Goal: Task Accomplishment & Management: Use online tool/utility

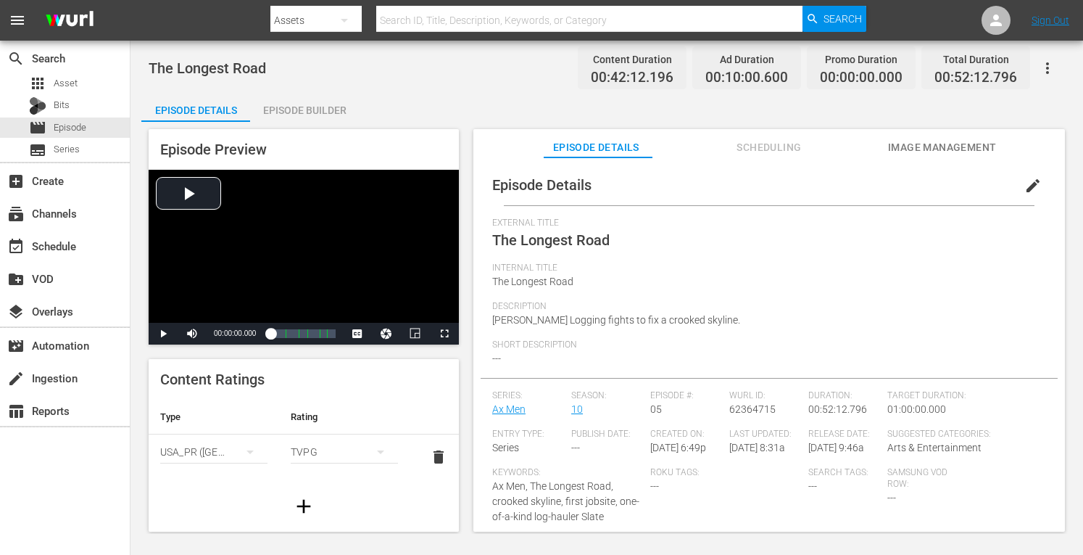
click at [325, 101] on div "Episode Builder" at bounding box center [304, 110] width 109 height 35
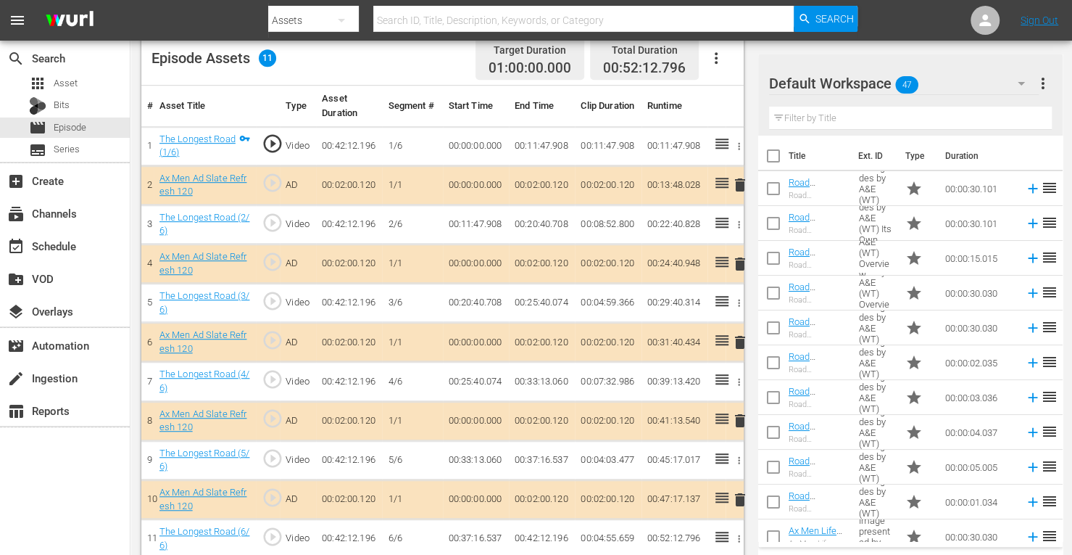
scroll to position [402, 0]
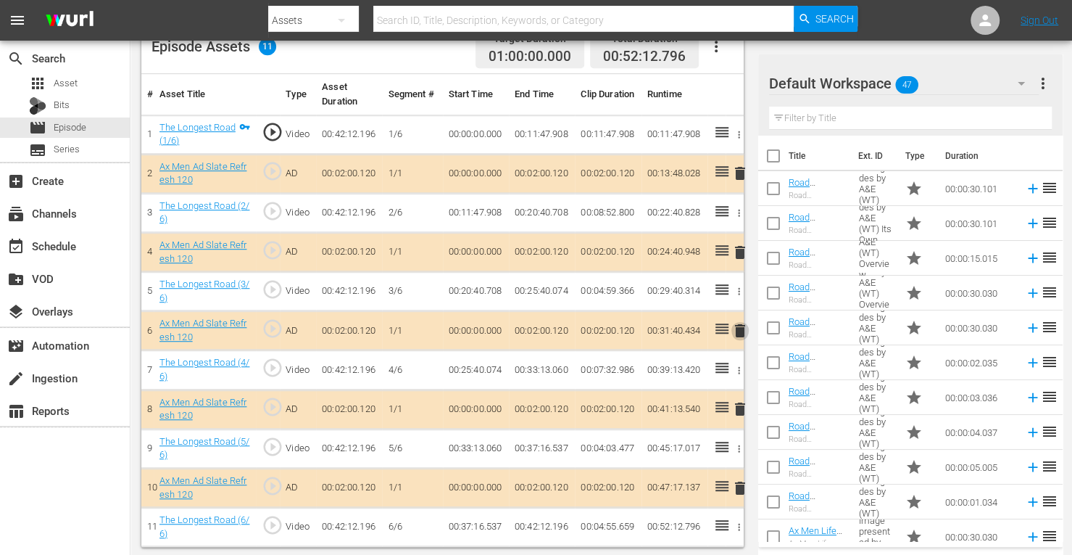
click at [745, 325] on span "delete" at bounding box center [739, 330] width 17 height 17
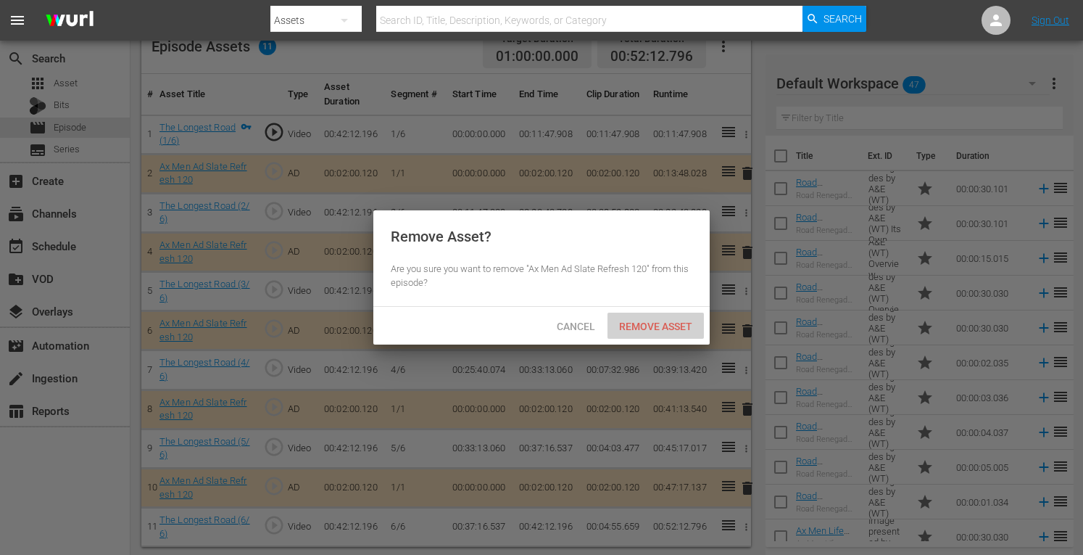
click at [696, 322] on span "Remove Asset" at bounding box center [655, 326] width 96 height 12
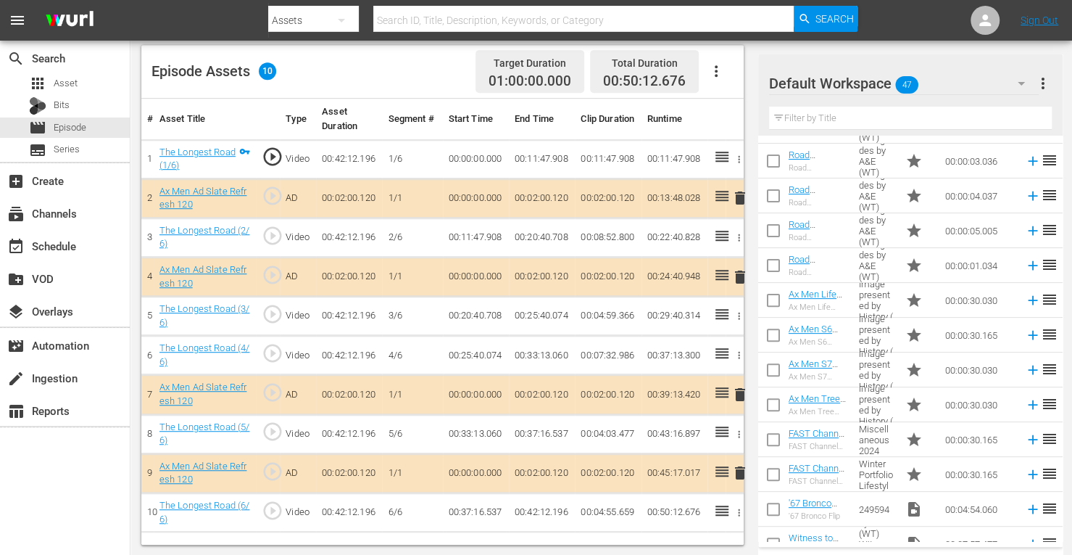
scroll to position [238, 0]
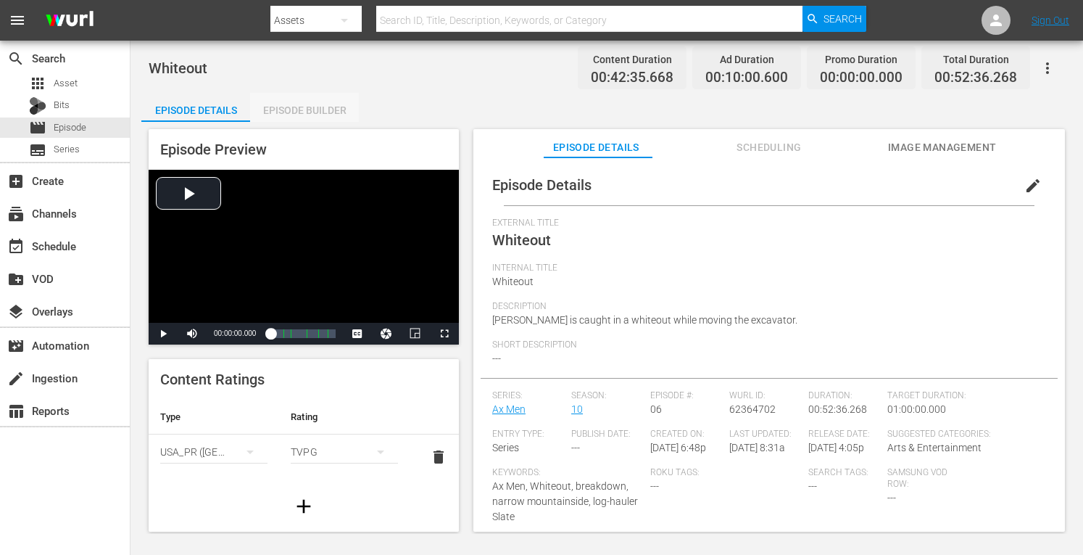
click at [335, 108] on div "Episode Builder" at bounding box center [304, 110] width 109 height 35
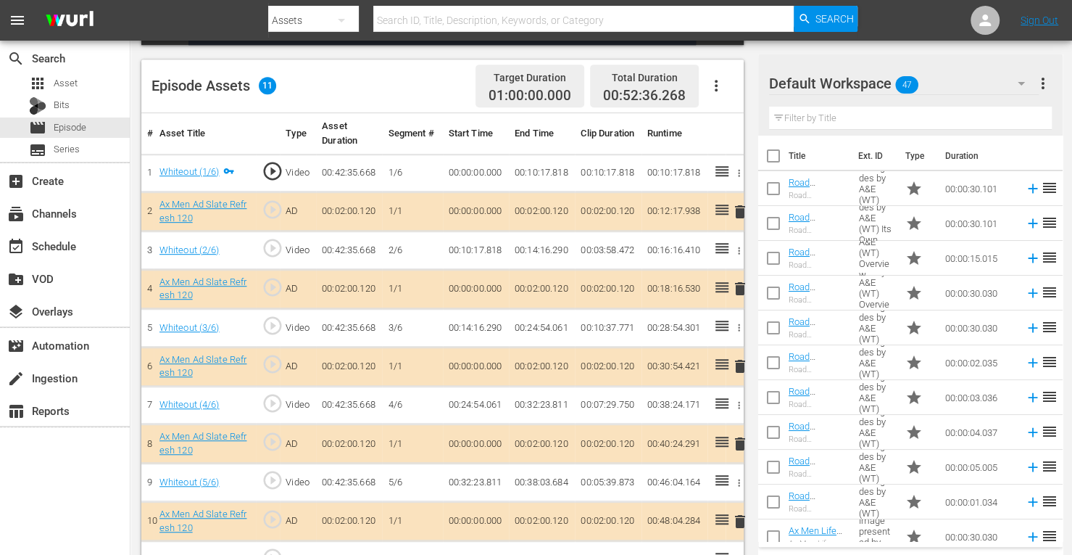
scroll to position [393, 0]
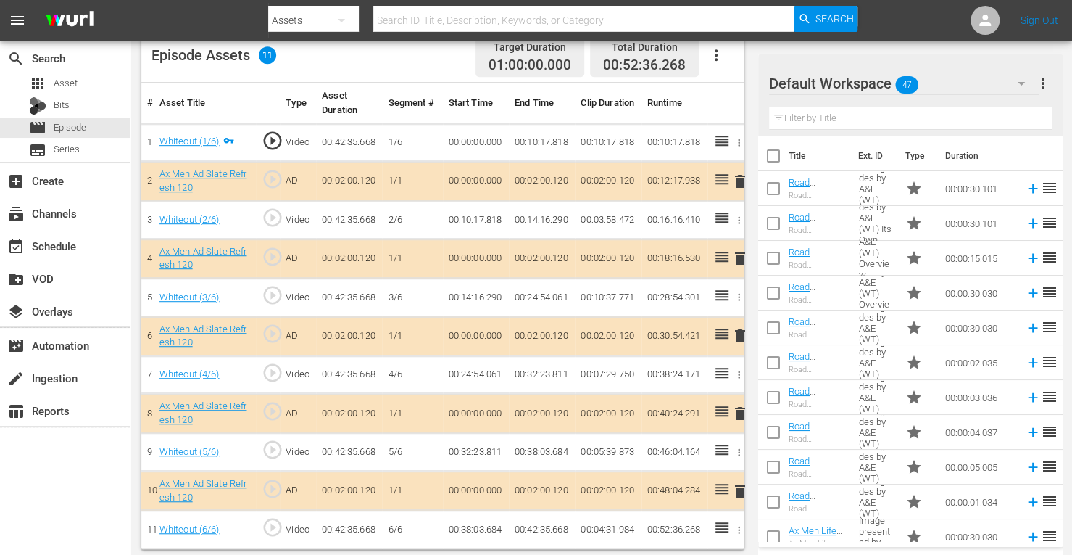
click at [740, 254] on span "delete" at bounding box center [739, 257] width 17 height 17
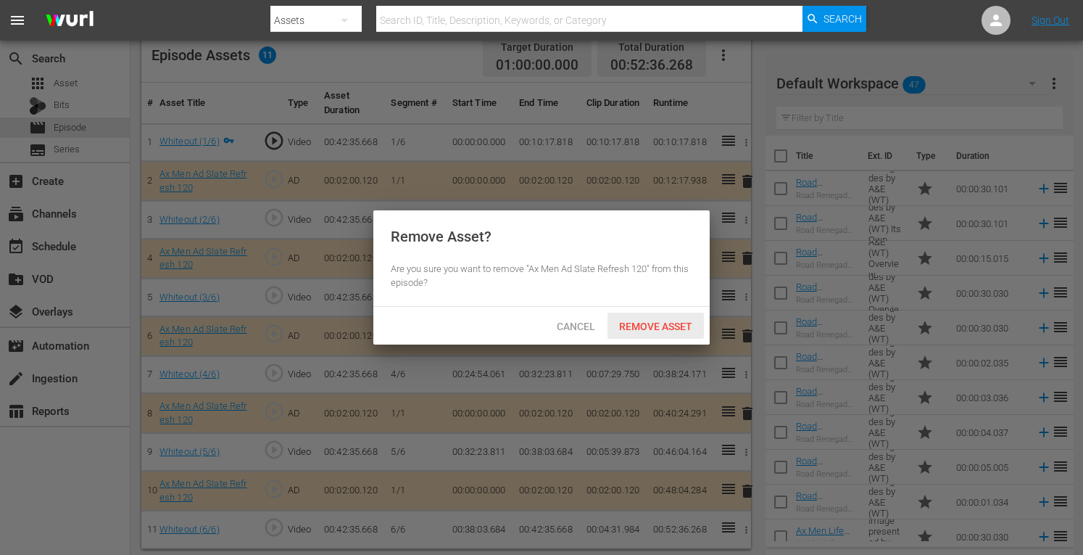
click at [665, 324] on span "Remove Asset" at bounding box center [655, 326] width 96 height 12
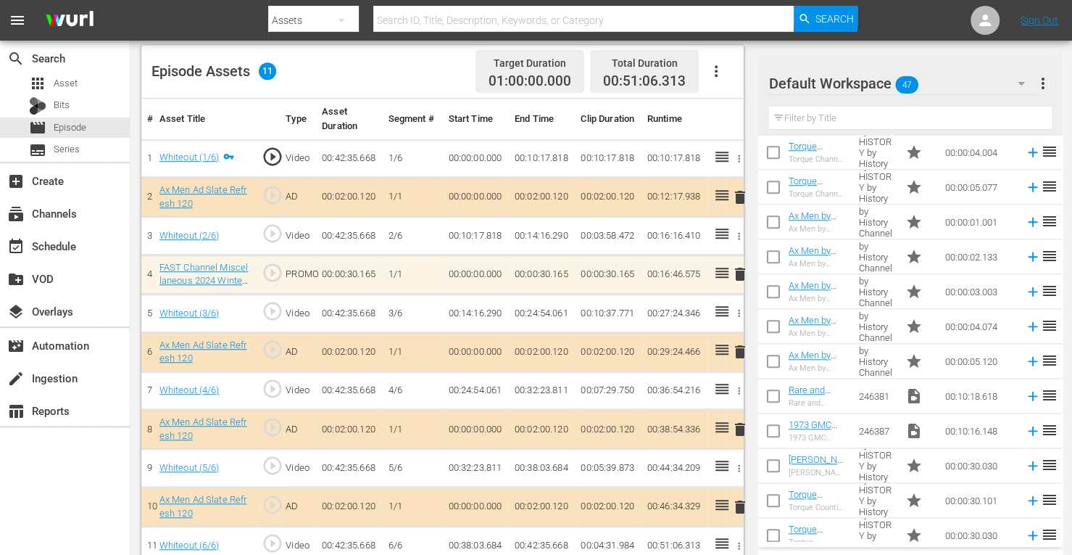
scroll to position [797, 0]
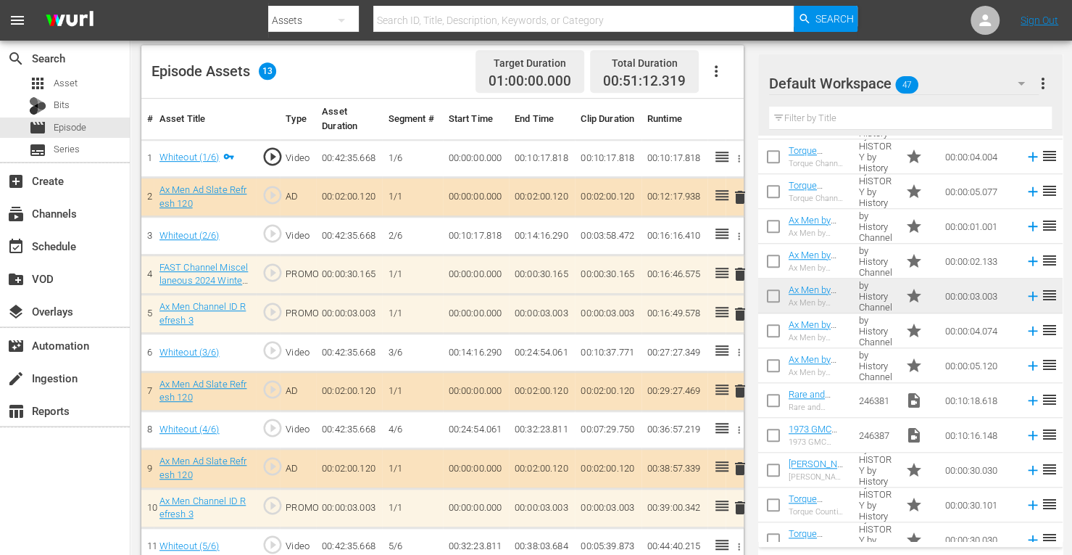
click at [718, 70] on icon "button" at bounding box center [715, 70] width 17 height 17
click at [731, 109] on div "Clear Ads" at bounding box center [759, 111] width 99 height 35
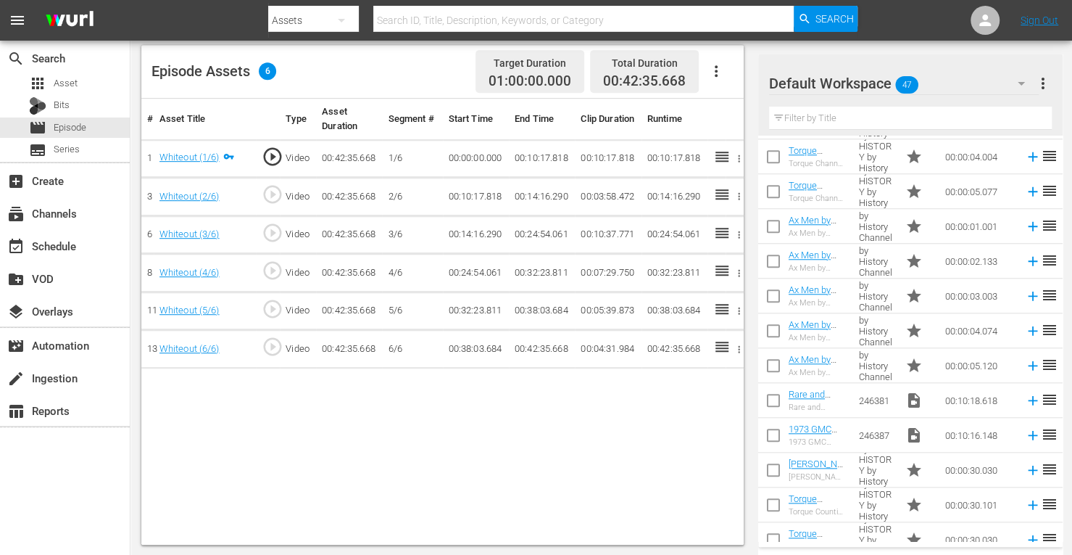
click at [715, 72] on icon "button" at bounding box center [716, 71] width 3 height 12
click at [728, 80] on div "Fill with Ads" at bounding box center [759, 76] width 99 height 35
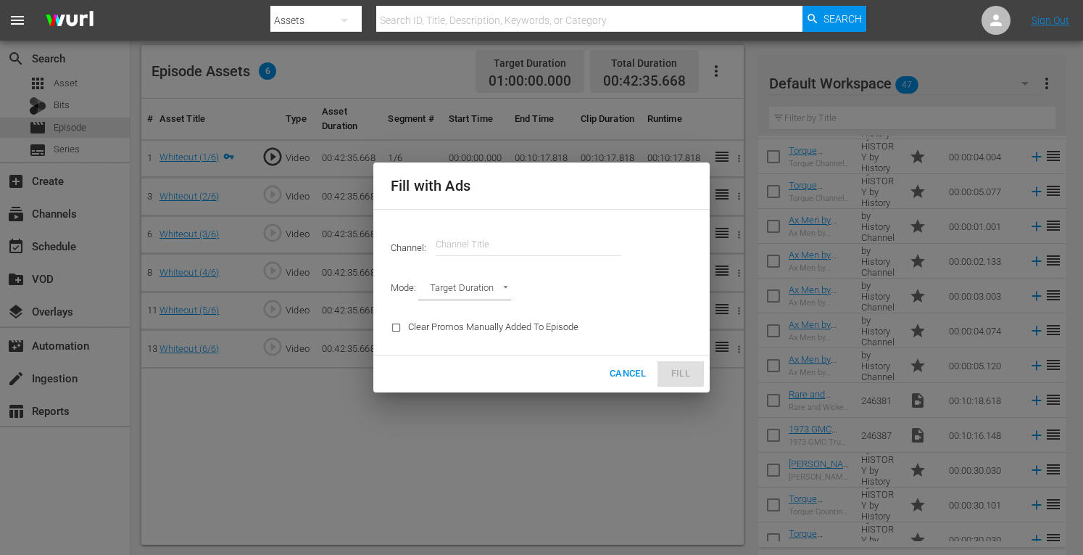
click at [576, 238] on input "text" at bounding box center [529, 244] width 186 height 35
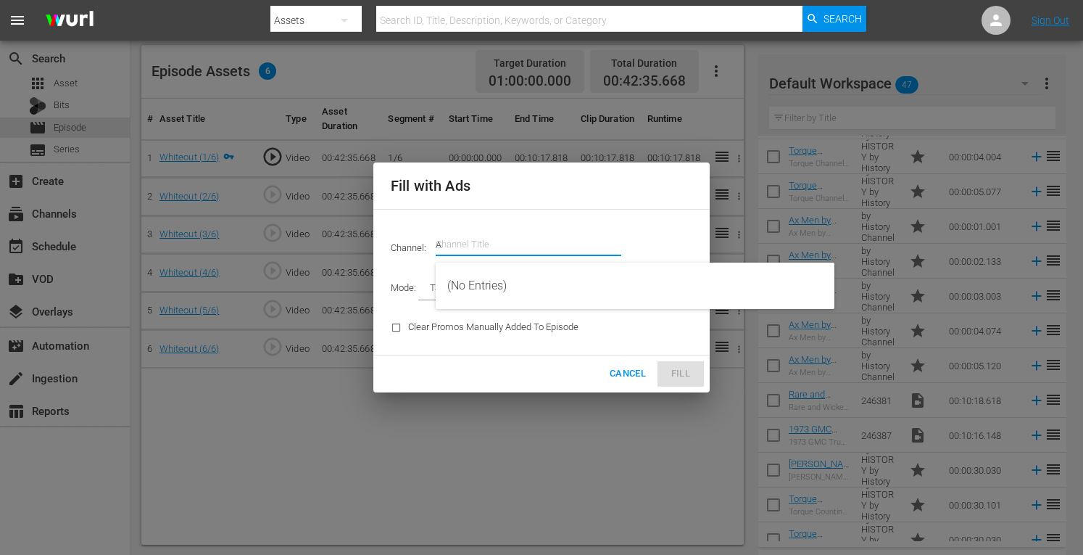
click at [576, 238] on input "A" at bounding box center [529, 244] width 186 height 35
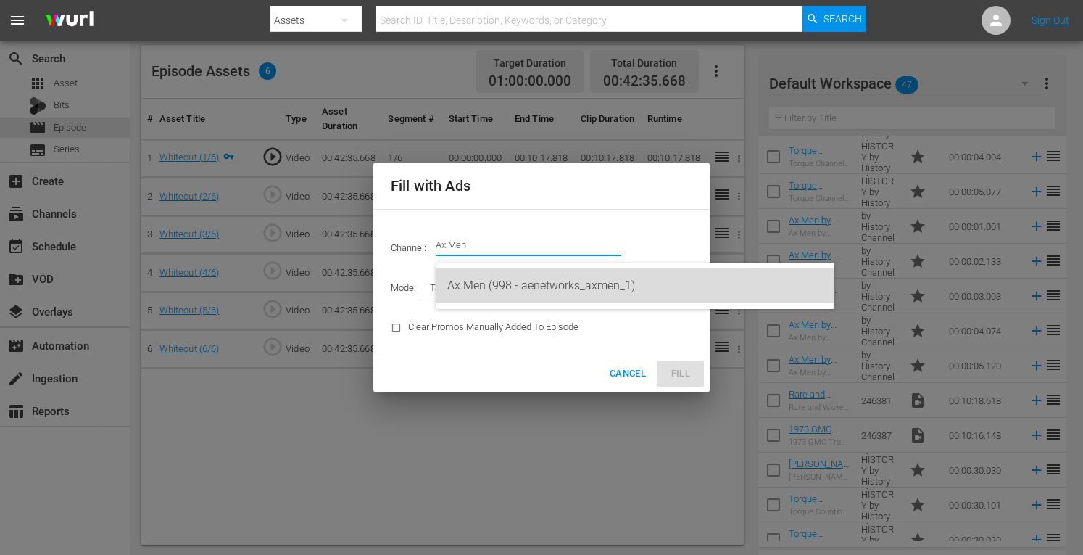
click at [548, 285] on div "Ax Men (998 - aenetworks_axmen_1)" at bounding box center [634, 285] width 375 height 35
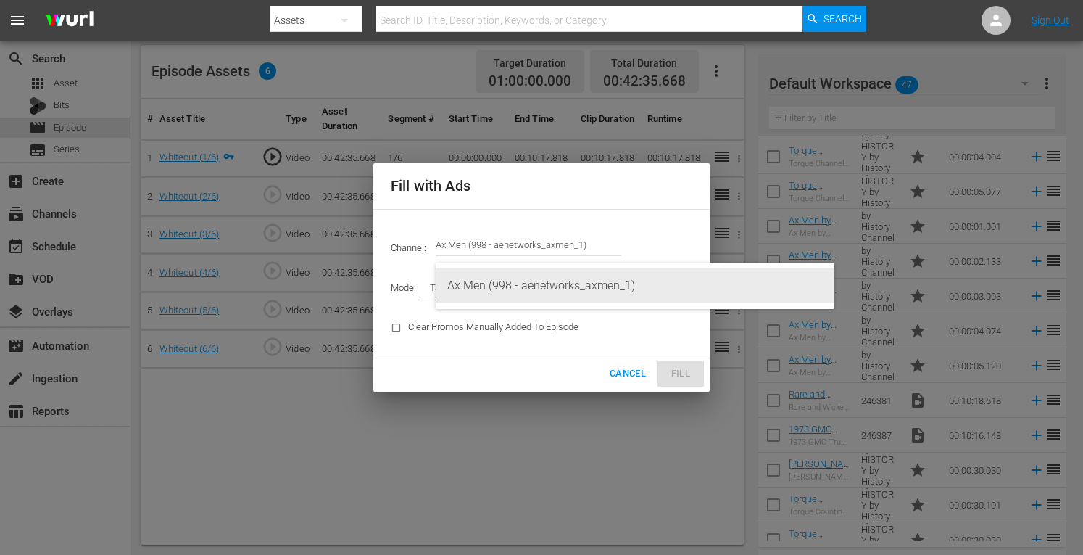
type input "Ax Men (998)"
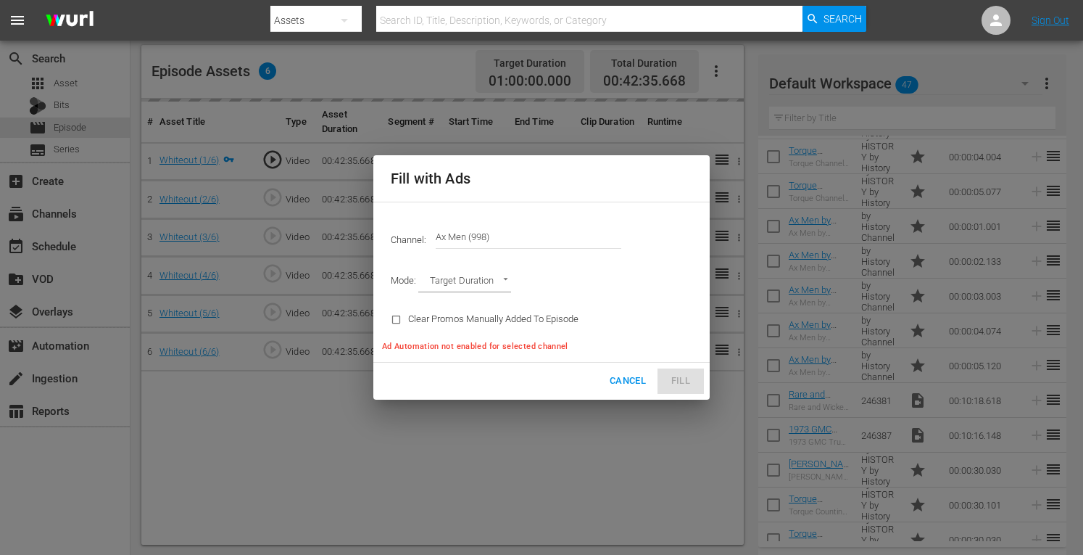
type input "AD_BREAK_DURATION"
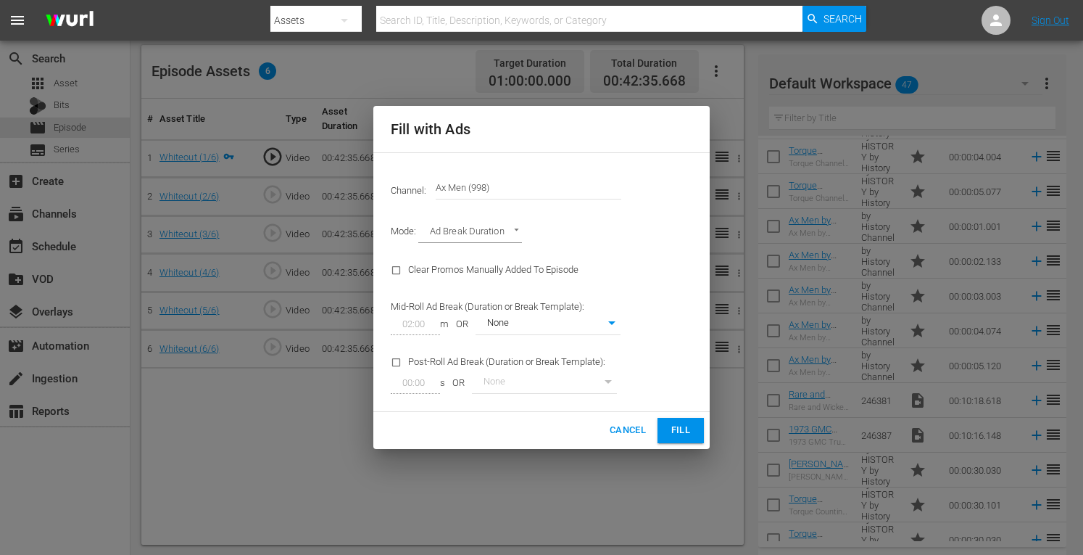
click at [681, 428] on span "Fill" at bounding box center [680, 430] width 23 height 17
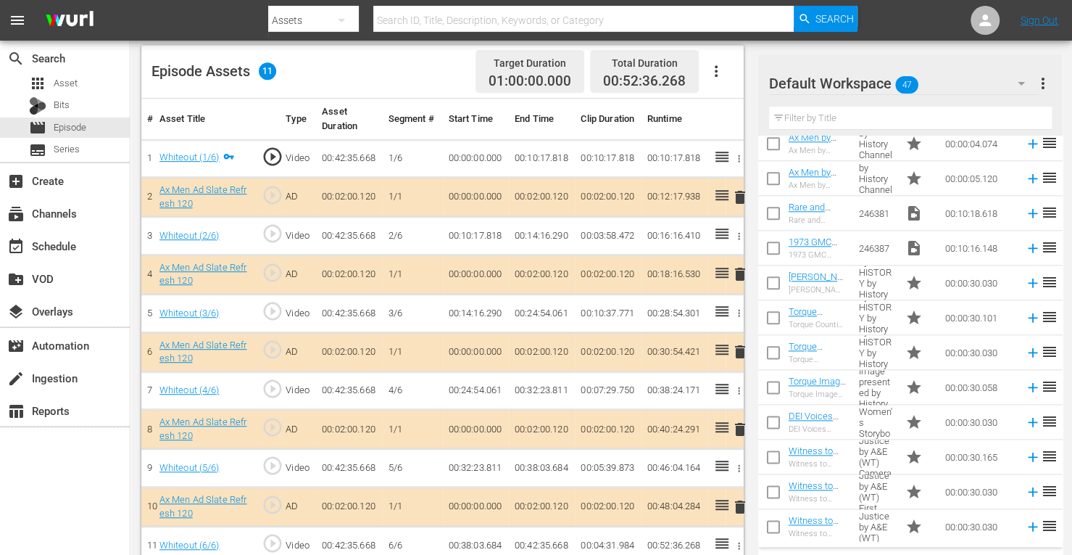
scroll to position [393, 0]
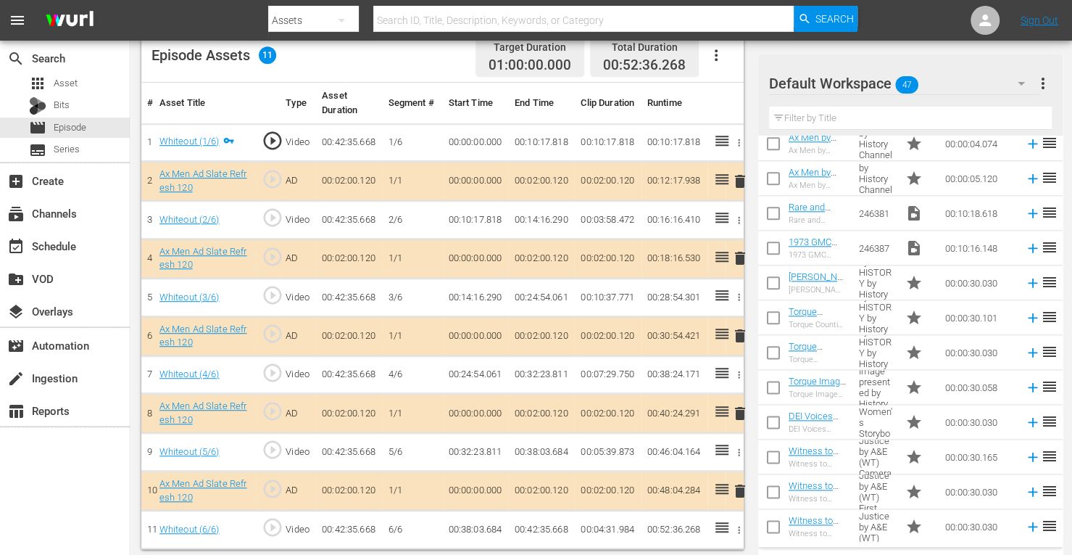
click at [743, 250] on span "delete" at bounding box center [739, 257] width 17 height 17
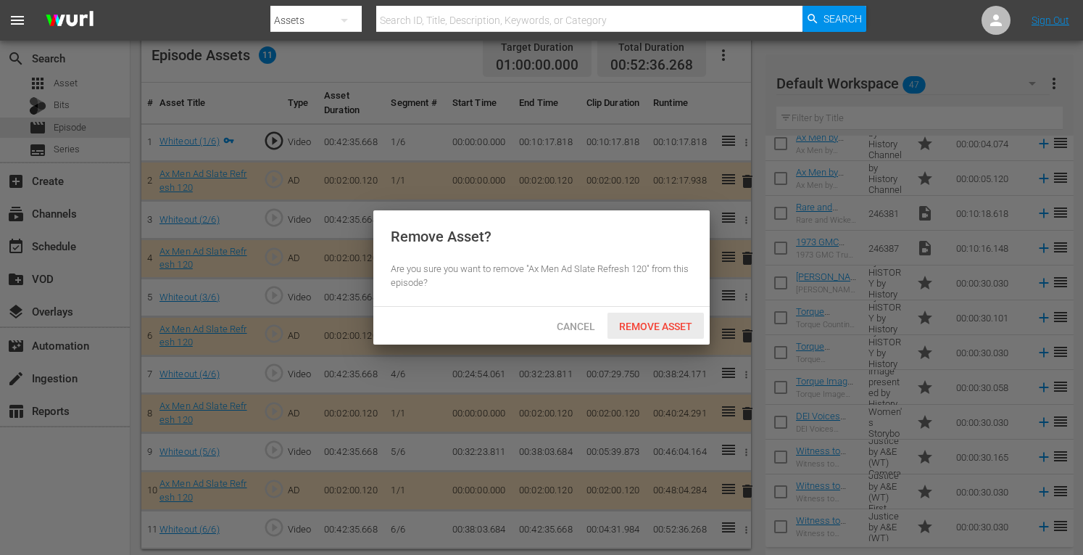
click at [660, 323] on span "Remove Asset" at bounding box center [655, 326] width 96 height 12
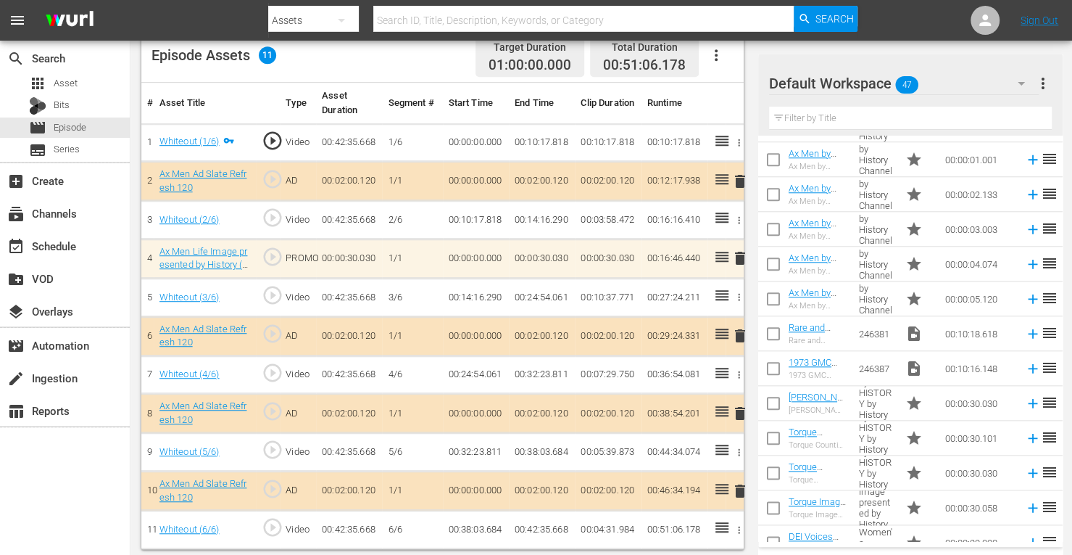
scroll to position [860, 0]
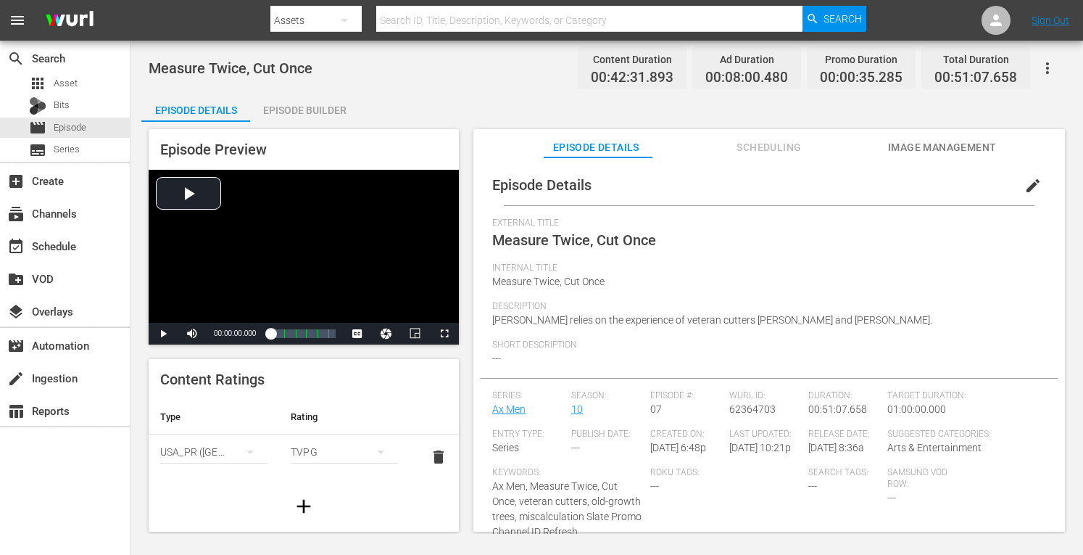
click at [332, 106] on div "Episode Builder" at bounding box center [304, 110] width 109 height 35
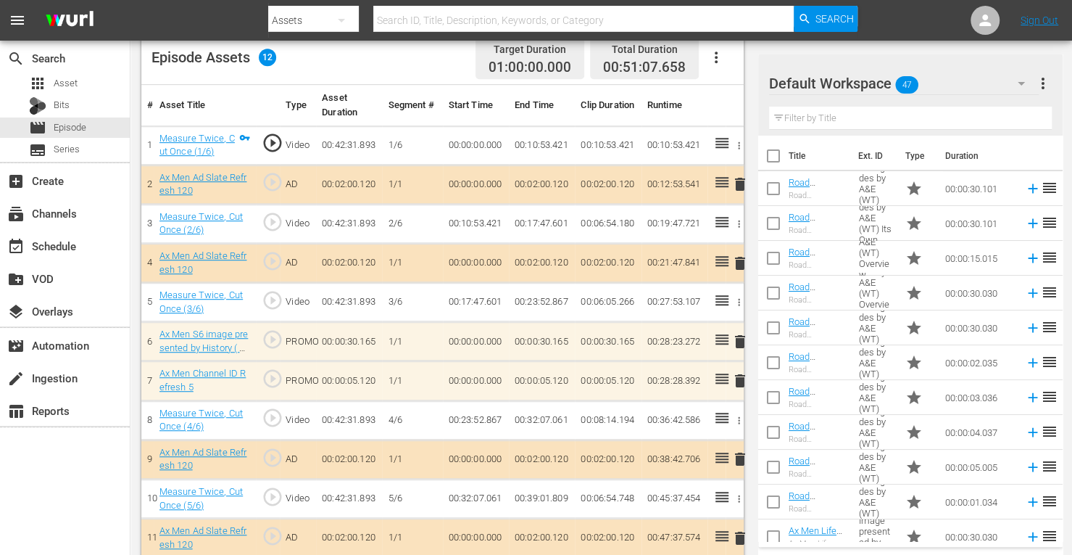
scroll to position [440, 0]
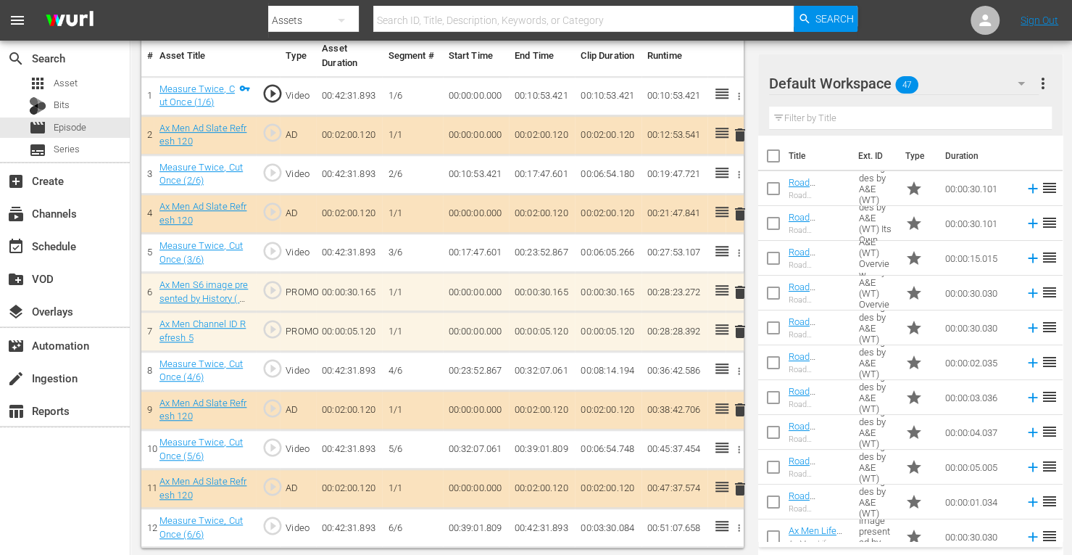
click at [741, 330] on span "delete" at bounding box center [739, 331] width 17 height 17
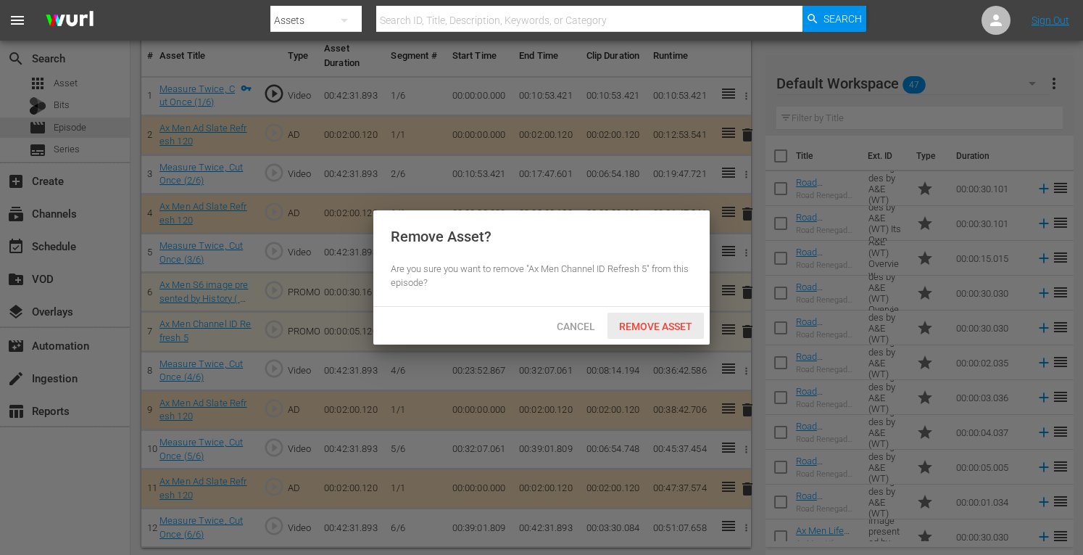
click at [678, 328] on span "Remove Asset" at bounding box center [655, 326] width 96 height 12
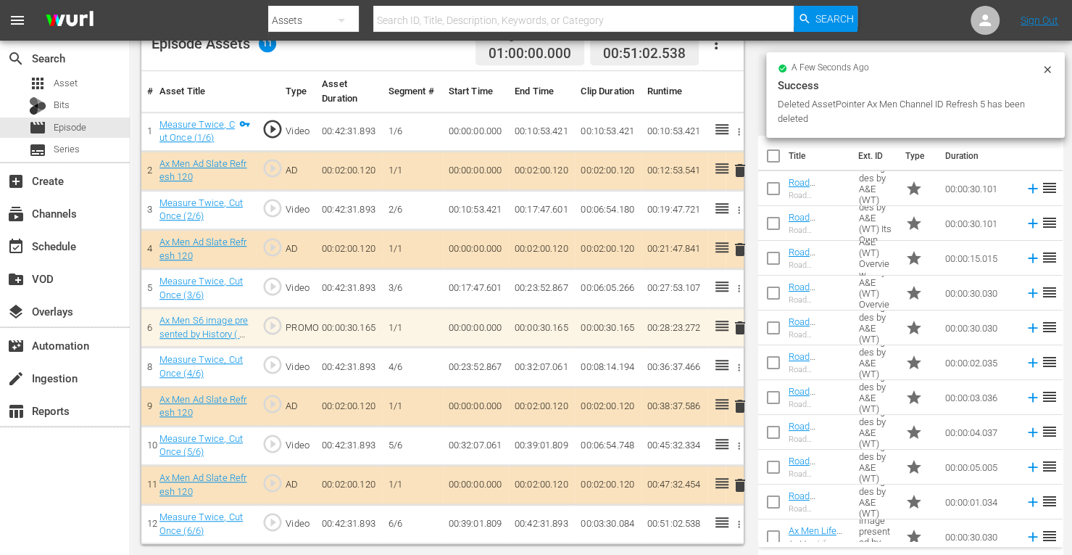
scroll to position [402, 0]
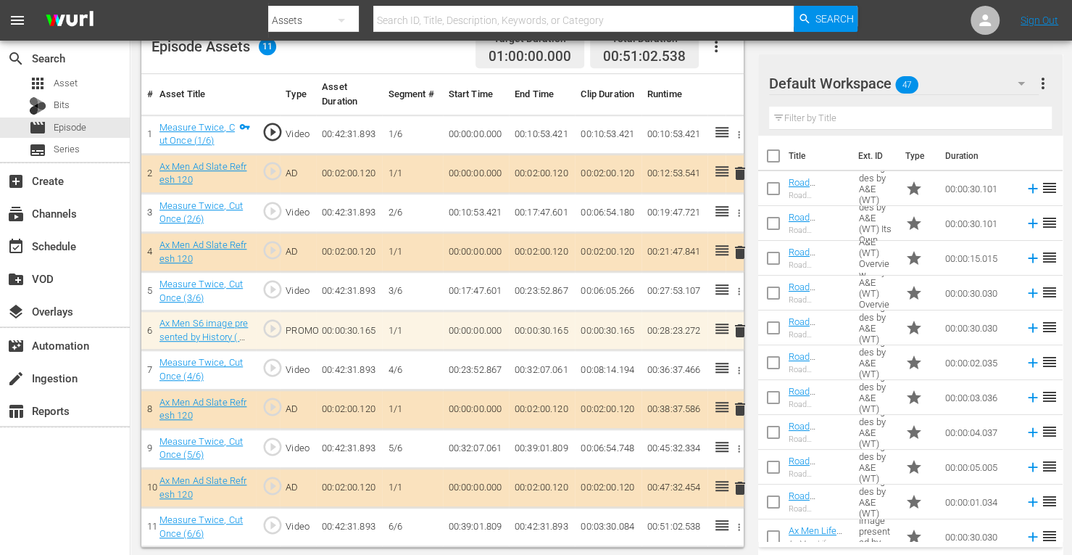
click at [715, 49] on icon "button" at bounding box center [715, 46] width 17 height 17
click at [729, 90] on div "Clear Ads" at bounding box center [759, 87] width 99 height 35
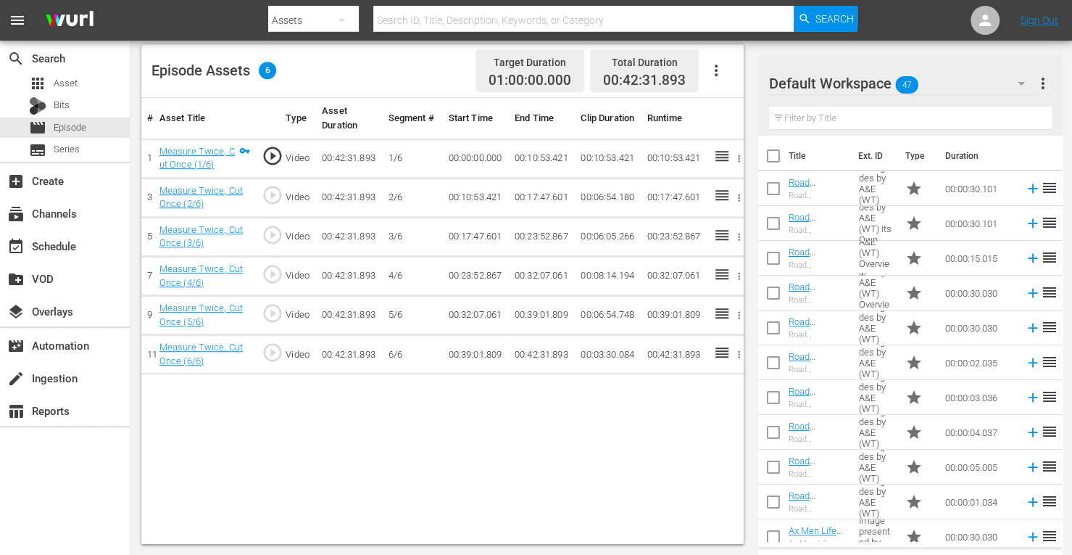
scroll to position [377, 0]
click at [715, 65] on icon "button" at bounding box center [715, 70] width 17 height 17
click at [742, 75] on div "Fill with Ads" at bounding box center [759, 76] width 99 height 35
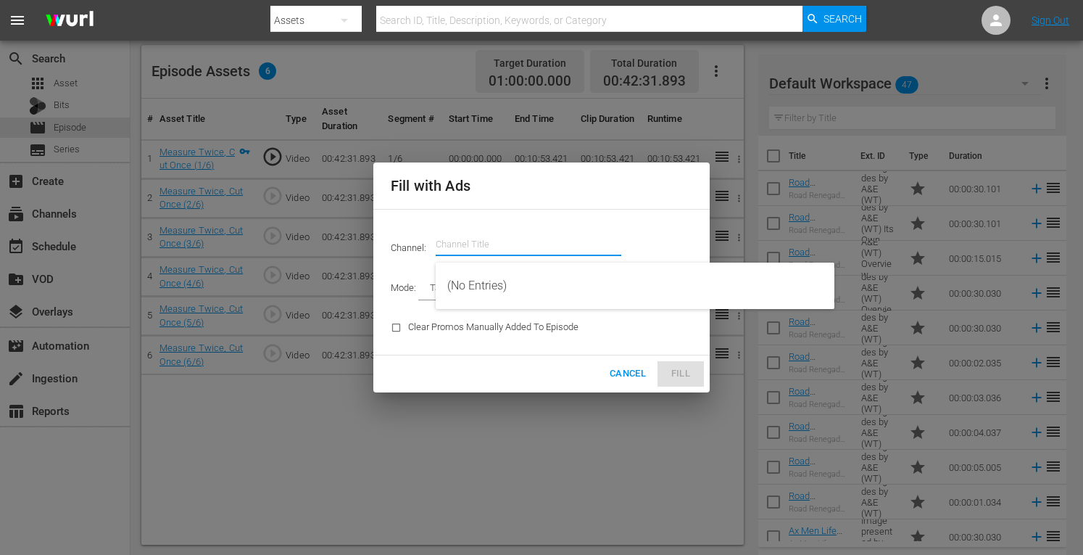
click at [505, 250] on input "text" at bounding box center [529, 244] width 186 height 35
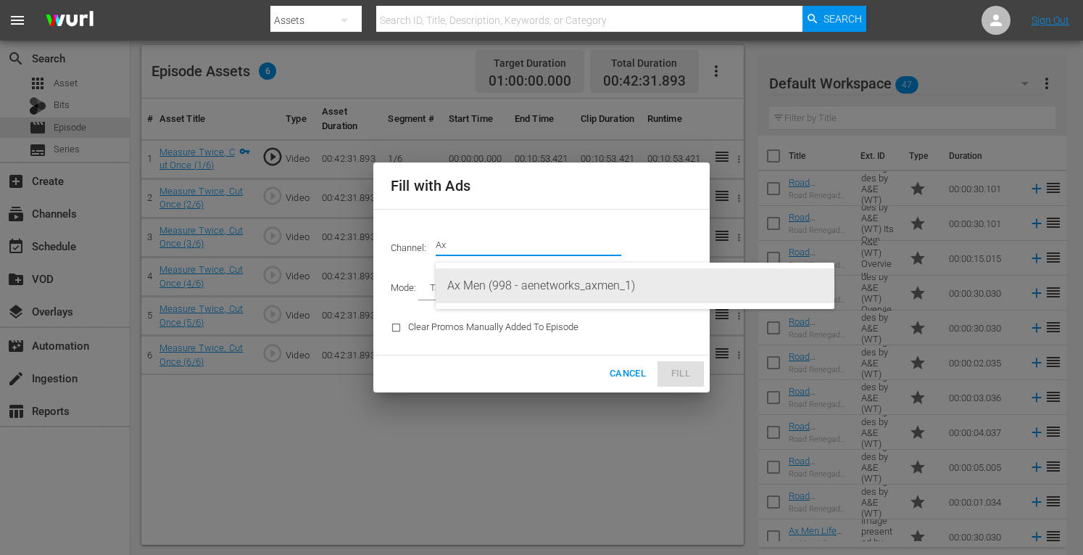
click at [494, 285] on div "Ax Men (998 - aenetworks_axmen_1)" at bounding box center [634, 285] width 375 height 35
type input "Ax Men (998)"
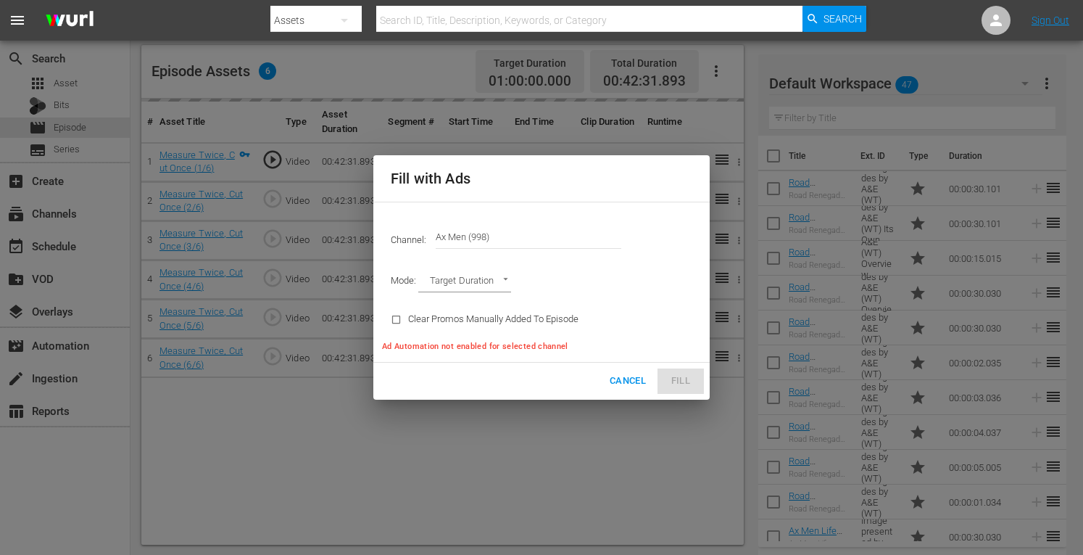
type input "AD_BREAK_DURATION"
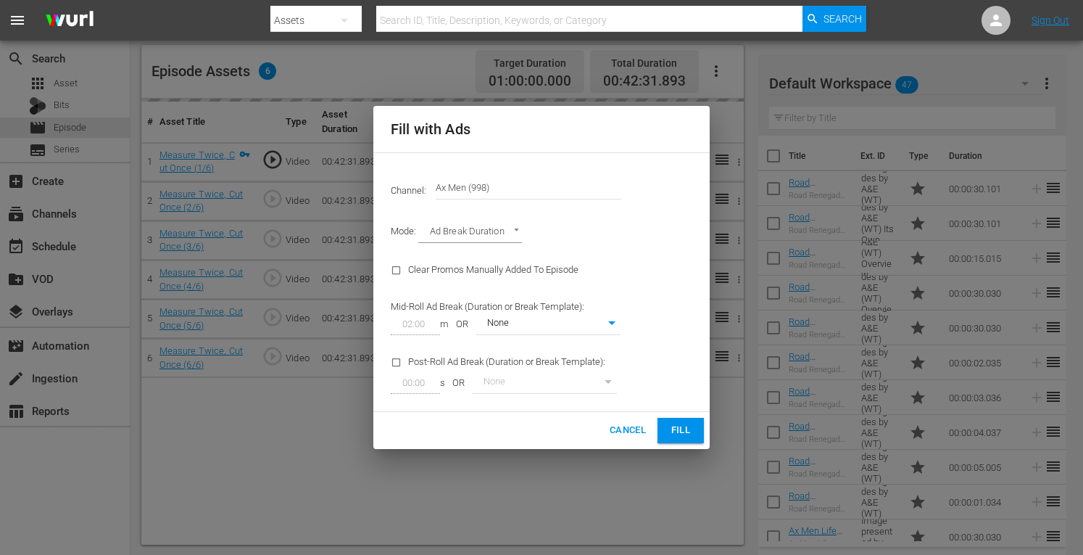
click at [681, 436] on span "Fill" at bounding box center [680, 430] width 23 height 17
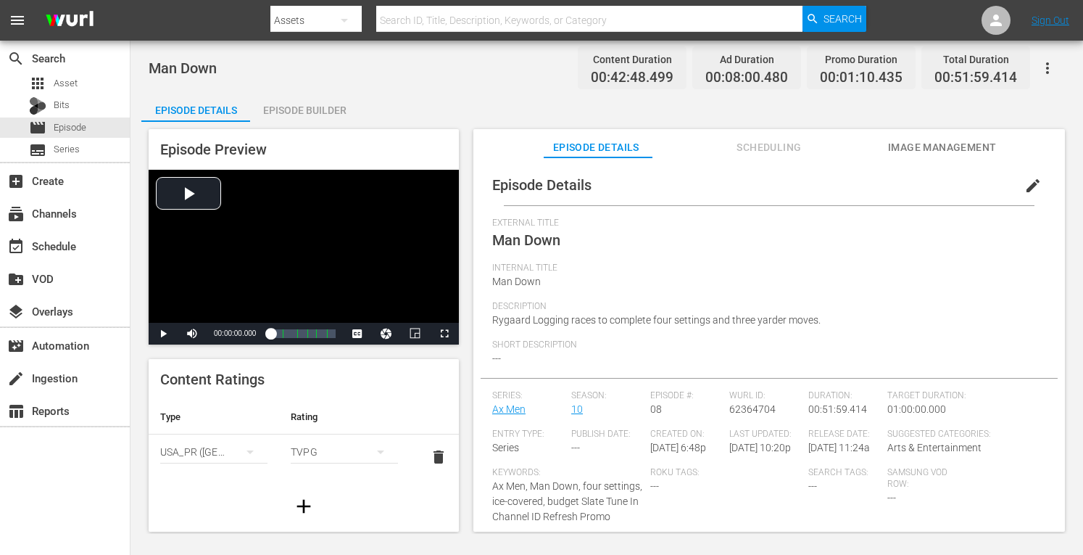
click at [328, 109] on div "Episode Builder" at bounding box center [304, 110] width 109 height 35
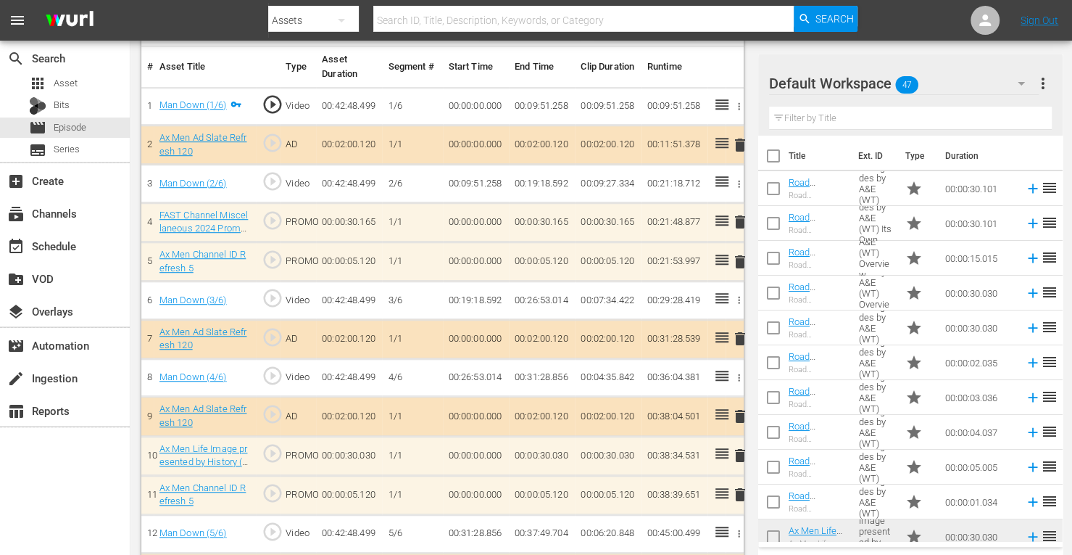
scroll to position [510, 0]
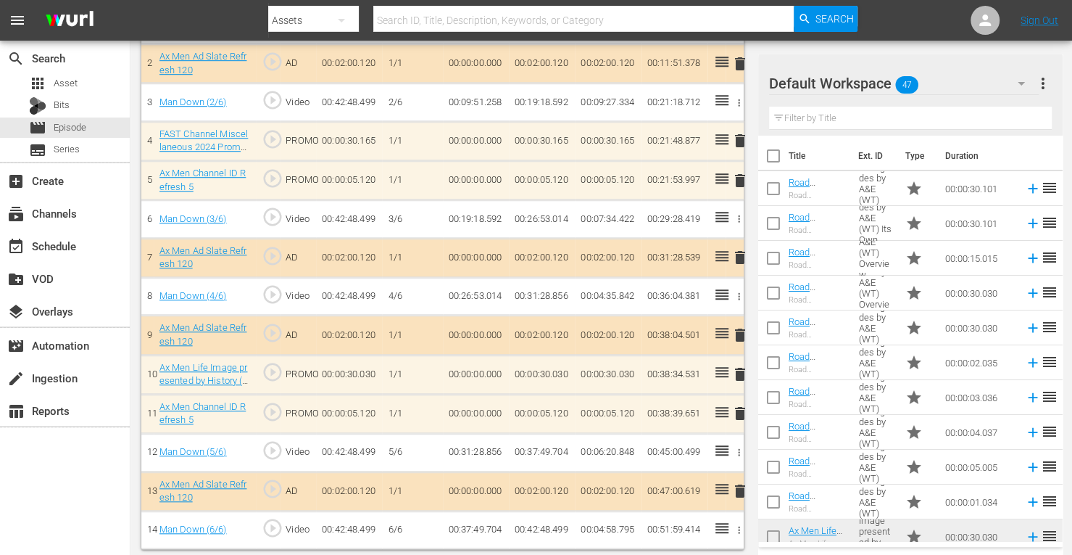
click at [738, 175] on span "delete" at bounding box center [739, 180] width 17 height 17
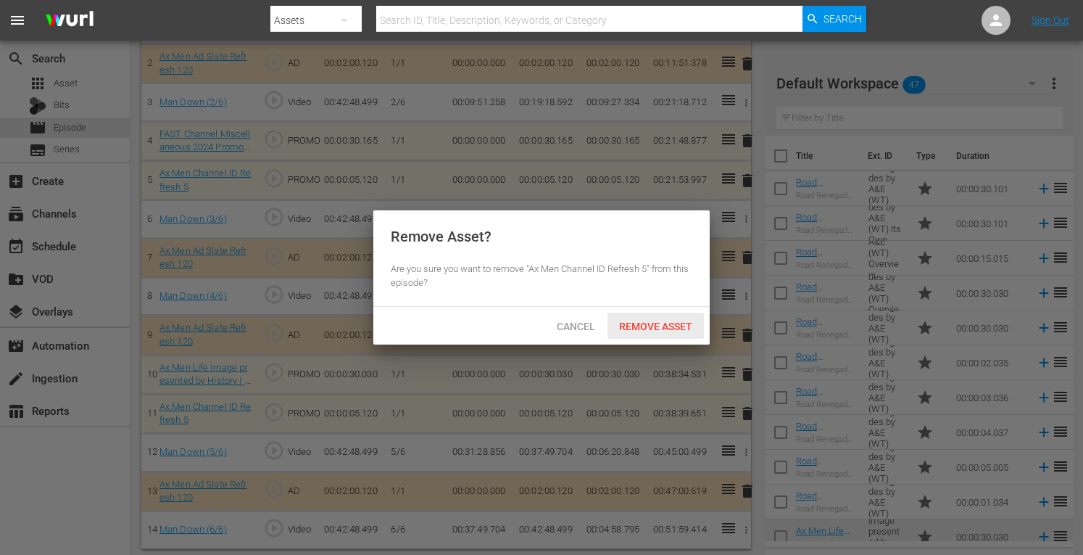
click at [650, 325] on span "Remove Asset" at bounding box center [655, 326] width 96 height 12
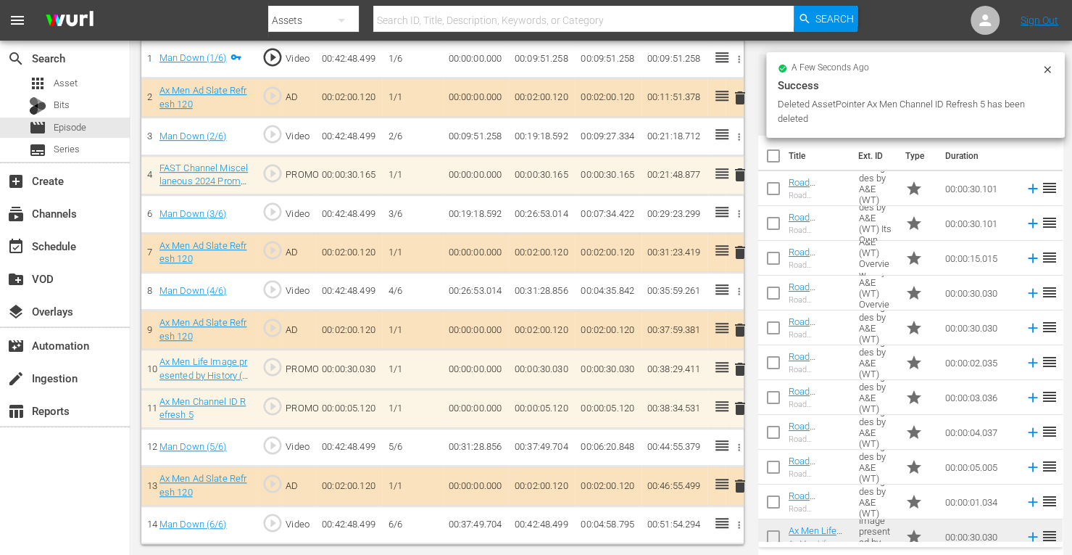
scroll to position [471, 0]
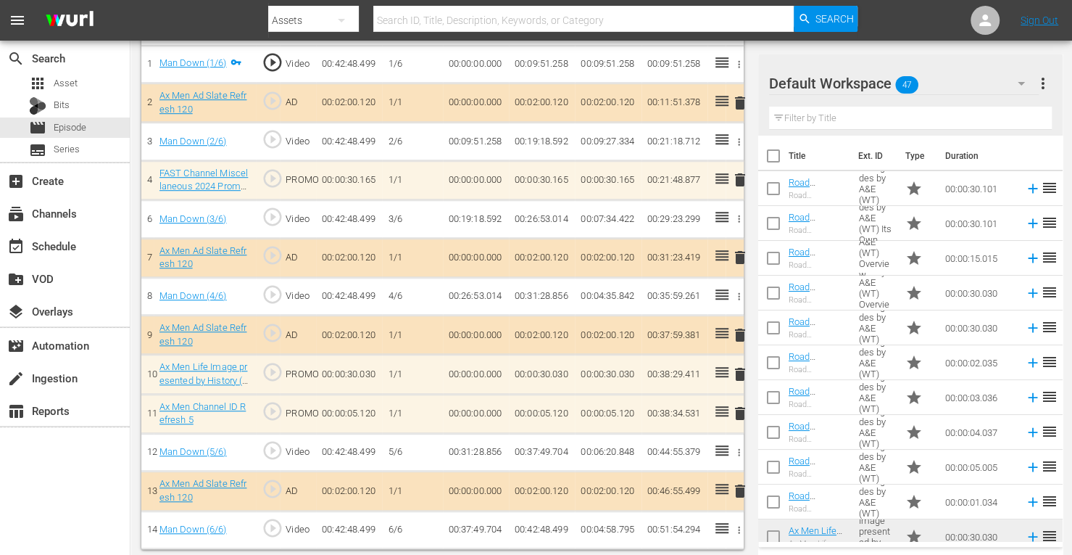
click at [741, 411] on span "delete" at bounding box center [739, 412] width 17 height 17
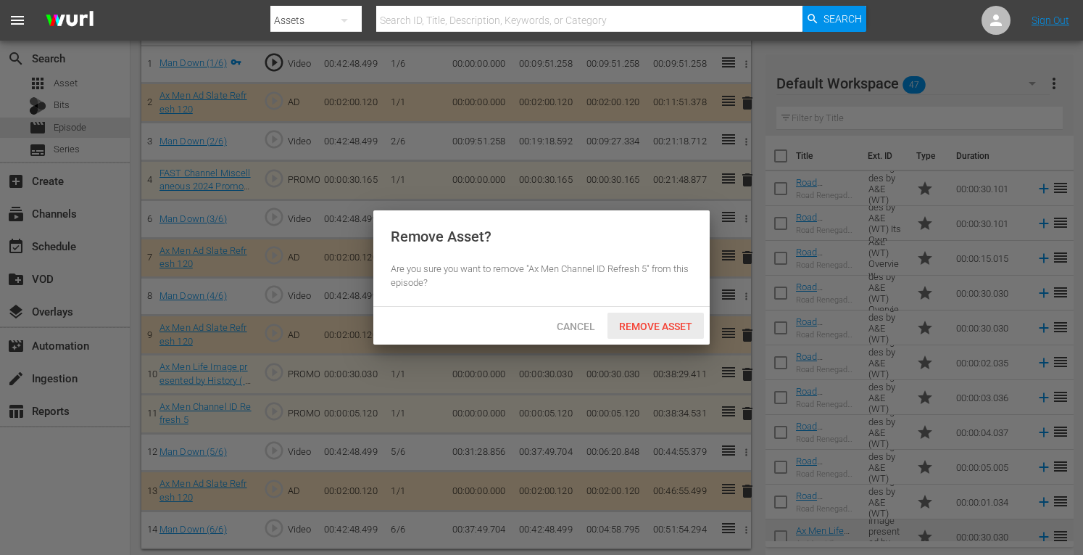
click at [665, 325] on span "Remove Asset" at bounding box center [655, 326] width 96 height 12
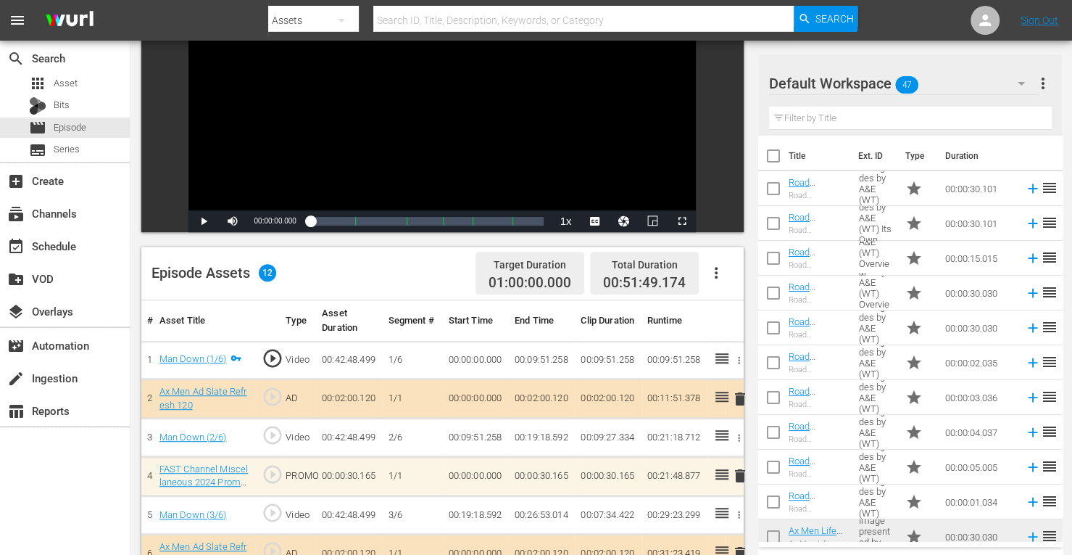
scroll to position [173, 0]
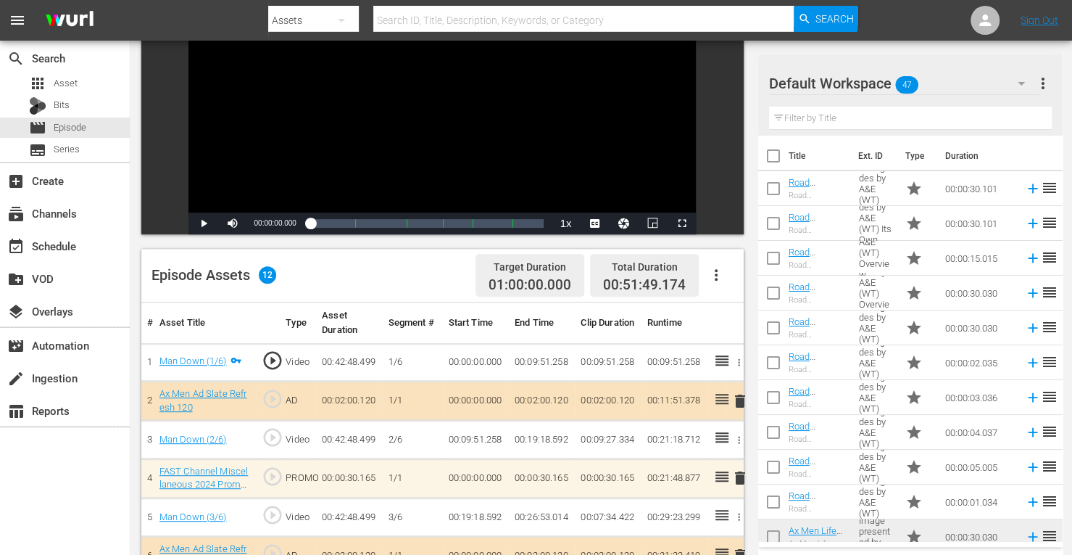
click at [713, 269] on icon "button" at bounding box center [715, 274] width 17 height 17
click at [731, 315] on div "Clear Ads" at bounding box center [759, 315] width 99 height 35
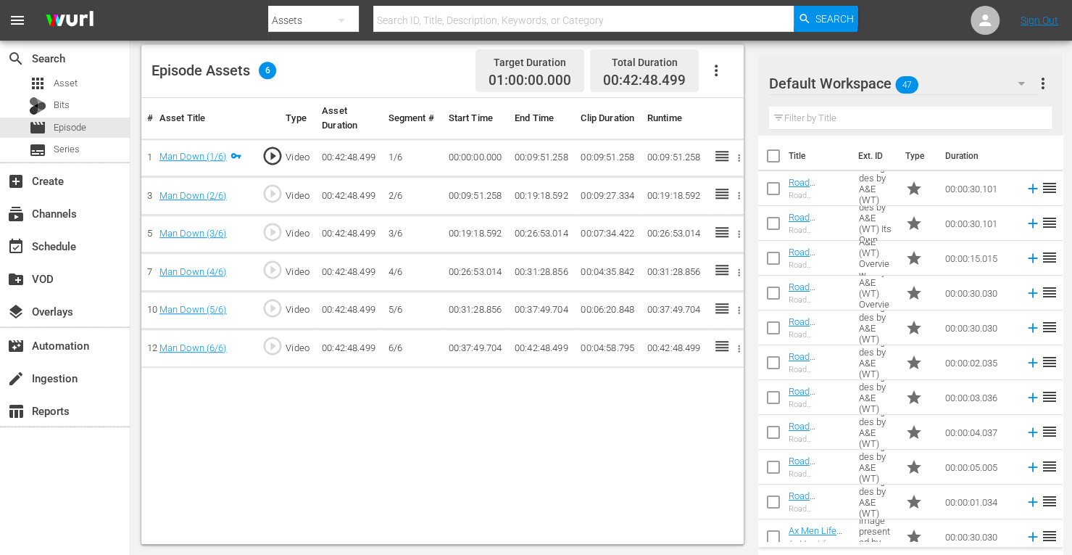
scroll to position [377, 0]
click at [715, 65] on icon "button" at bounding box center [716, 71] width 3 height 12
click at [729, 80] on div "Fill with Ads" at bounding box center [759, 76] width 99 height 35
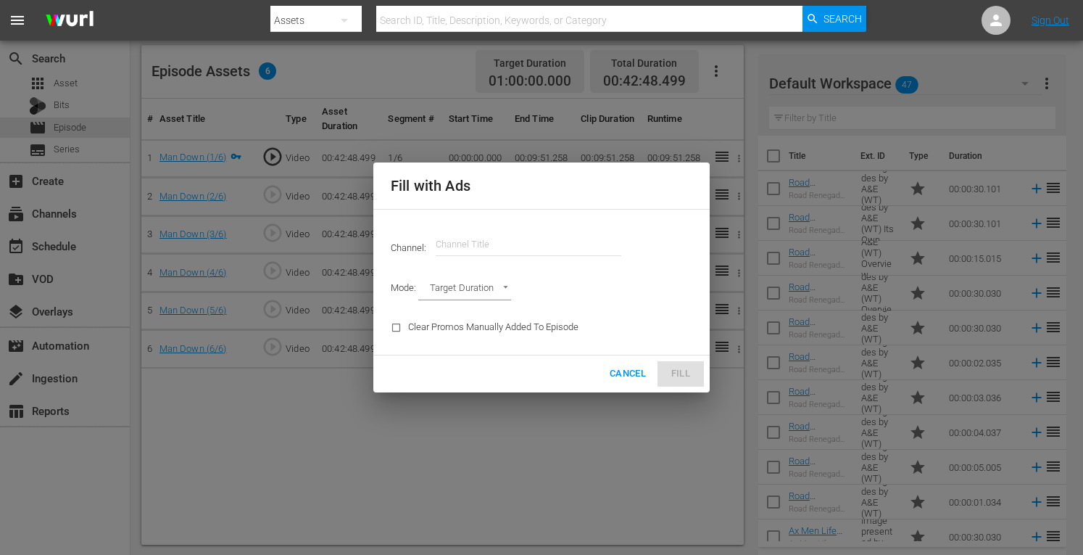
click at [542, 247] on input "text" at bounding box center [529, 244] width 186 height 35
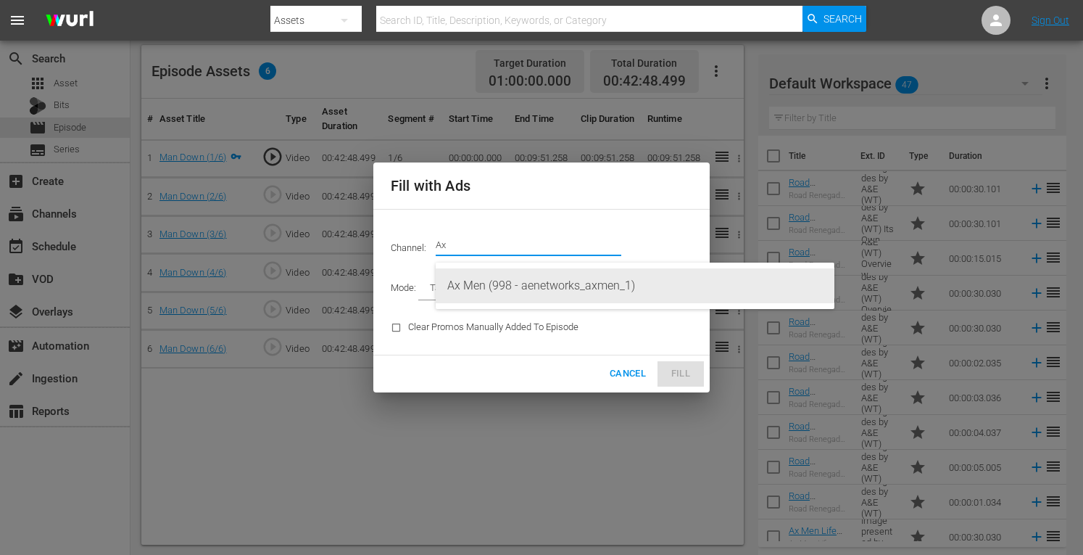
click at [535, 277] on div "Ax Men (998 - aenetworks_axmen_1)" at bounding box center [634, 285] width 375 height 35
type input "Ax Men (998)"
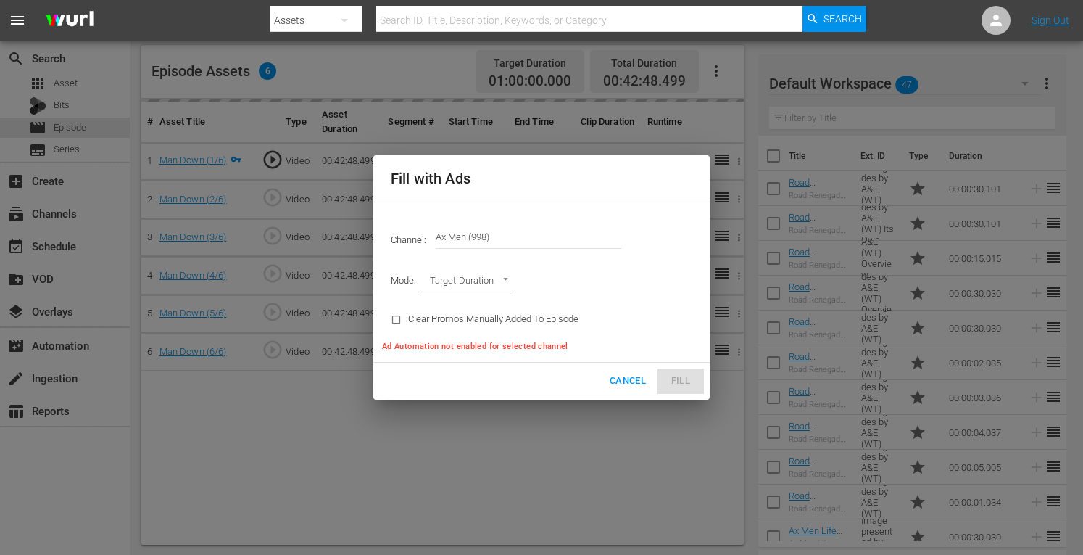
type input "AD_BREAK_DURATION"
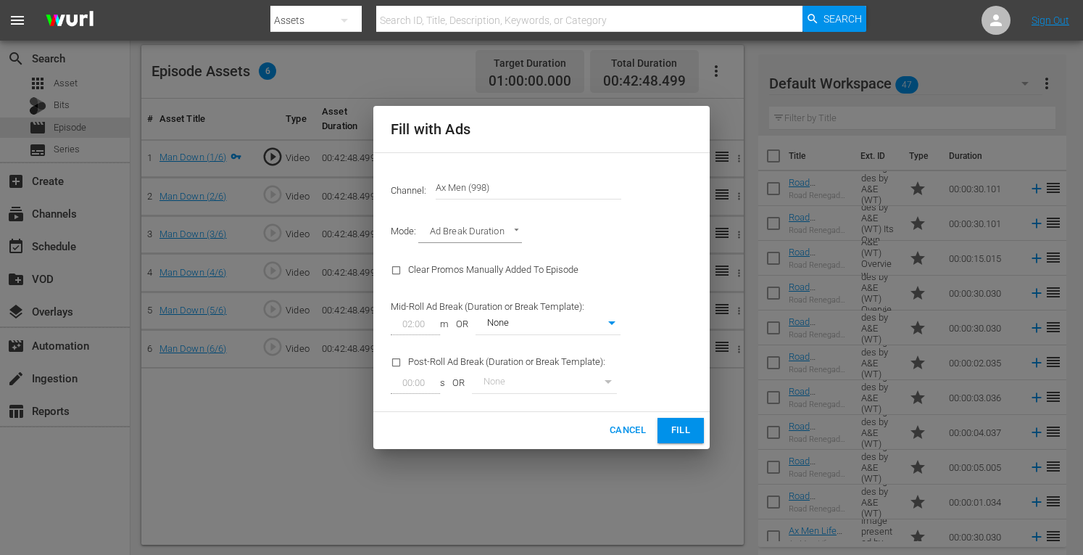
type input "0"
click at [673, 433] on span "Fill" at bounding box center [680, 430] width 23 height 17
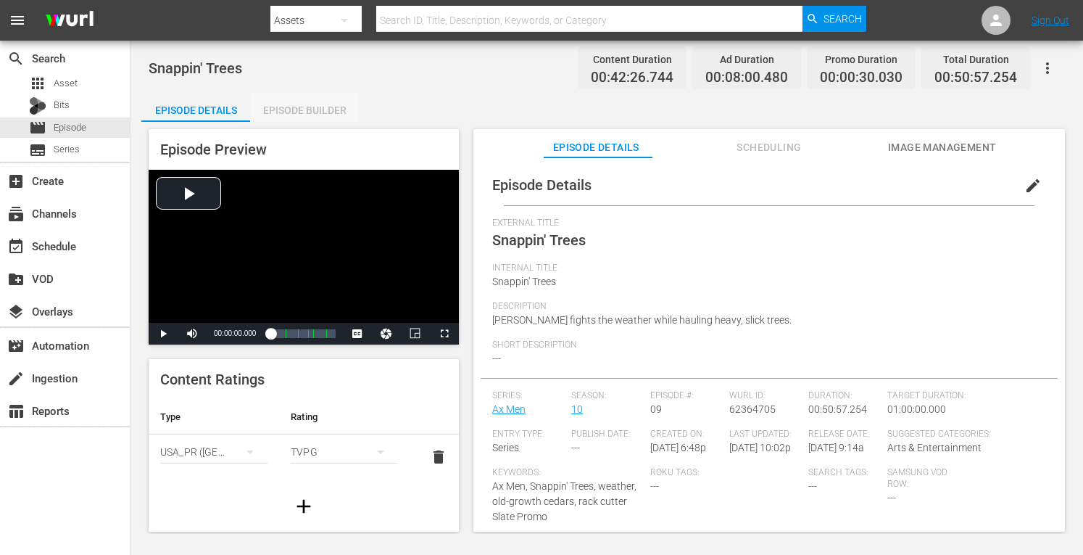
click at [335, 109] on div "Episode Builder" at bounding box center [304, 110] width 109 height 35
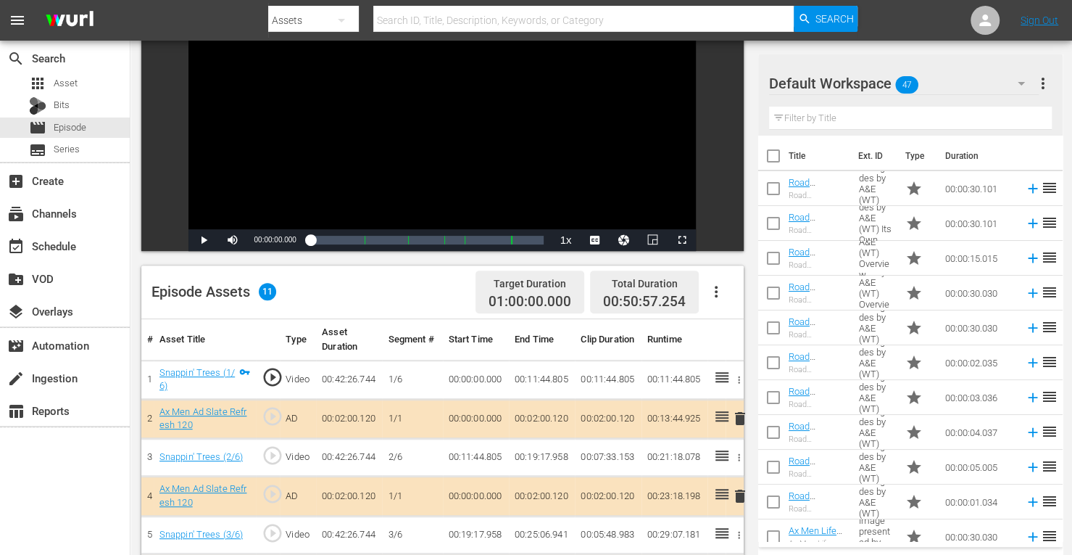
scroll to position [394, 0]
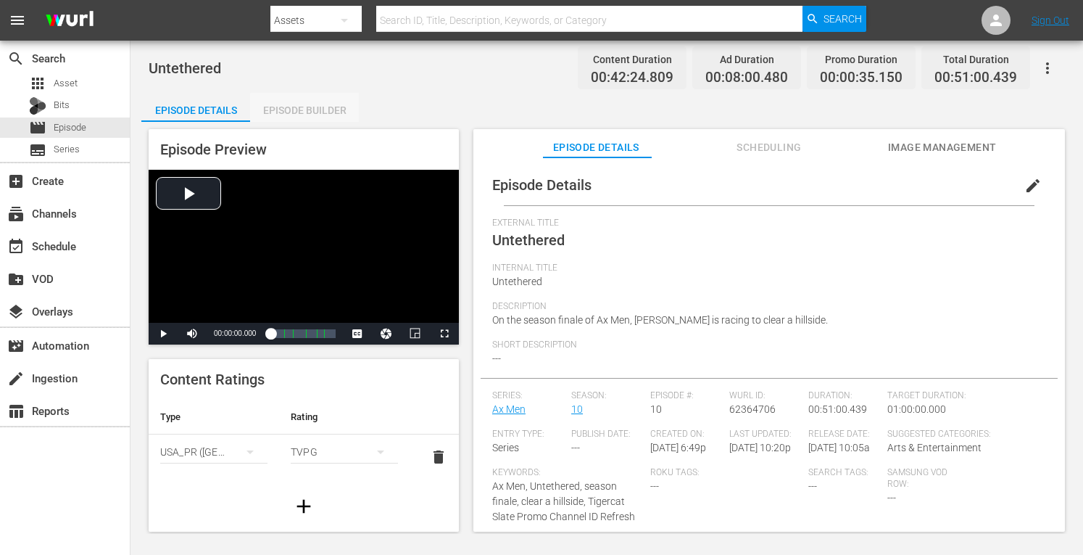
click at [313, 110] on div "Episode Builder" at bounding box center [304, 110] width 109 height 35
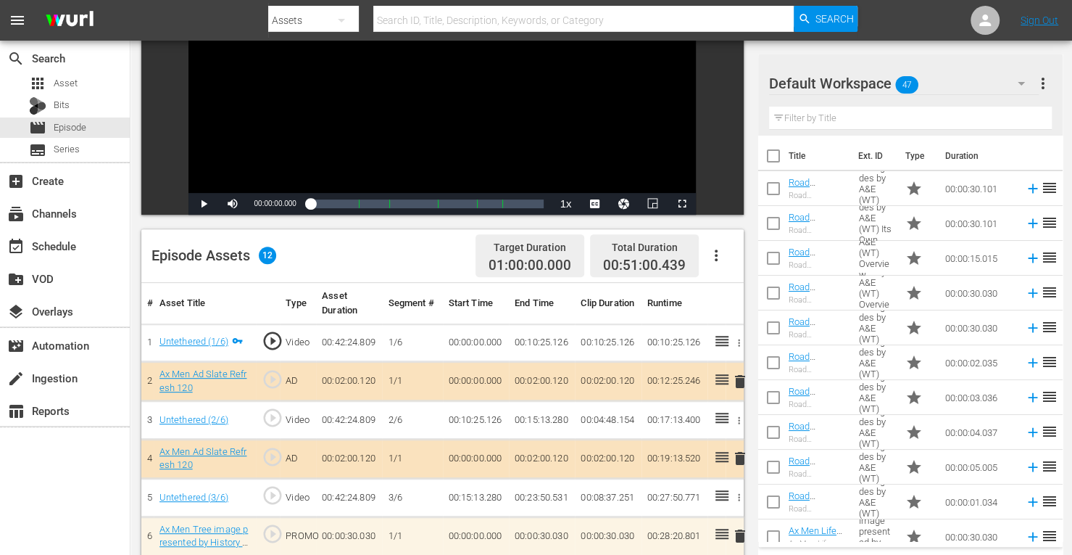
scroll to position [432, 0]
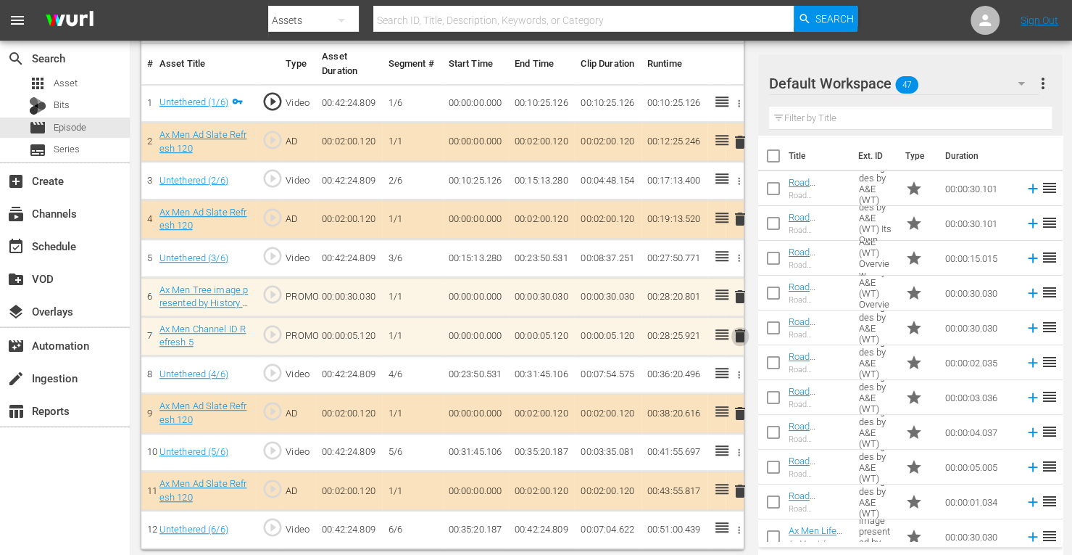
click at [740, 331] on span "delete" at bounding box center [739, 335] width 17 height 17
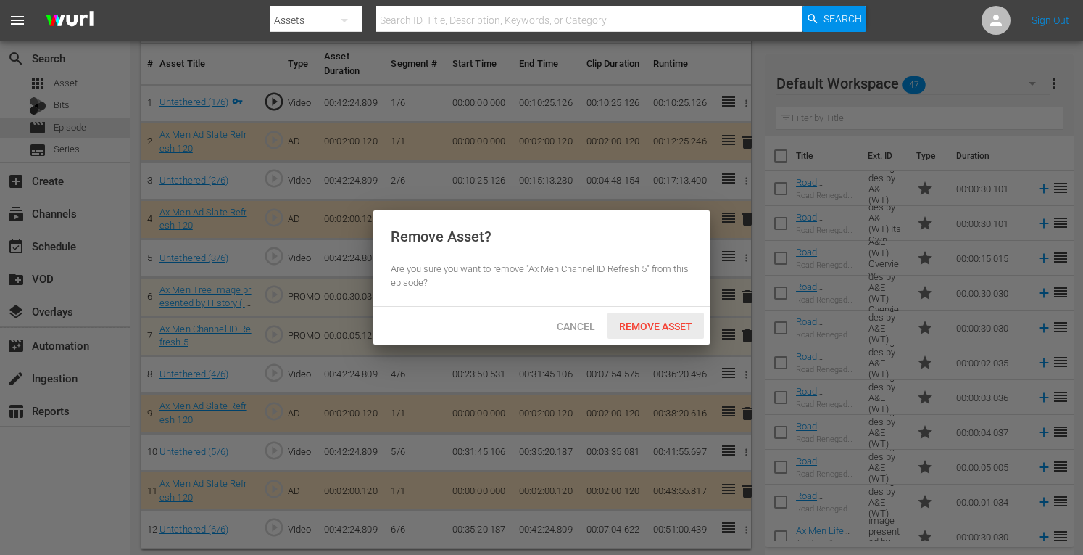
click at [673, 321] on span "Remove Asset" at bounding box center [655, 326] width 96 height 12
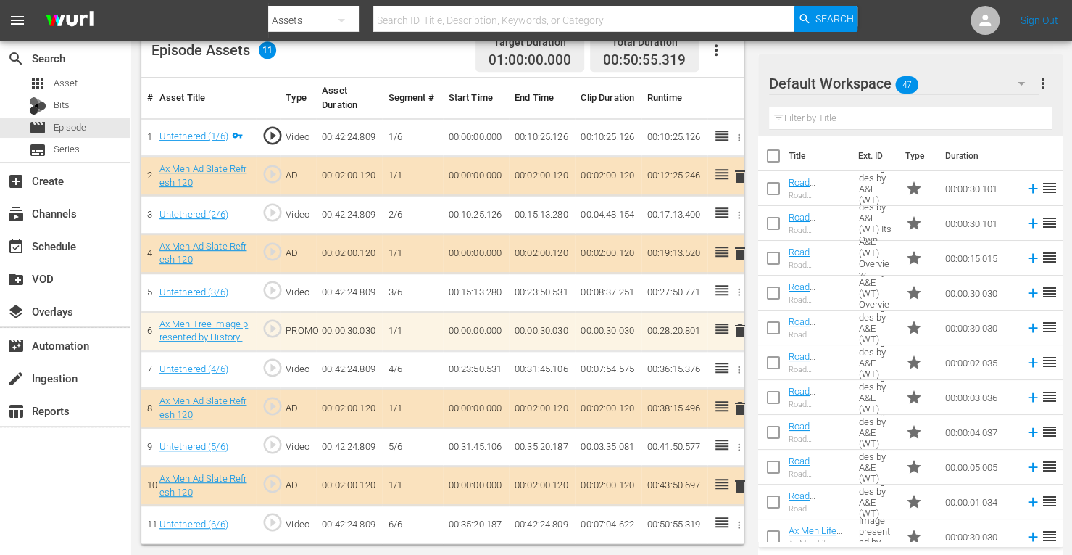
scroll to position [393, 0]
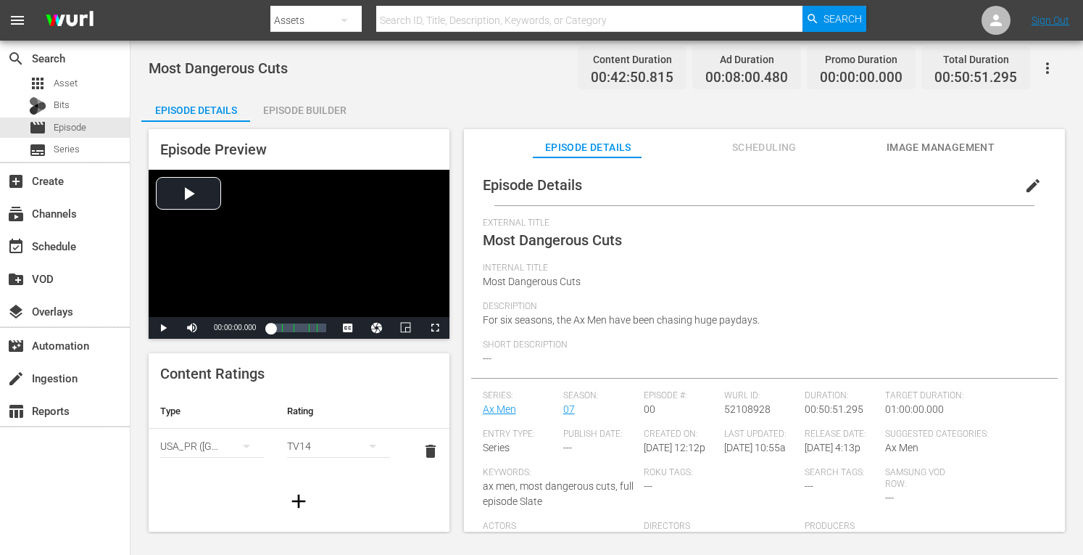
click at [327, 107] on div "Episode Builder" at bounding box center [304, 110] width 109 height 35
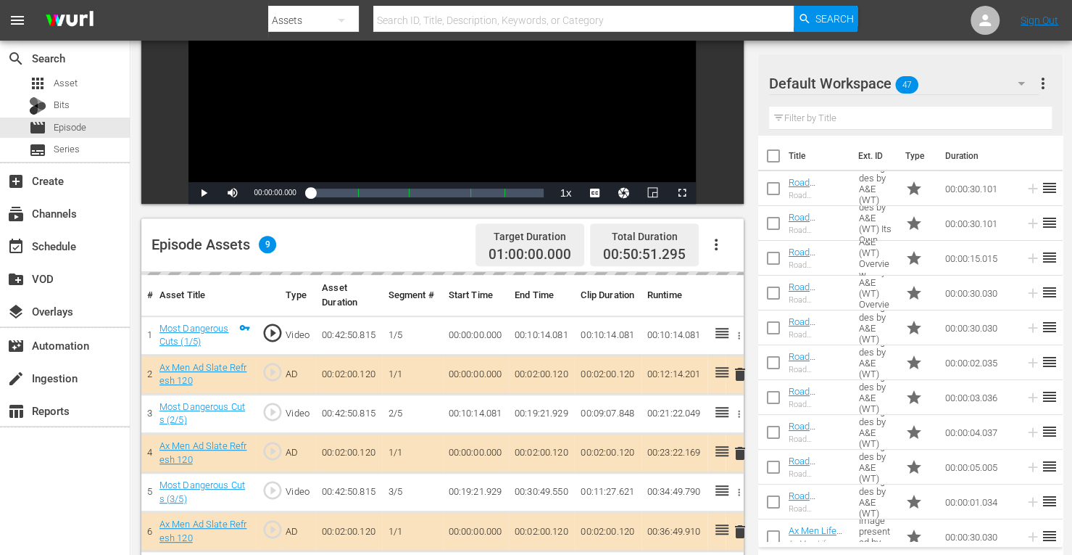
scroll to position [377, 0]
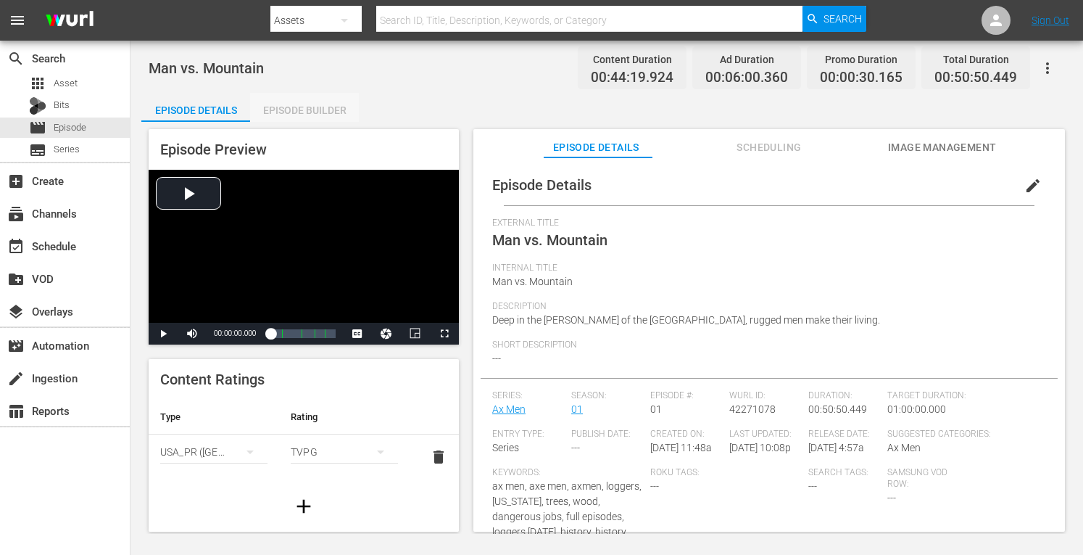
click at [326, 107] on div "Episode Builder" at bounding box center [304, 110] width 109 height 35
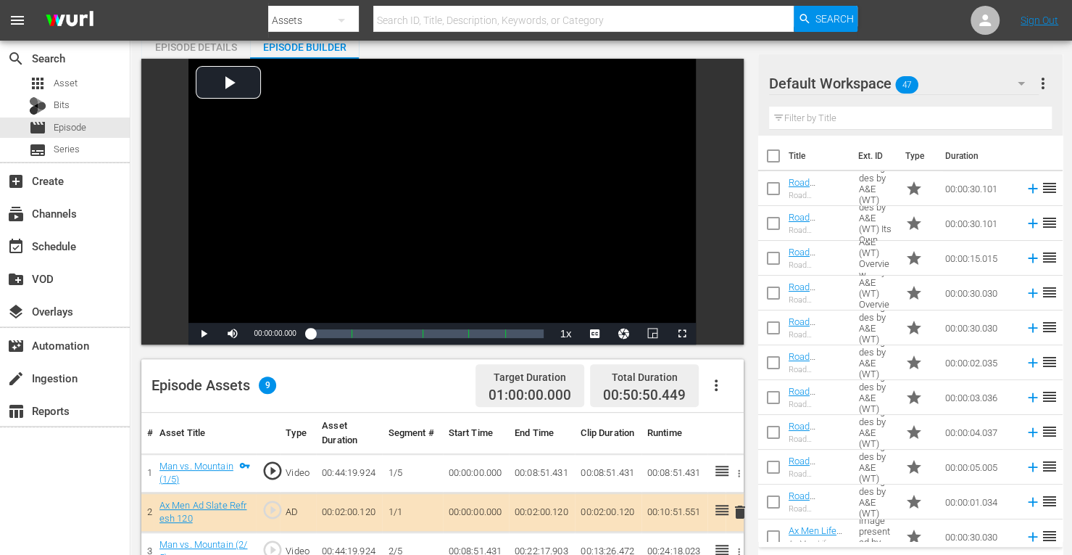
scroll to position [358, 0]
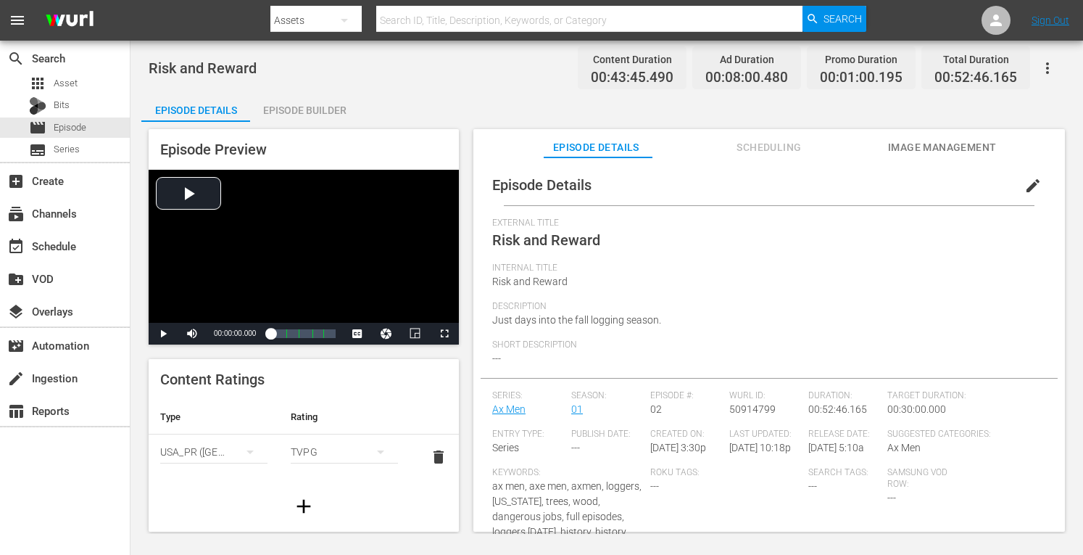
click at [328, 110] on div "Episode Builder" at bounding box center [304, 110] width 109 height 35
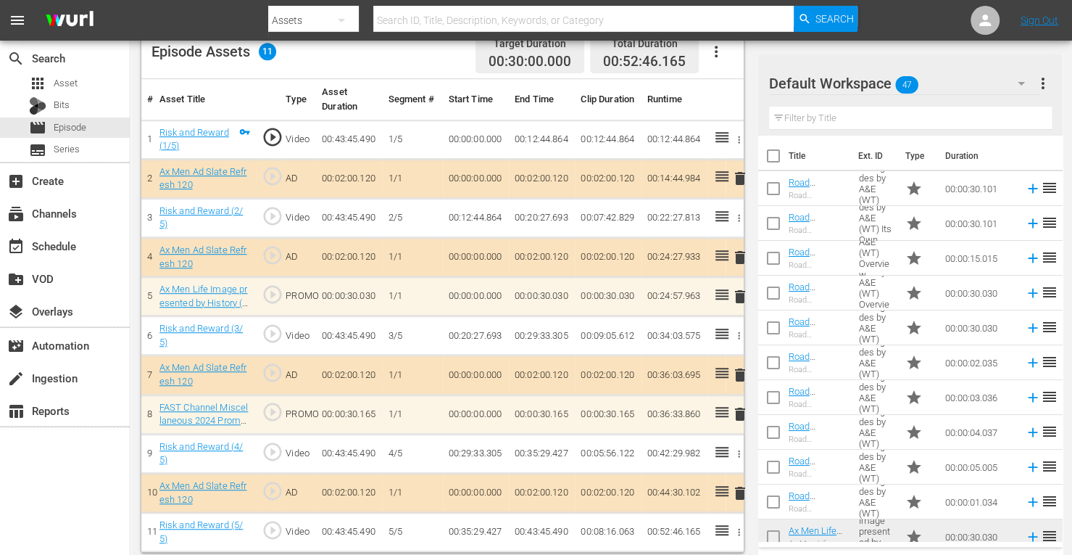
scroll to position [402, 0]
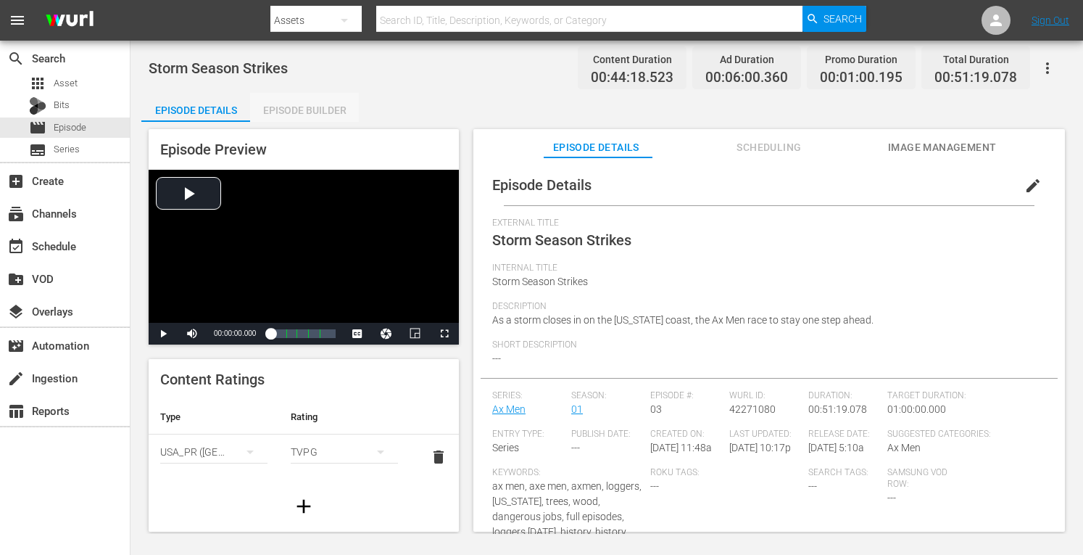
click at [304, 115] on div "Episode Builder" at bounding box center [304, 110] width 109 height 35
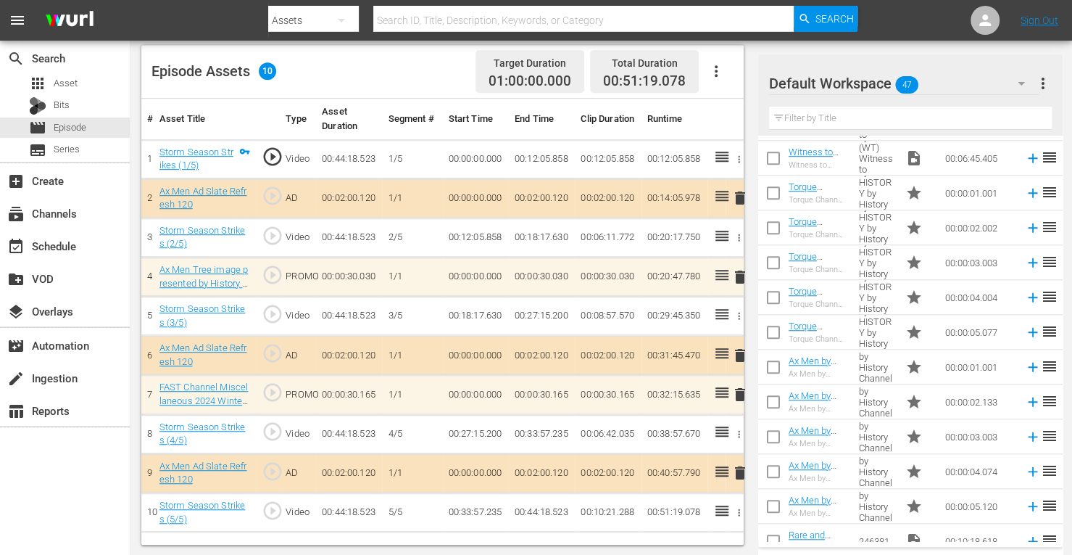
scroll to position [708, 0]
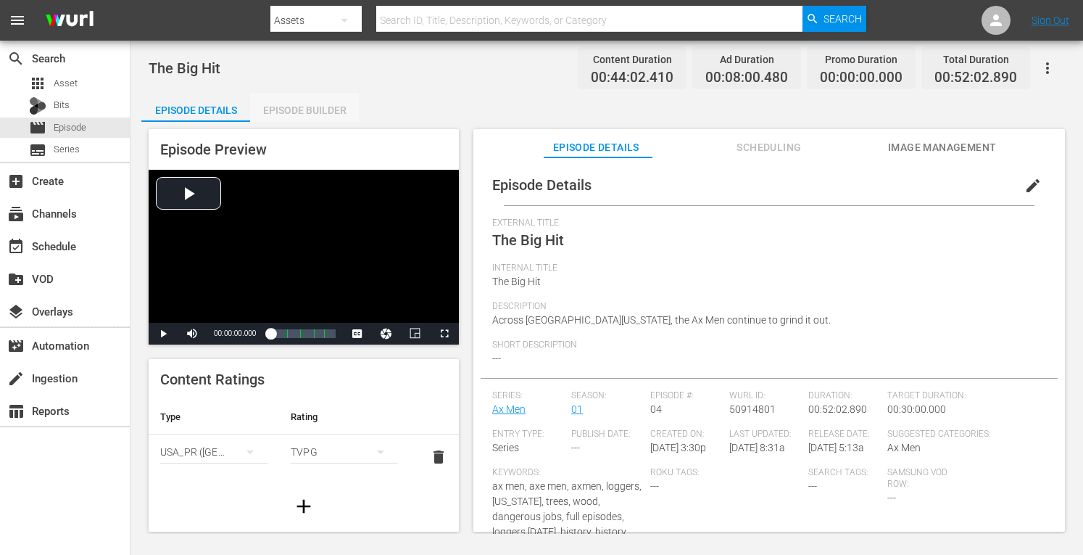
click at [328, 110] on div "Episode Builder" at bounding box center [304, 110] width 109 height 35
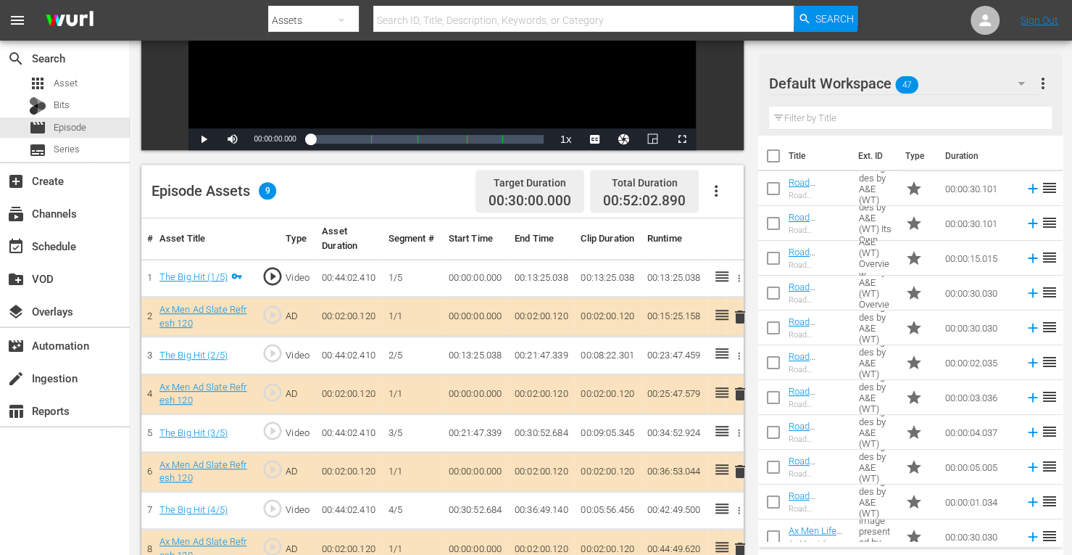
scroll to position [377, 0]
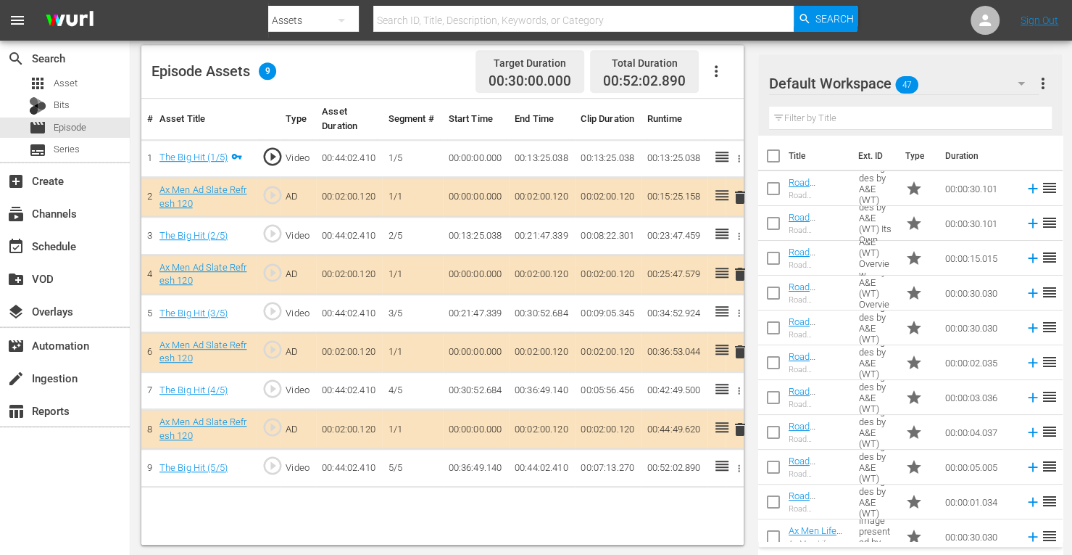
click at [742, 270] on span "delete" at bounding box center [739, 273] width 17 height 17
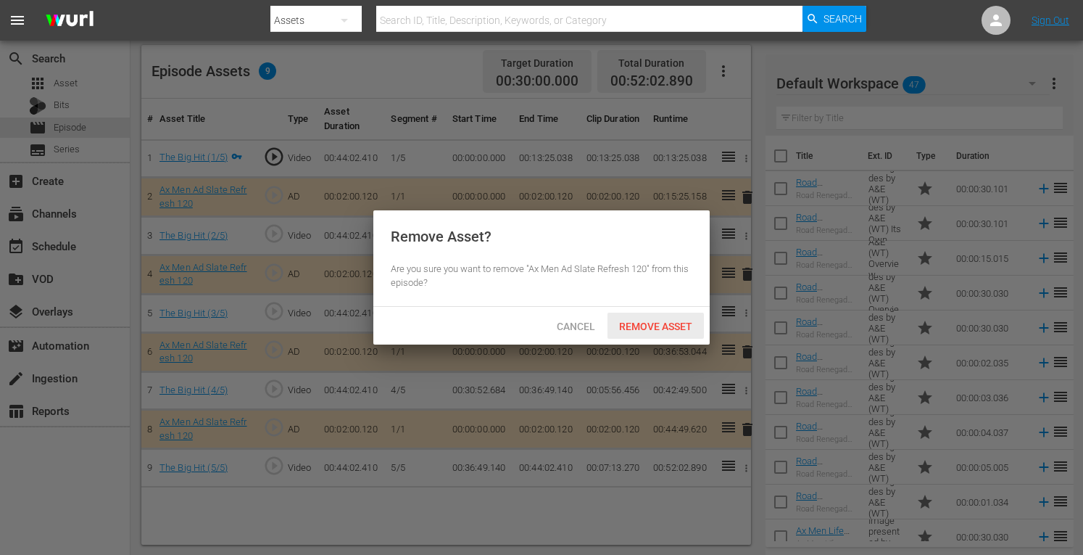
click at [676, 324] on span "Remove Asset" at bounding box center [655, 326] width 96 height 12
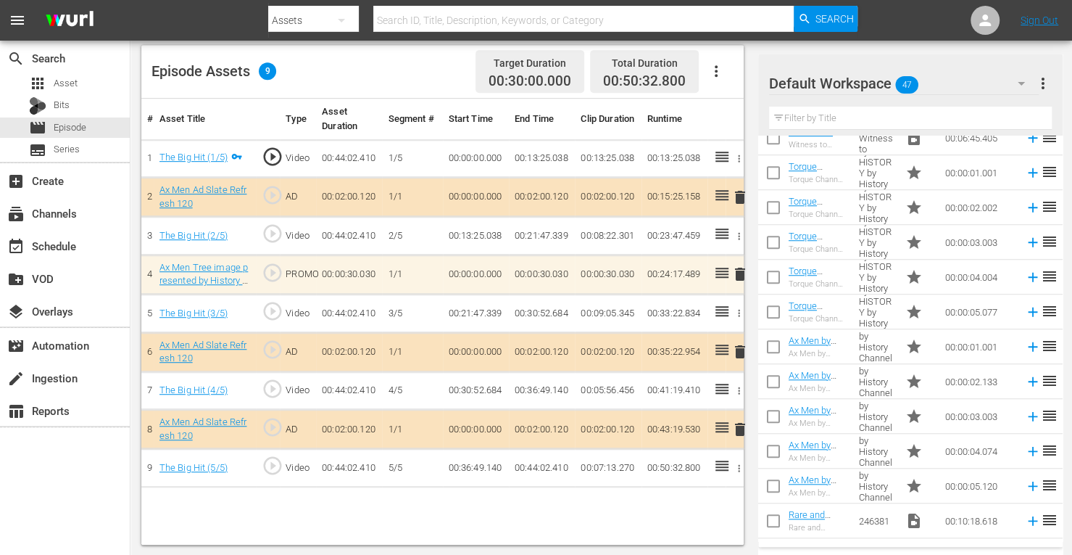
scroll to position [694, 0]
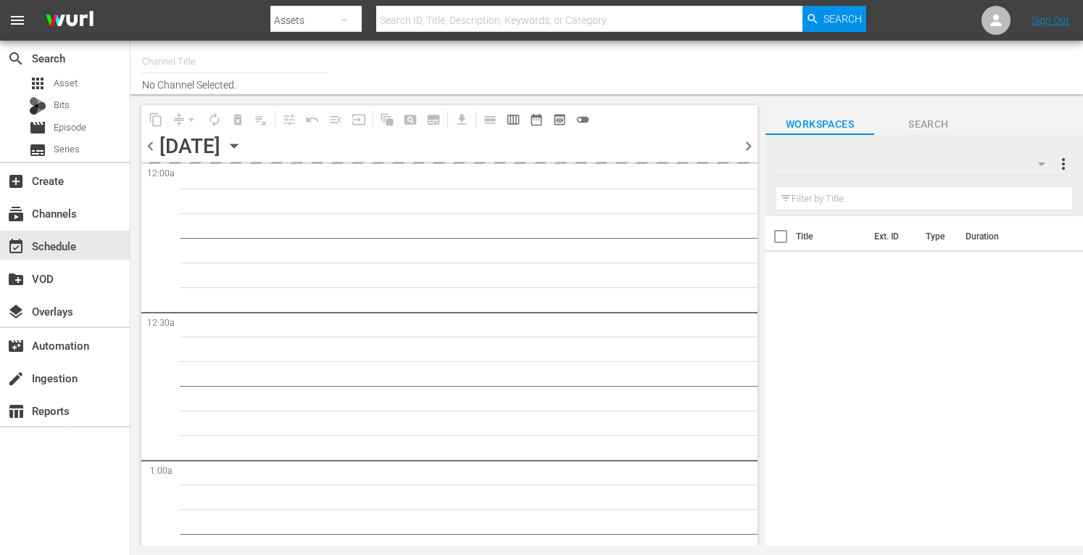
type input "Torque (1052)"
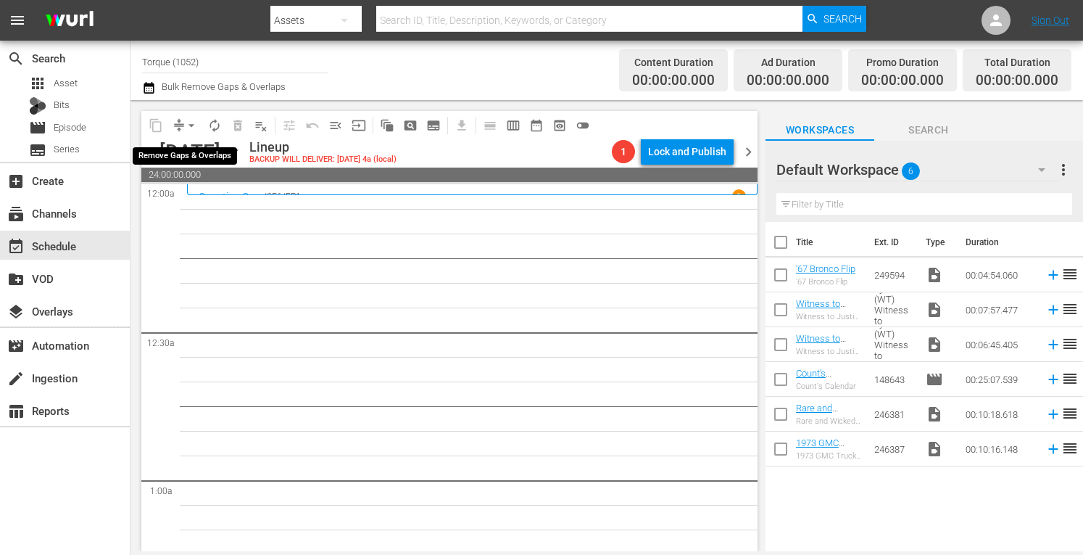
click at [190, 118] on span "arrow_drop_down" at bounding box center [191, 125] width 14 height 14
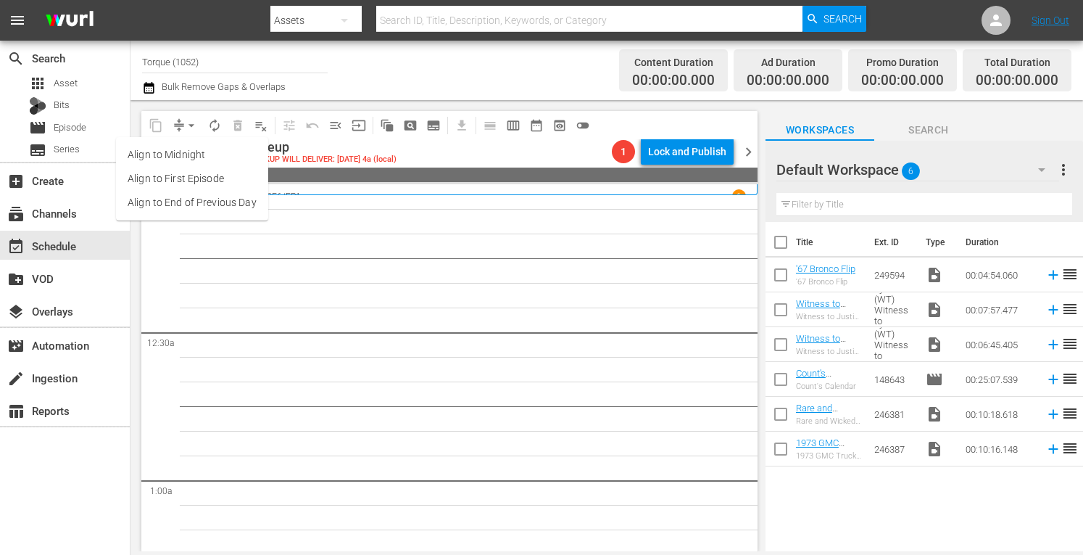
click at [184, 154] on li "Align to Midnight" at bounding box center [192, 155] width 152 height 24
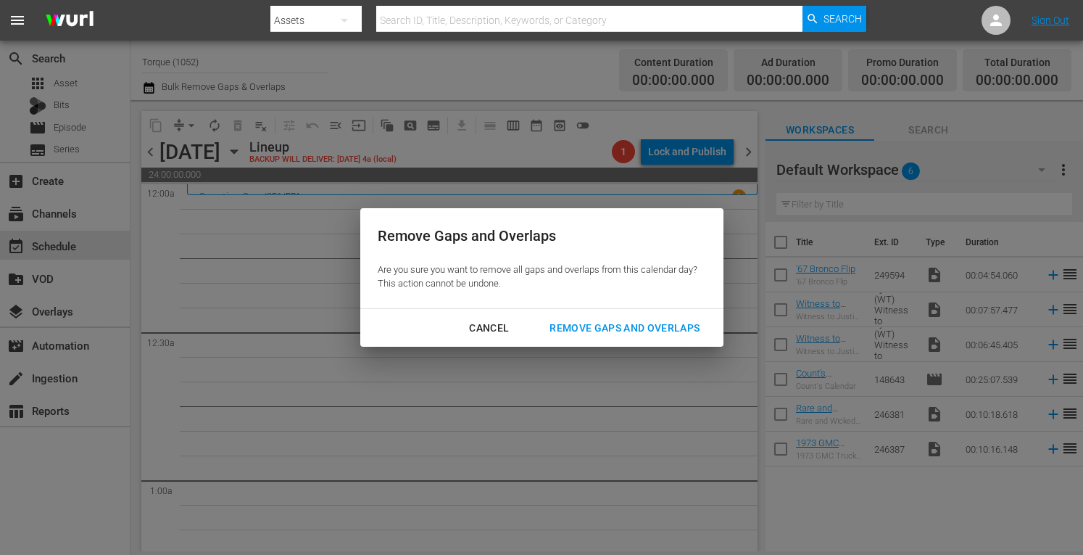
click at [594, 322] on div "Remove Gaps and Overlaps" at bounding box center [624, 328] width 173 height 18
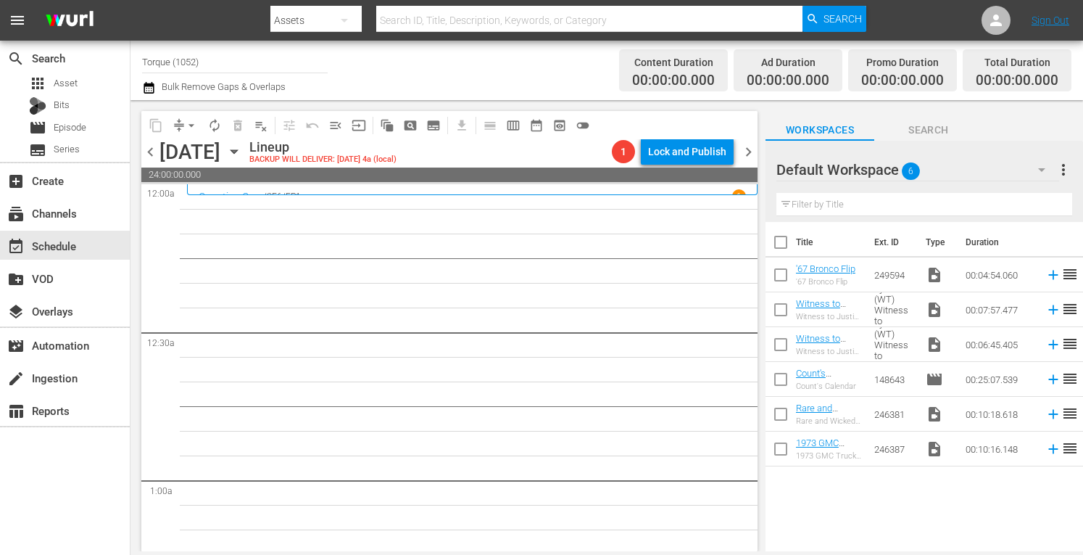
click at [751, 154] on span "chevron_right" at bounding box center [748, 152] width 18 height 18
click at [237, 151] on icon "button" at bounding box center [234, 152] width 7 height 4
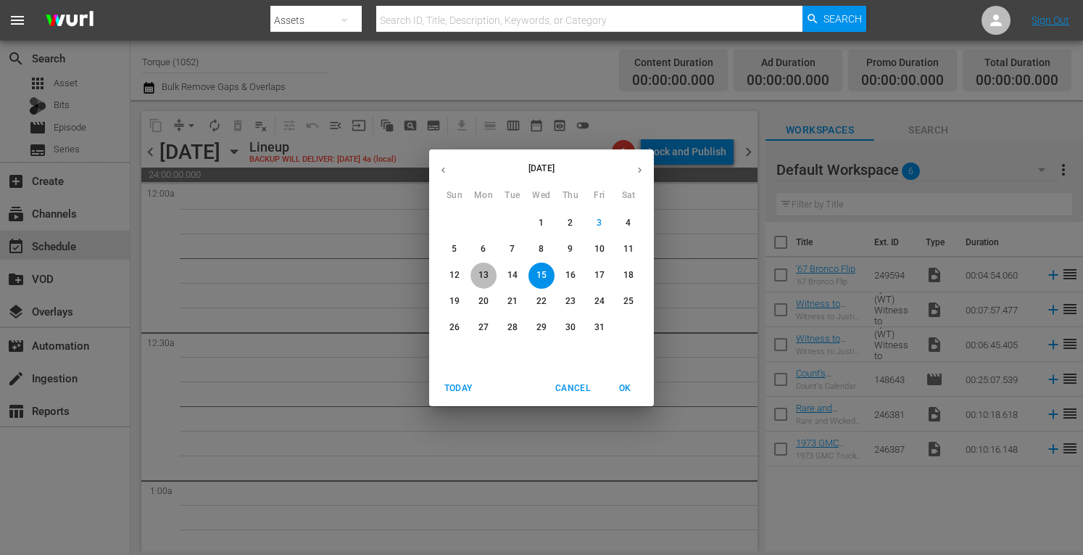
click at [483, 270] on p "13" at bounding box center [483, 275] width 10 height 12
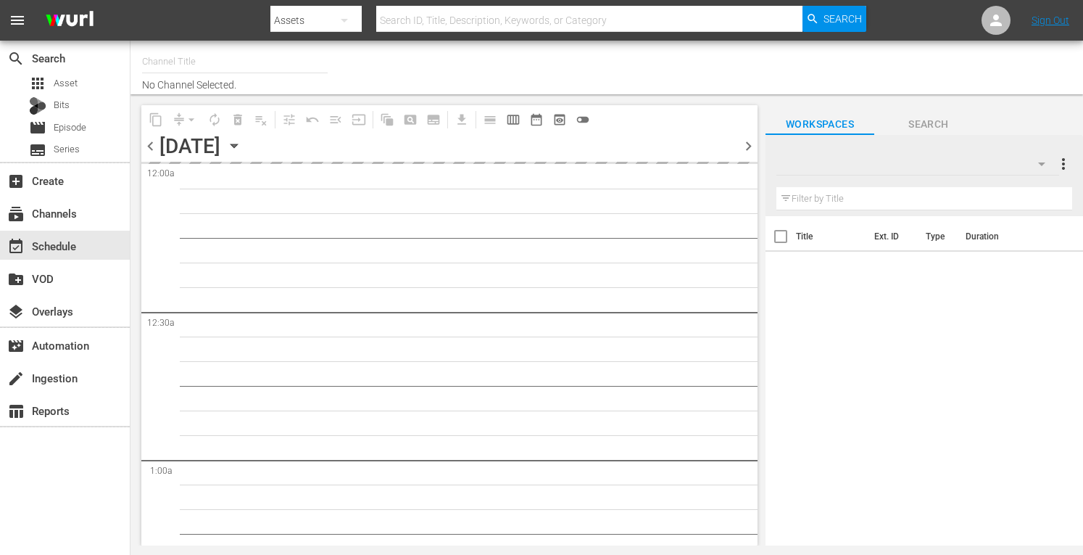
type input "Torque (1052)"
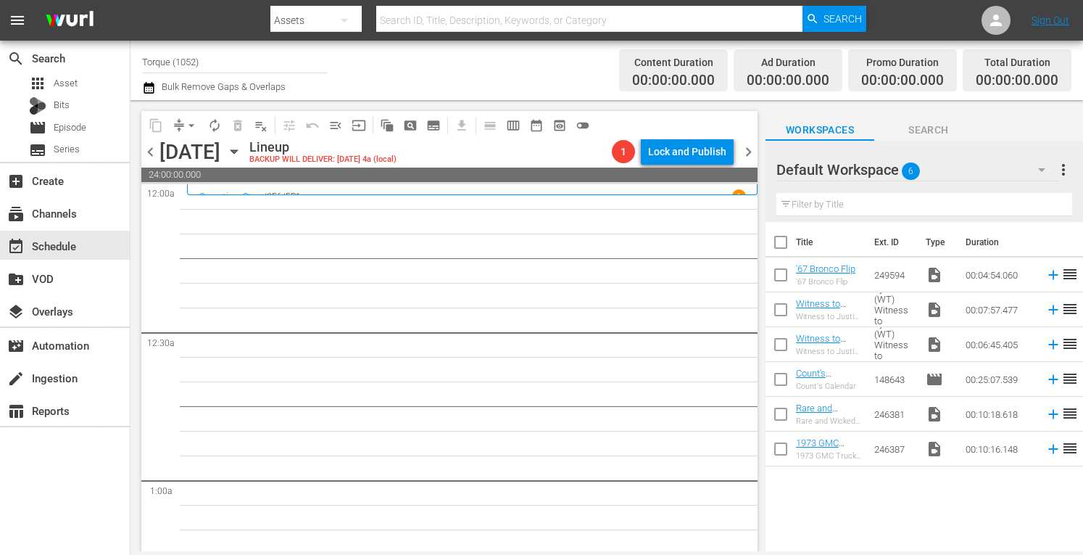
click at [257, 63] on input "Torque (1052)" at bounding box center [235, 61] width 186 height 35
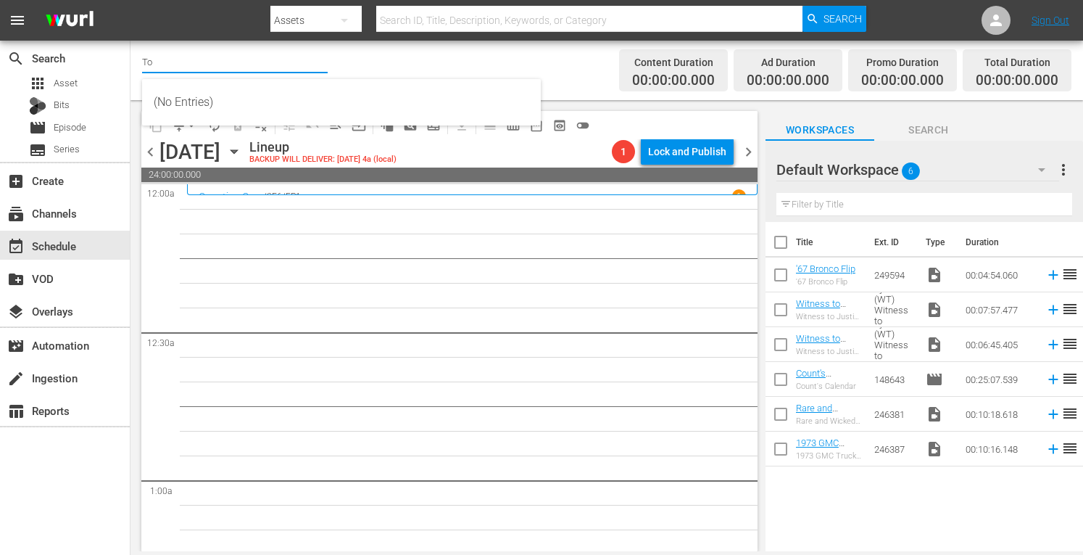
type input "T"
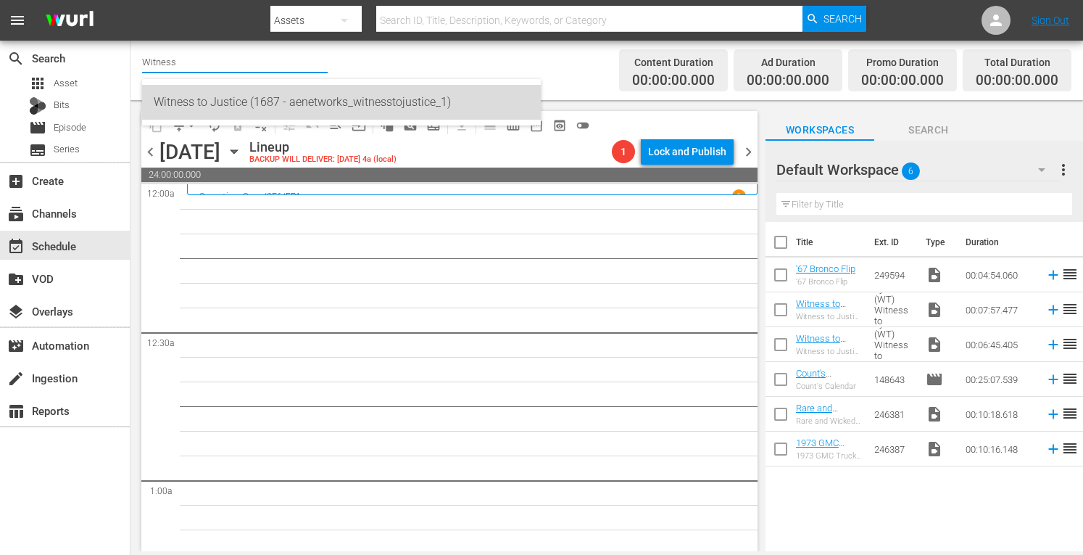
click at [243, 96] on div "Witness to Justice (1687 - aenetworks_witnesstojustice_1)" at bounding box center [341, 102] width 375 height 35
type input "Witness to Justice (1687 - aenetworks_witnesstojustice_1)"
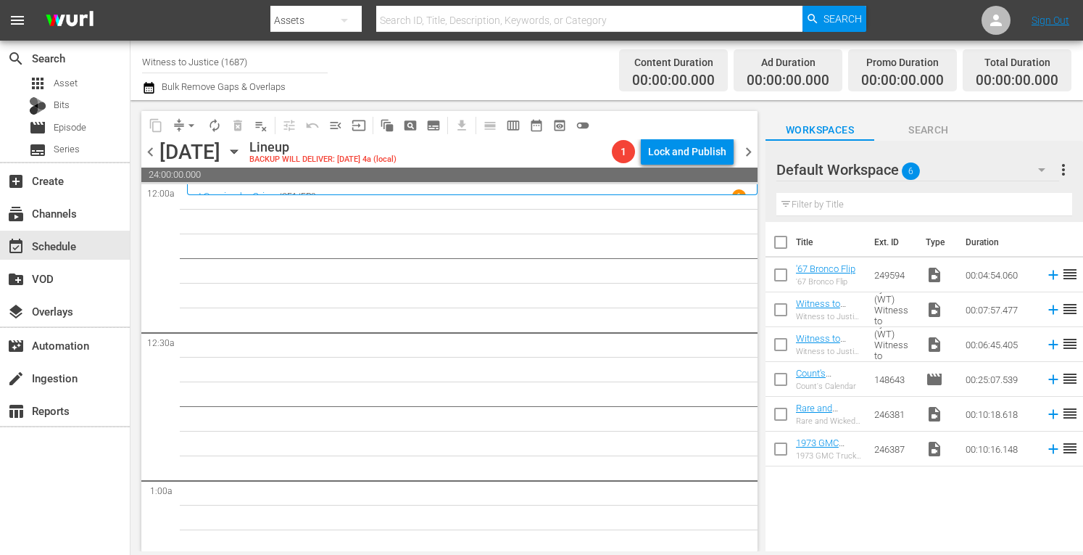
click at [149, 154] on span "chevron_left" at bounding box center [150, 152] width 18 height 18
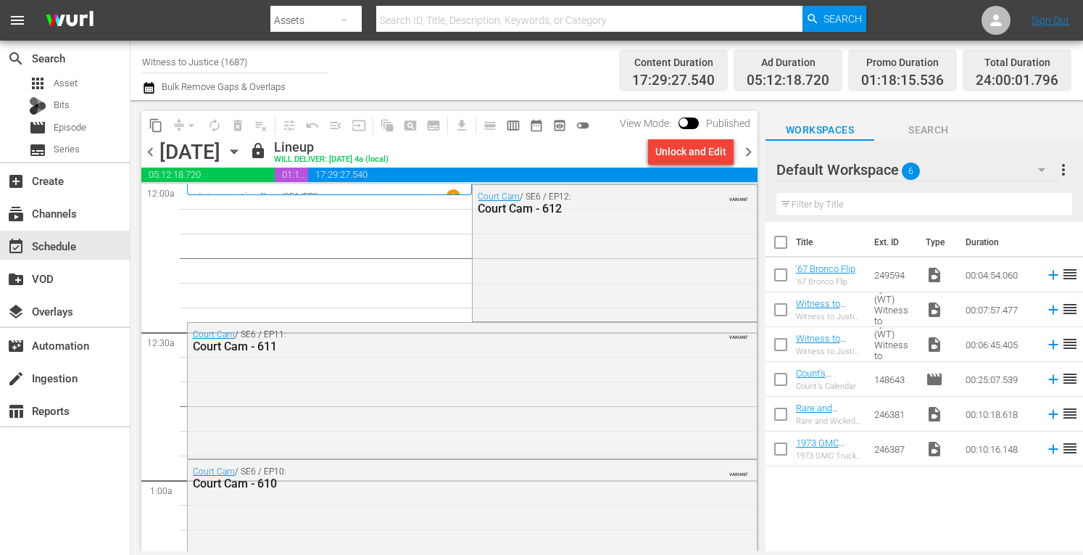
click at [755, 150] on span "chevron_right" at bounding box center [748, 152] width 18 height 18
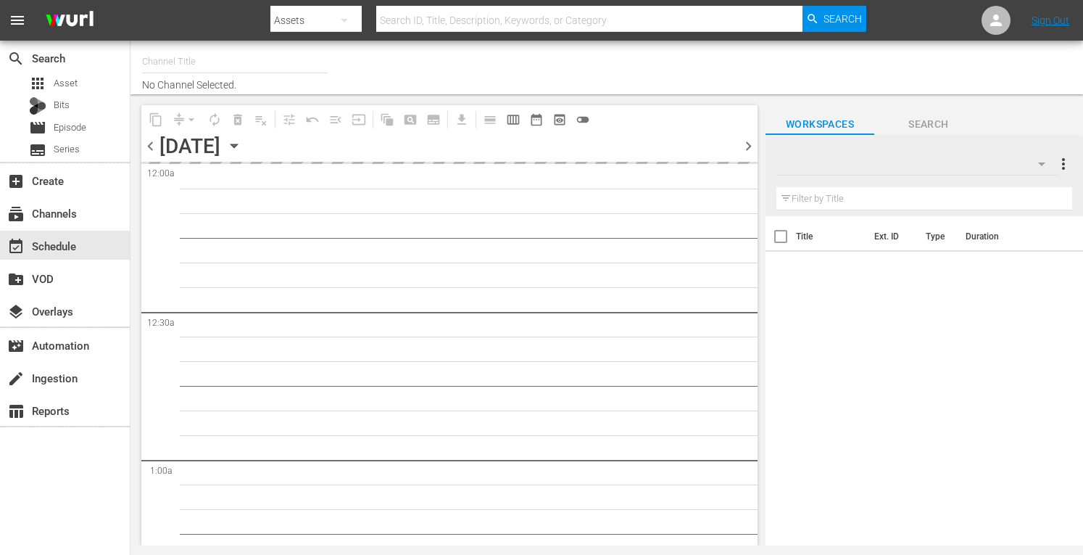
type input "Witness to Justice (1687)"
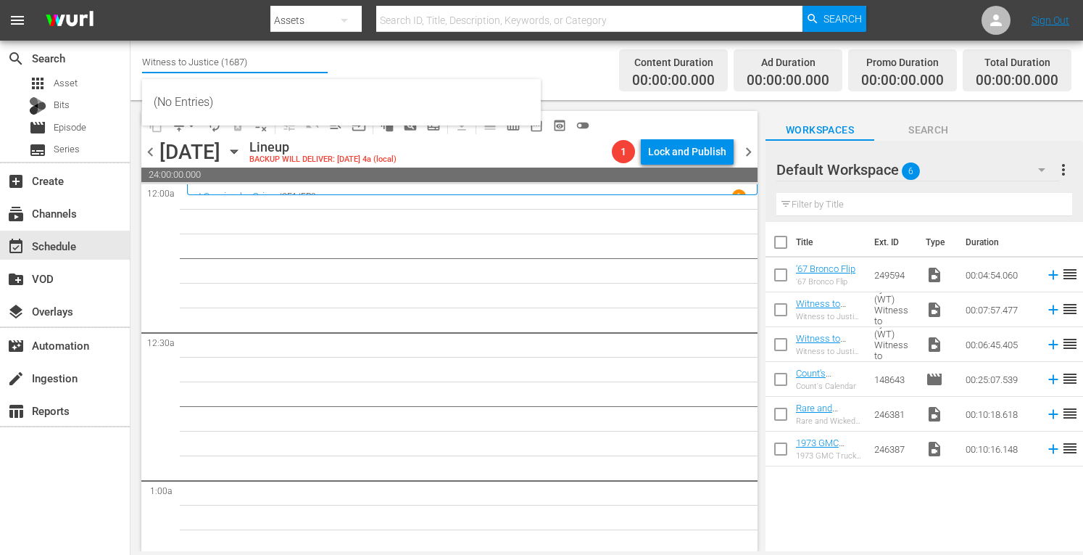
click at [264, 63] on input "Witness to Justice (1687)" at bounding box center [235, 61] width 186 height 35
type input "W"
type input "Torque"
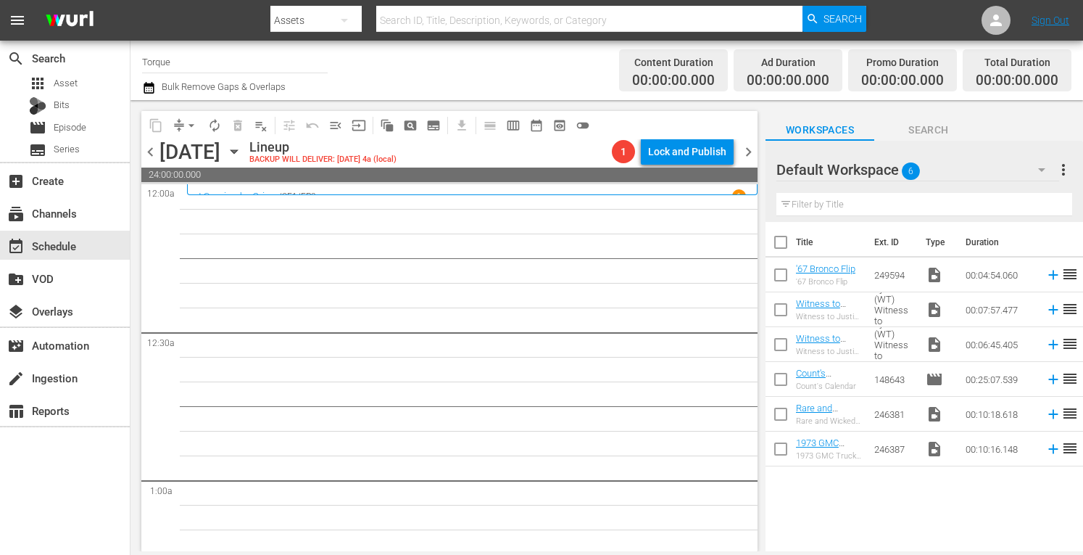
click at [267, 63] on input "Torque" at bounding box center [235, 61] width 186 height 35
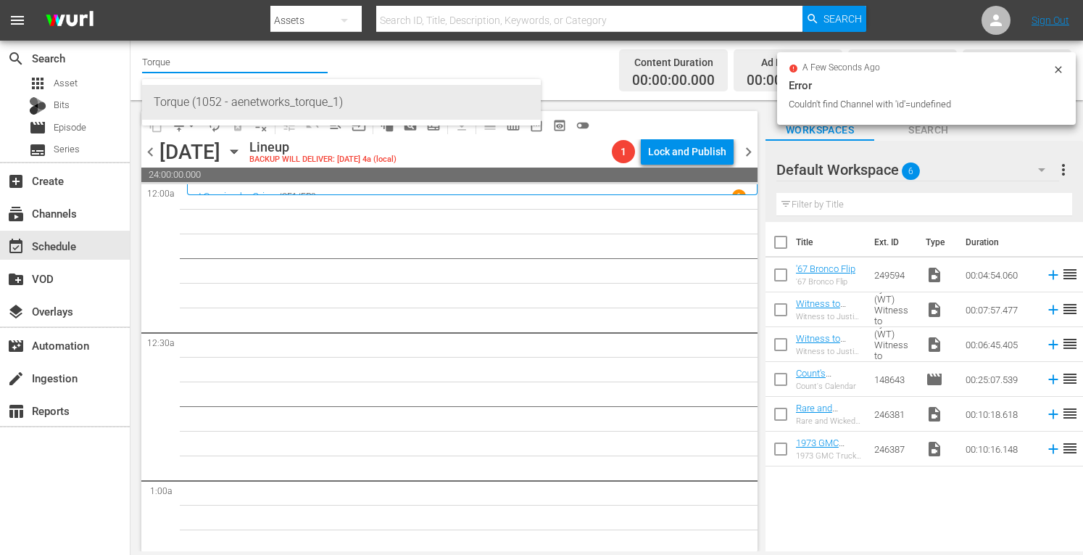
click at [243, 101] on div "Torque (1052 - aenetworks_torque_1)" at bounding box center [341, 102] width 375 height 35
type input "Torque (1052 - aenetworks_torque_1)"
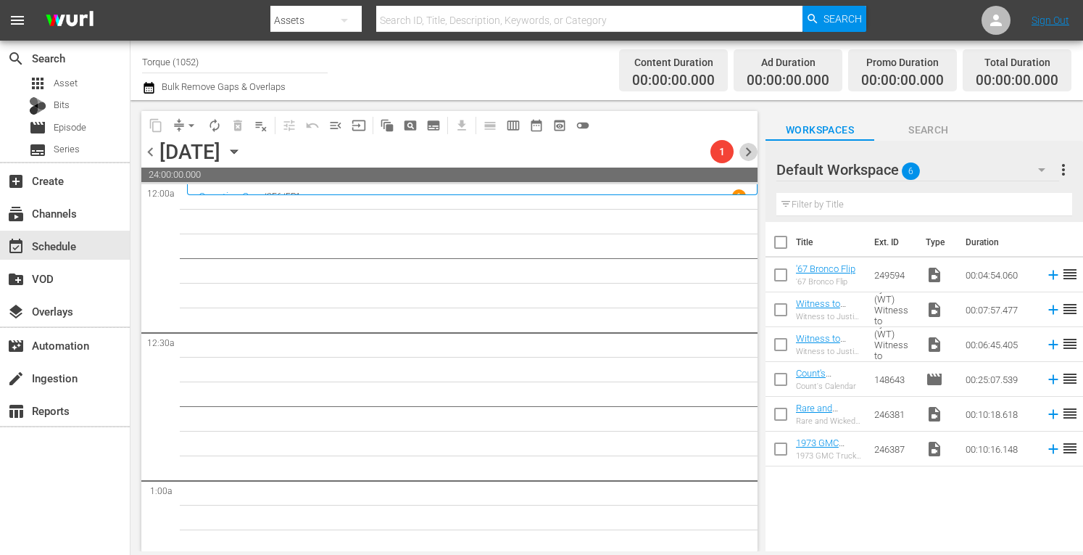
click at [743, 157] on span "chevron_right" at bounding box center [748, 152] width 18 height 18
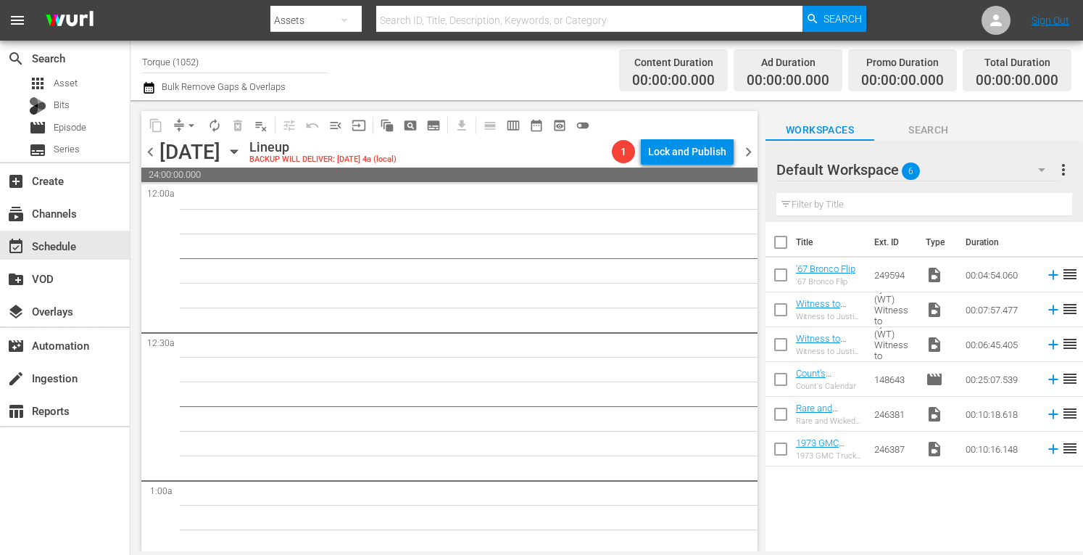
click at [743, 159] on span "chevron_right" at bounding box center [748, 152] width 18 height 18
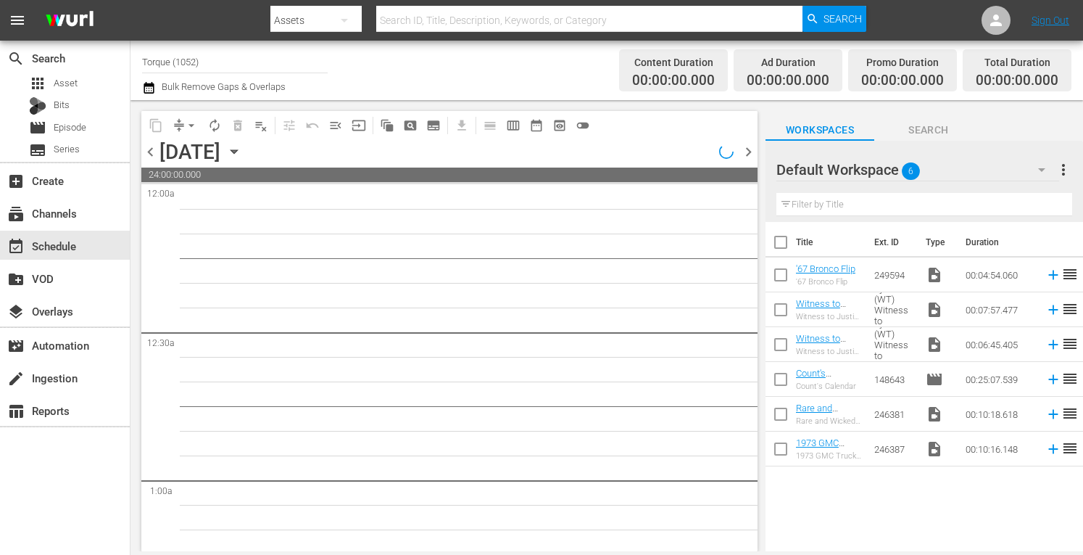
click at [145, 145] on span "chevron_left" at bounding box center [150, 152] width 18 height 18
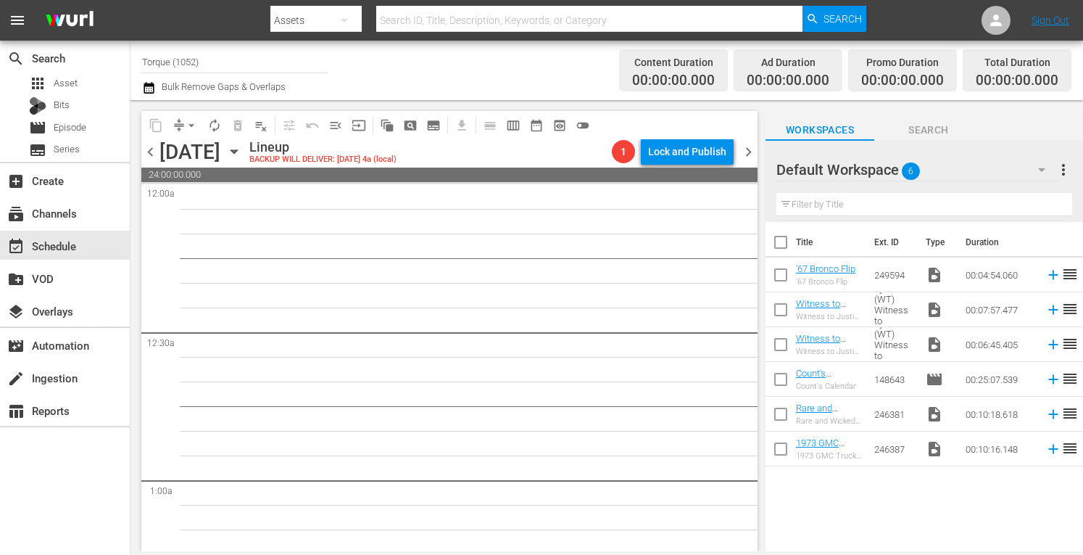
click at [242, 63] on input "Torque (1052)" at bounding box center [235, 61] width 186 height 35
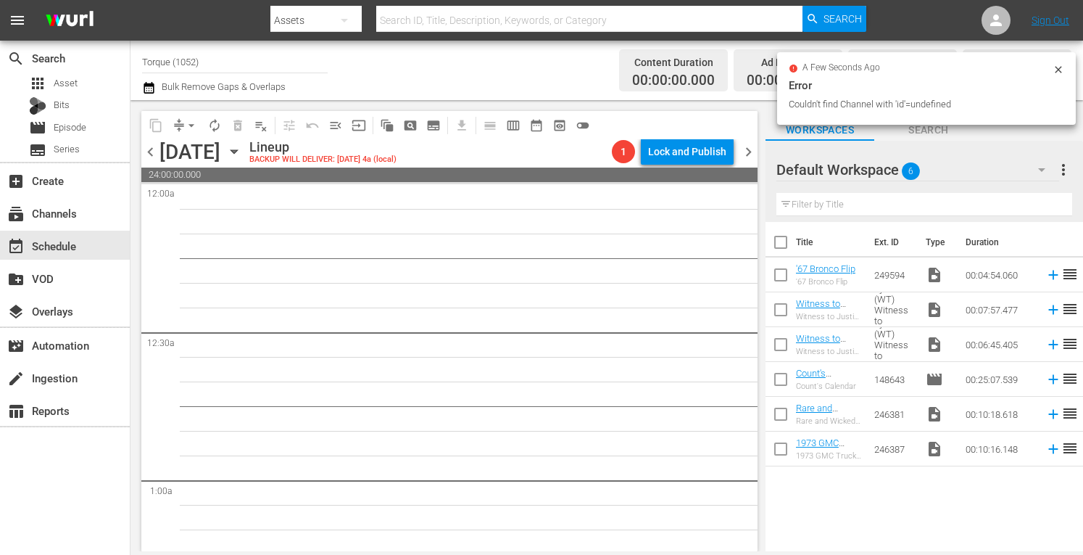
click at [1059, 70] on icon at bounding box center [1059, 70] width 12 height 12
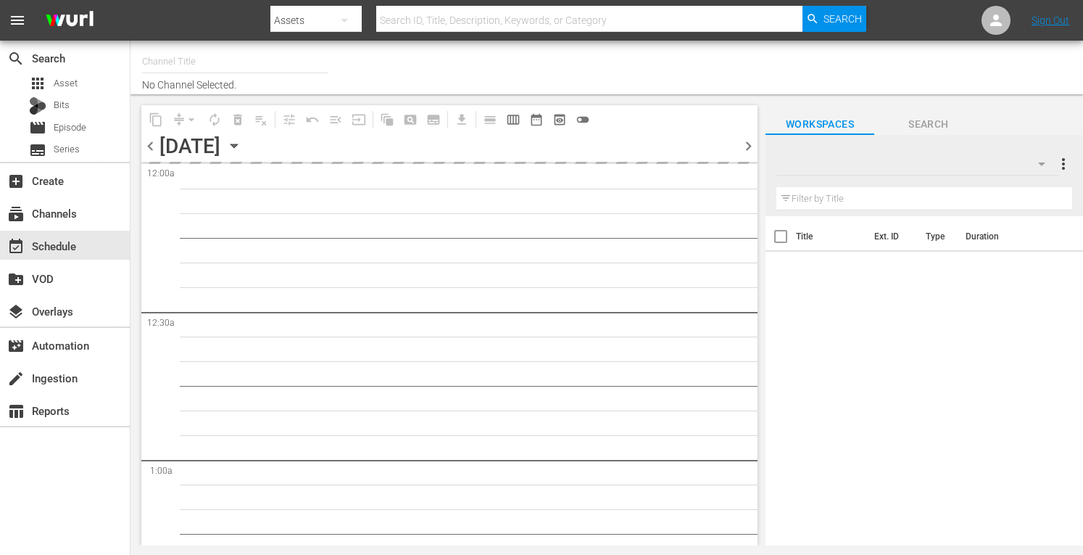
type input "Torque (1052)"
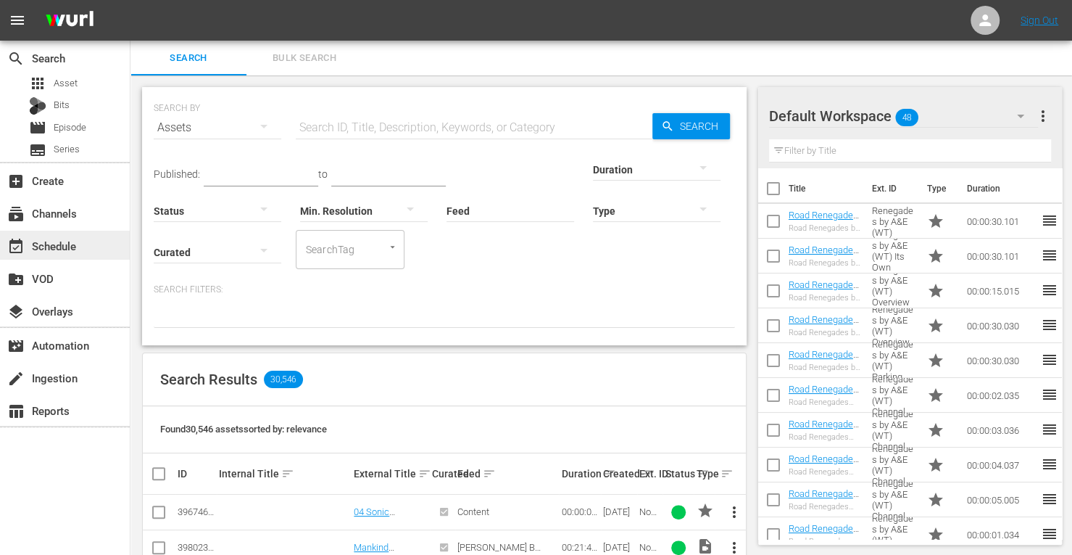
click at [57, 244] on div "event_available Schedule" at bounding box center [40, 243] width 81 height 13
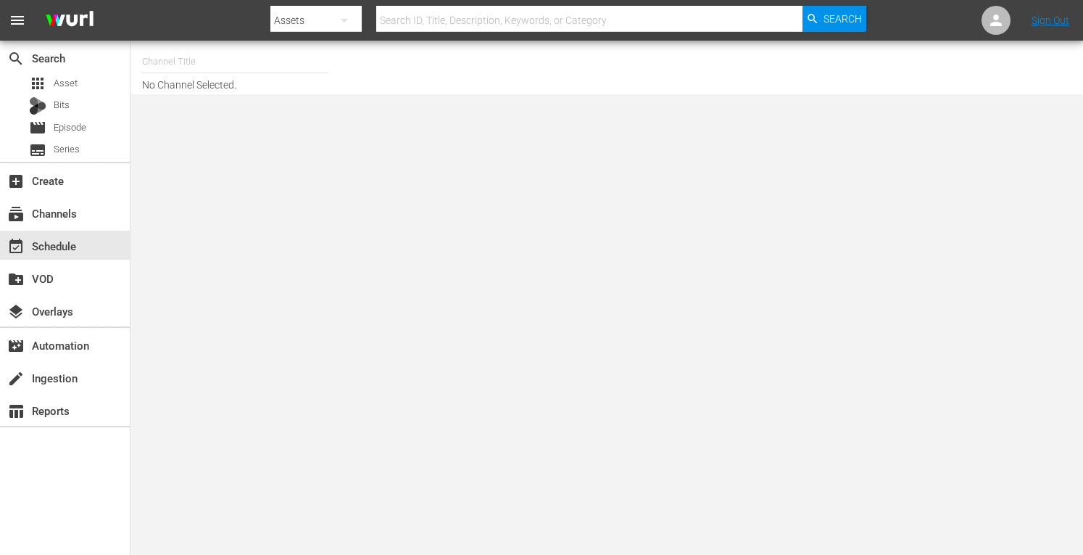
click at [190, 54] on input "text" at bounding box center [235, 61] width 186 height 35
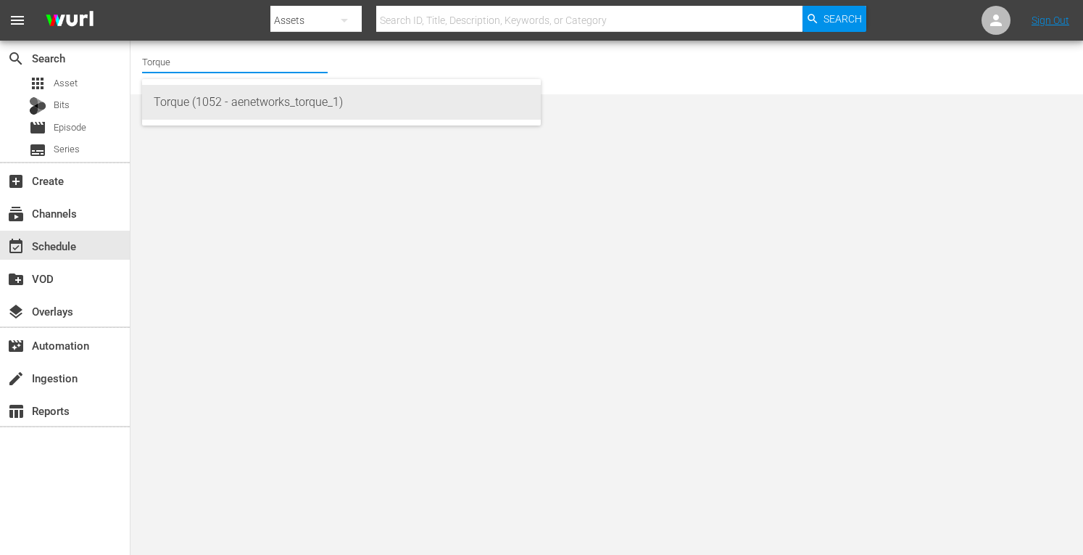
drag, startPoint x: 190, startPoint y: 54, endPoint x: 198, endPoint y: 101, distance: 47.1
click at [198, 101] on body "menu Search By Assets Search ID, Title, Description, Keywords, or Category Sear…" at bounding box center [541, 277] width 1083 height 555
click at [198, 101] on div "Torque (1052 - aenetworks_torque_1)" at bounding box center [341, 102] width 375 height 35
type input "Torque (1052 - aenetworks_torque_1)"
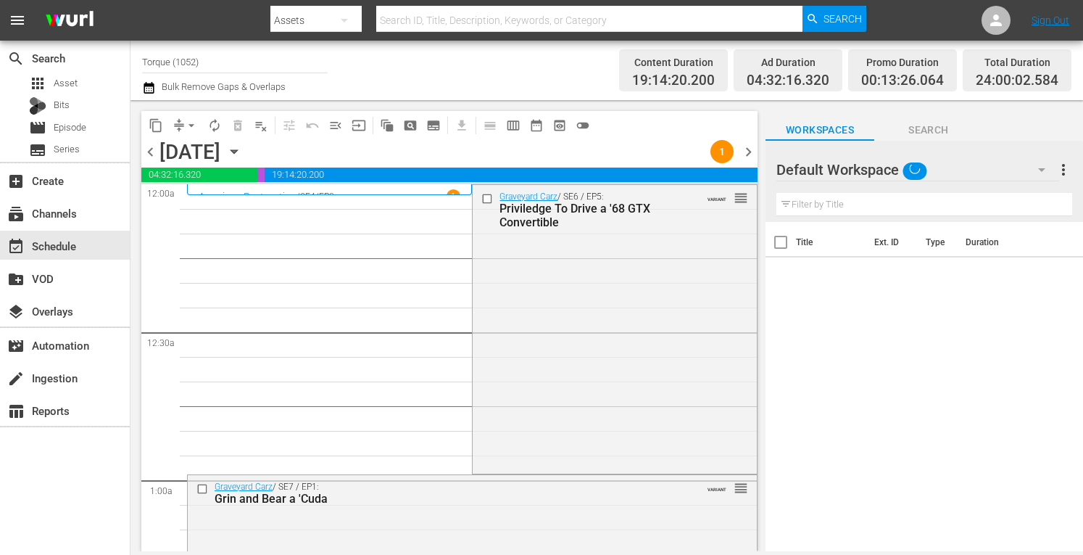
click at [237, 151] on icon "button" at bounding box center [234, 152] width 7 height 4
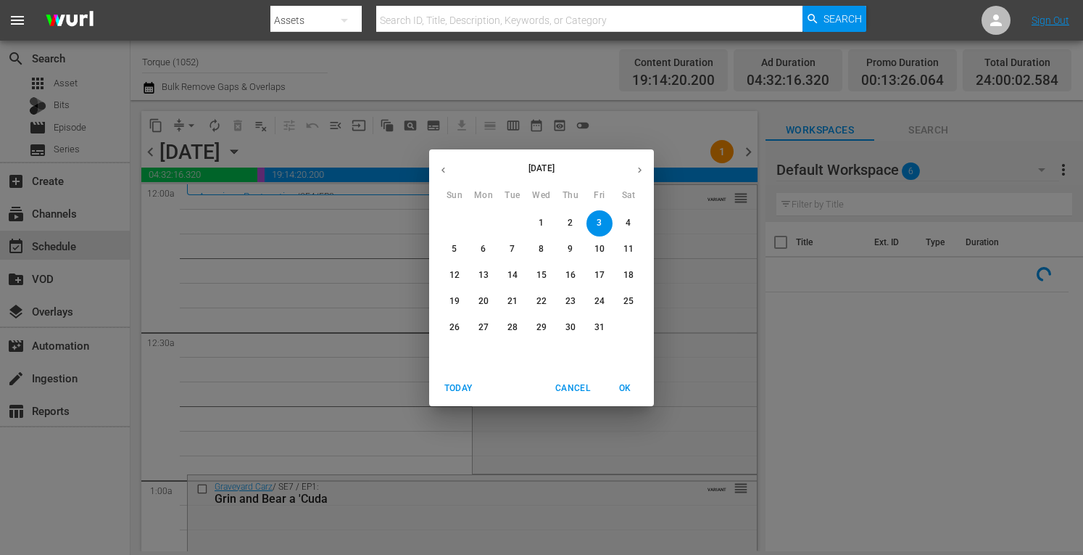
click at [490, 279] on span "13" at bounding box center [483, 275] width 26 height 12
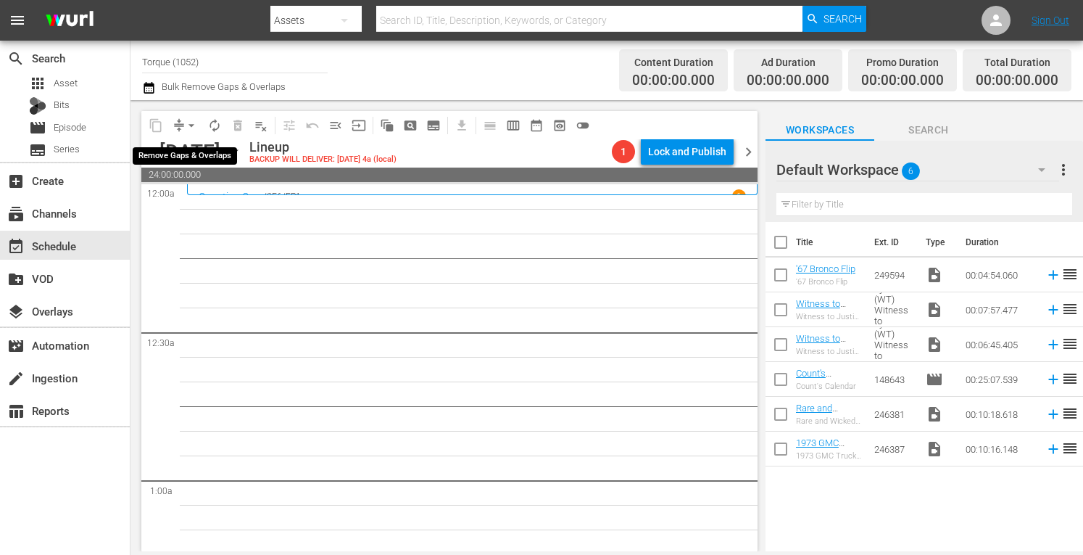
click at [190, 123] on span "arrow_drop_down" at bounding box center [191, 125] width 14 height 14
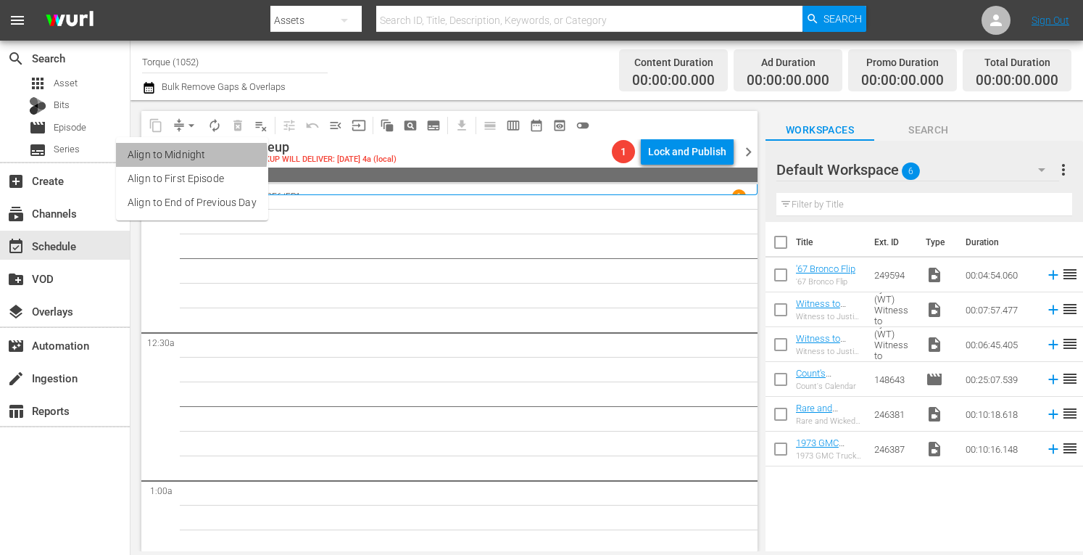
click at [178, 154] on li "Align to Midnight" at bounding box center [192, 155] width 152 height 24
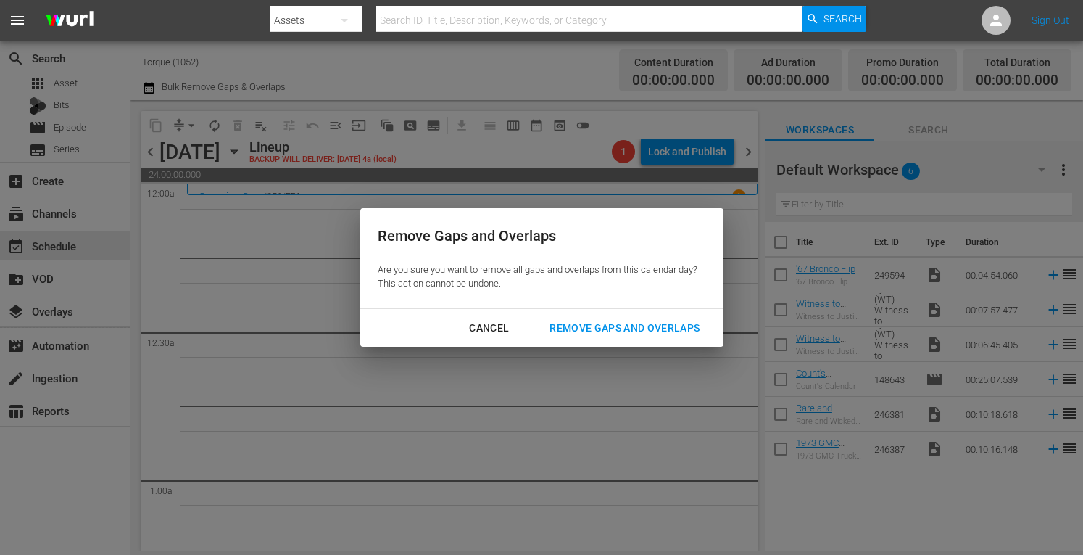
click at [642, 325] on div "Remove Gaps and Overlaps" at bounding box center [624, 328] width 173 height 18
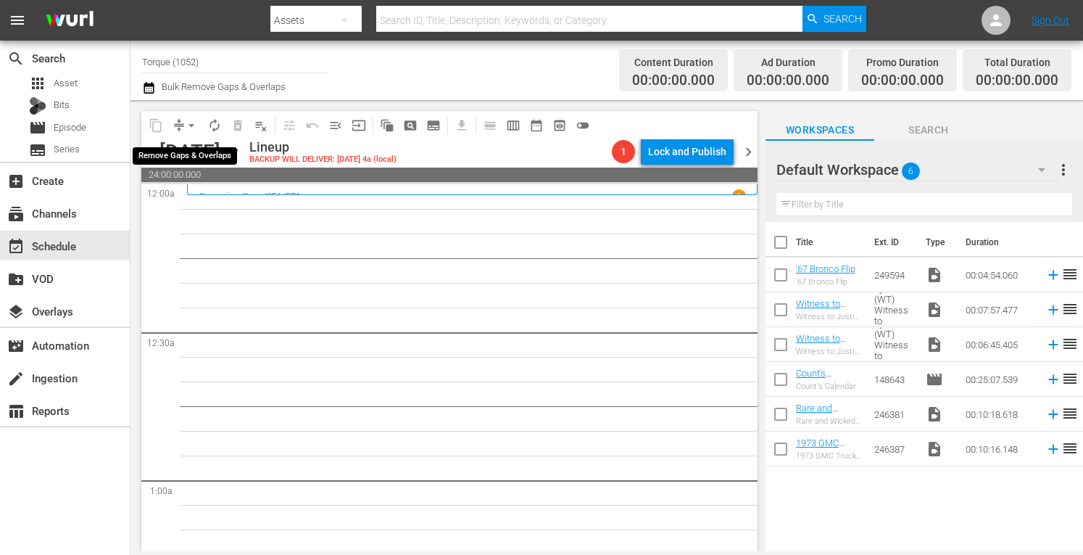
click at [190, 121] on span "arrow_drop_down" at bounding box center [191, 125] width 14 height 14
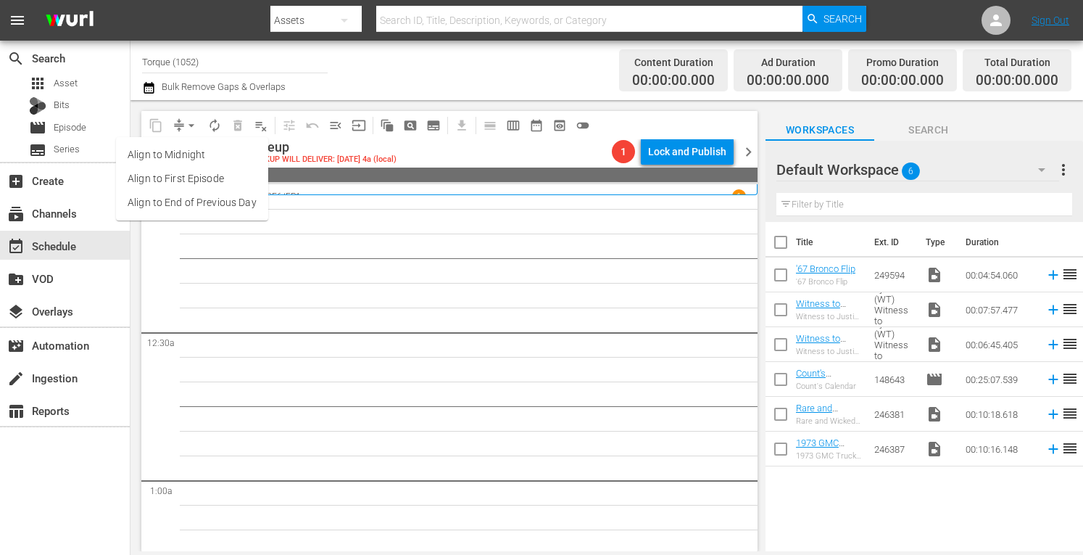
click at [184, 157] on li "Align to Midnight" at bounding box center [192, 155] width 152 height 24
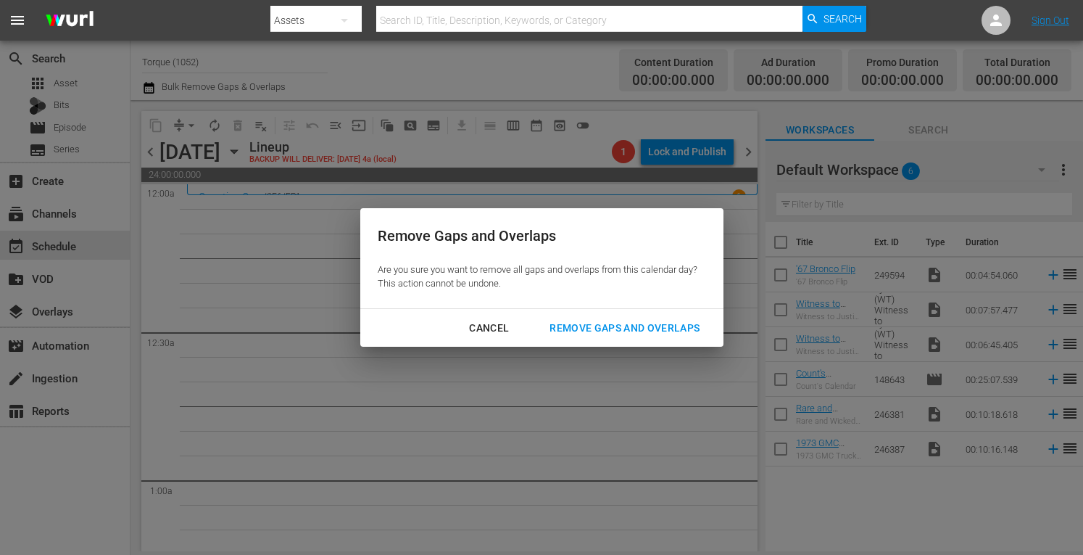
click at [605, 329] on div "Remove Gaps and Overlaps" at bounding box center [624, 328] width 173 height 18
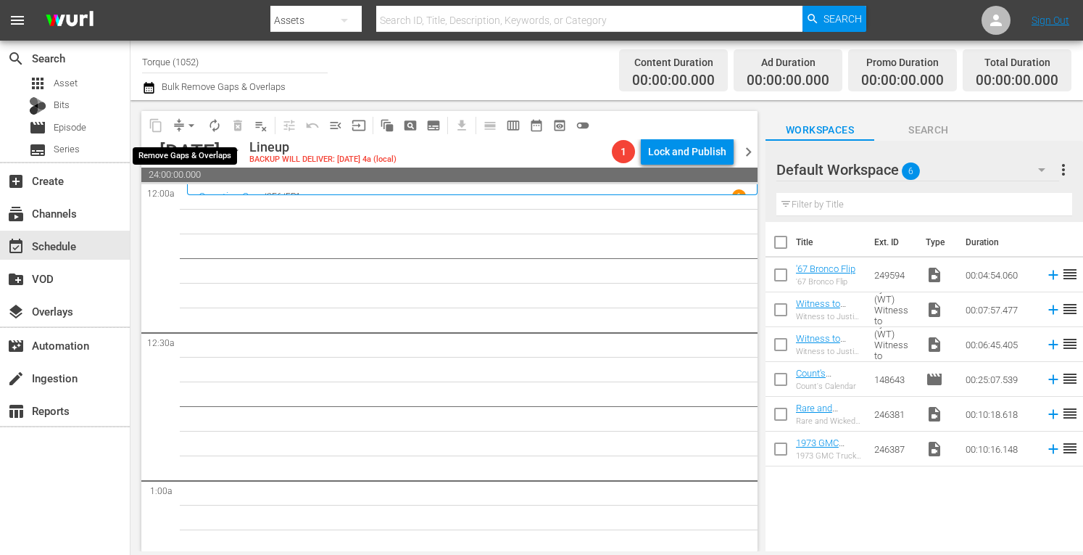
click at [188, 119] on span "arrow_drop_down" at bounding box center [191, 125] width 14 height 14
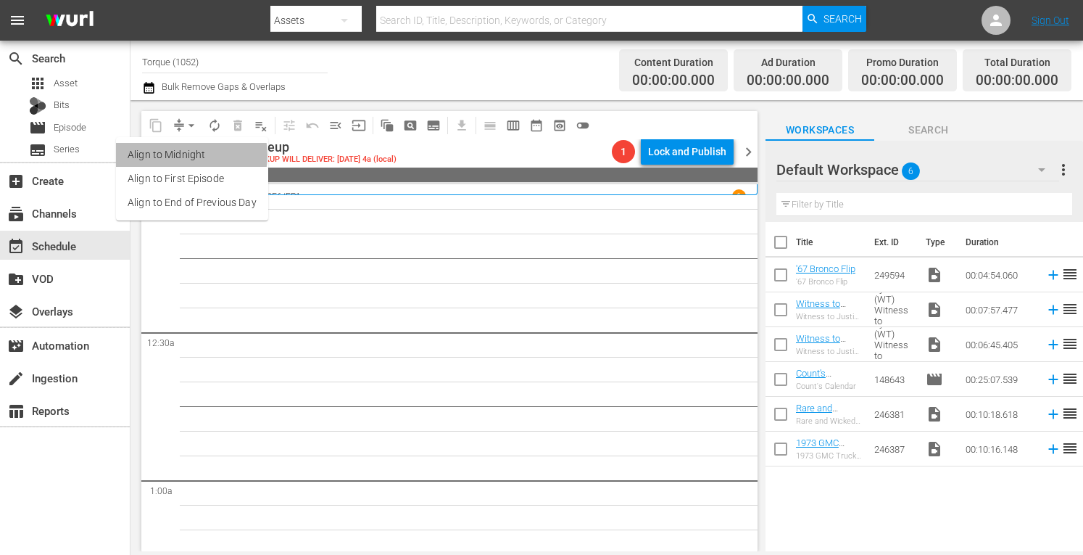
click at [186, 155] on li "Align to Midnight" at bounding box center [192, 155] width 152 height 24
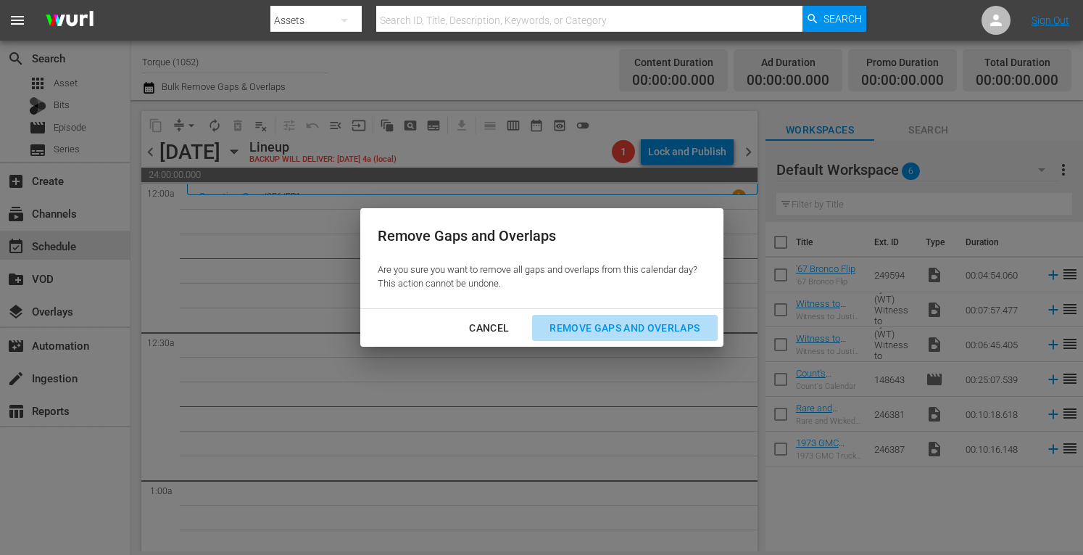
click at [590, 325] on div "Remove Gaps and Overlaps" at bounding box center [624, 328] width 173 height 18
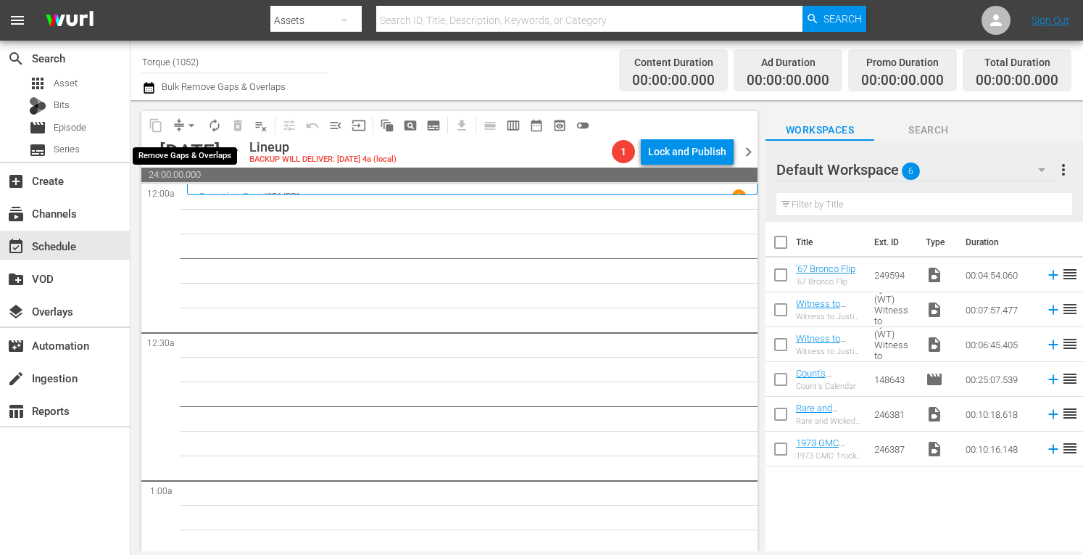
click at [191, 119] on span "arrow_drop_down" at bounding box center [191, 125] width 14 height 14
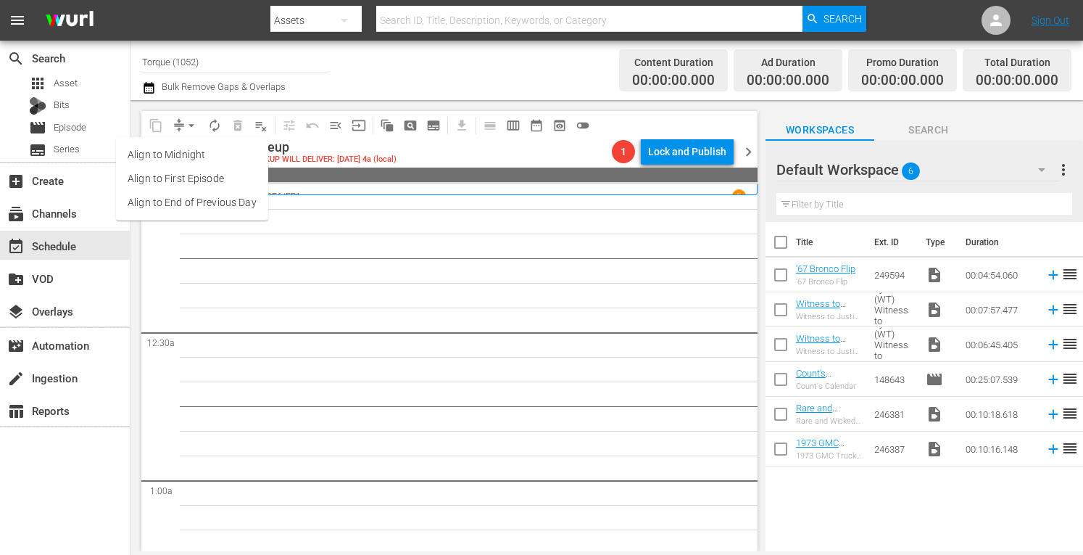
click at [174, 153] on li "Align to Midnight" at bounding box center [192, 155] width 152 height 24
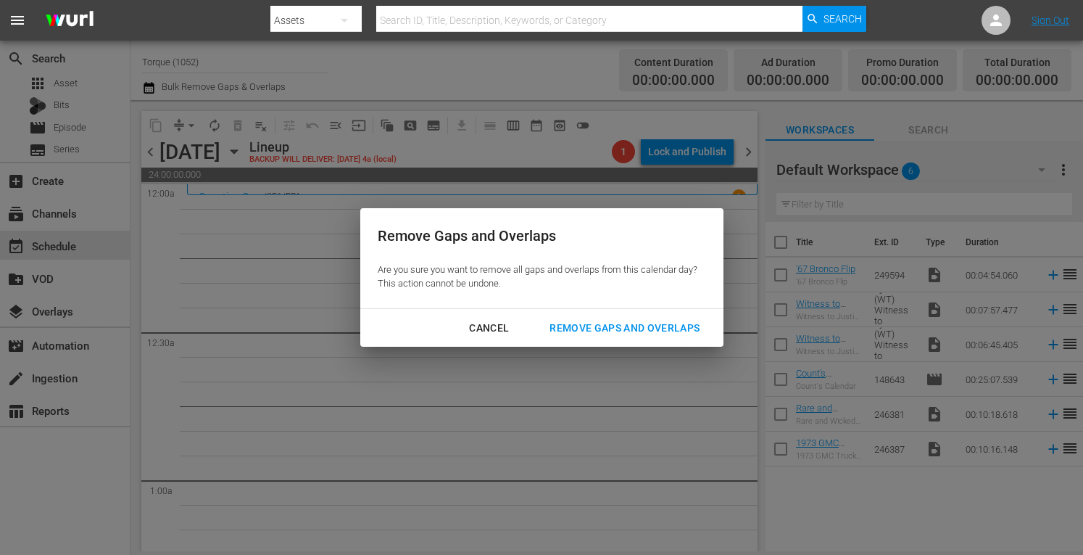
click at [599, 328] on div "Remove Gaps and Overlaps" at bounding box center [624, 328] width 173 height 18
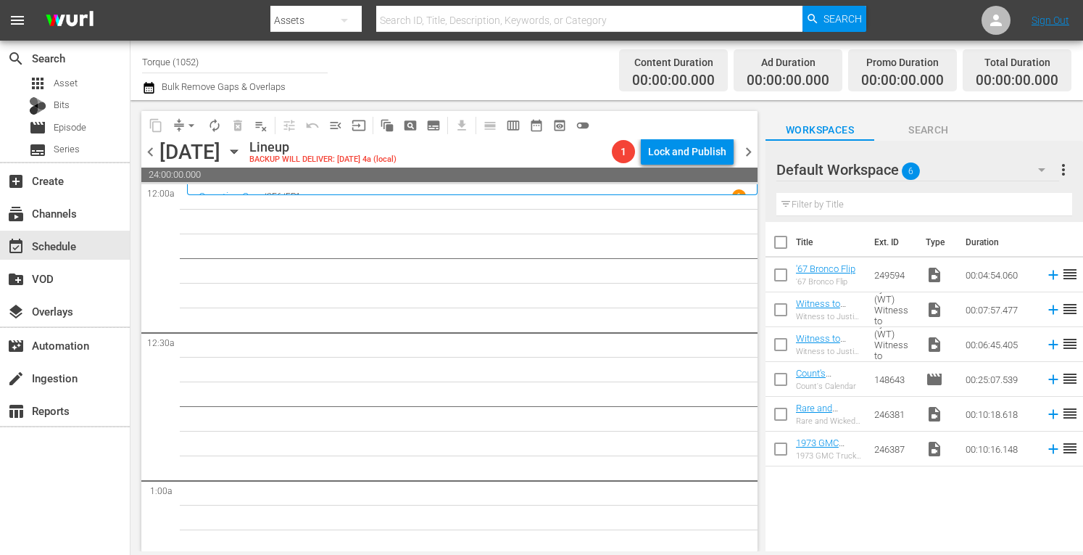
click at [542, 78] on div "Channel Title Torque (1052) Bulk Remove Gaps & Overlaps" at bounding box center [377, 70] width 471 height 52
click at [192, 124] on span "arrow_drop_down" at bounding box center [191, 125] width 14 height 14
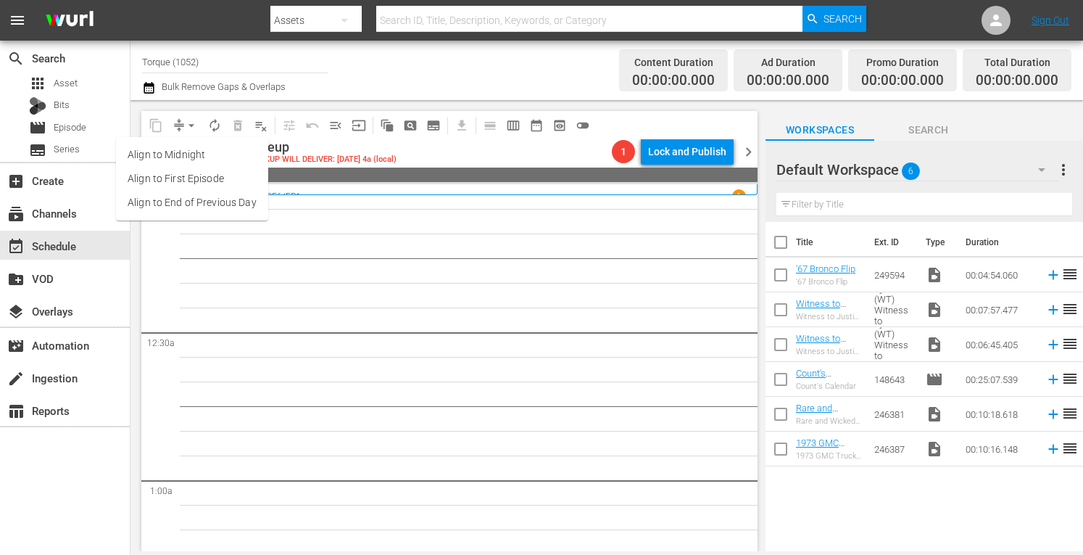
click at [373, 63] on div "Channel Title Torque (1052) Bulk Remove Gaps & Overlaps" at bounding box center [377, 70] width 471 height 52
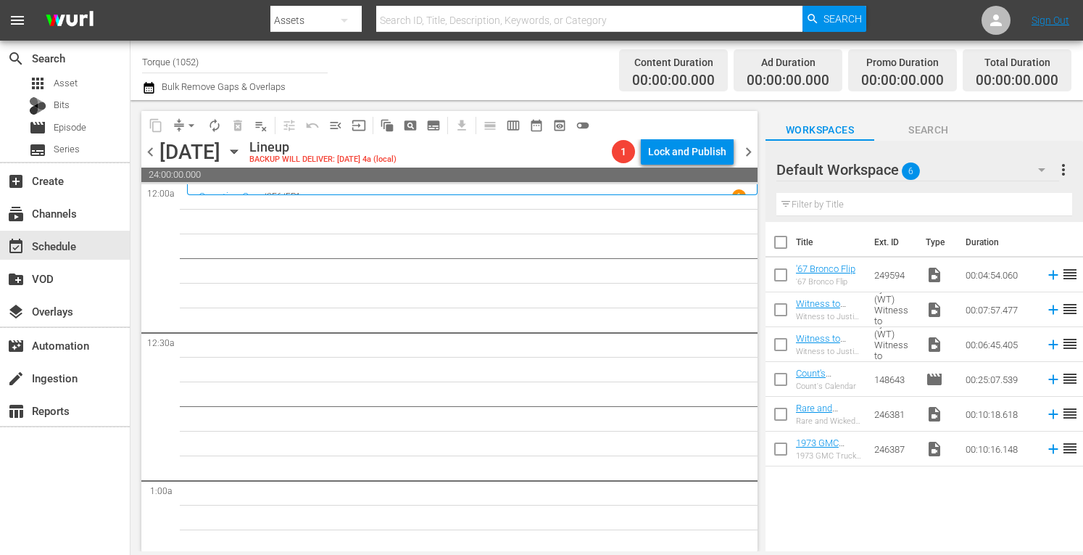
click at [237, 150] on icon "button" at bounding box center [234, 152] width 7 height 4
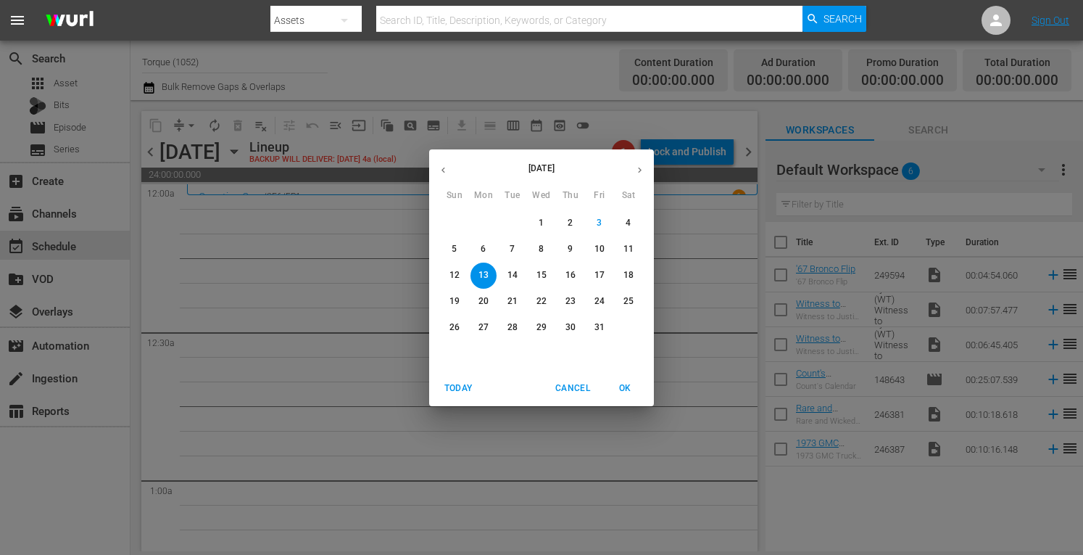
click at [488, 298] on p "20" at bounding box center [483, 301] width 10 height 12
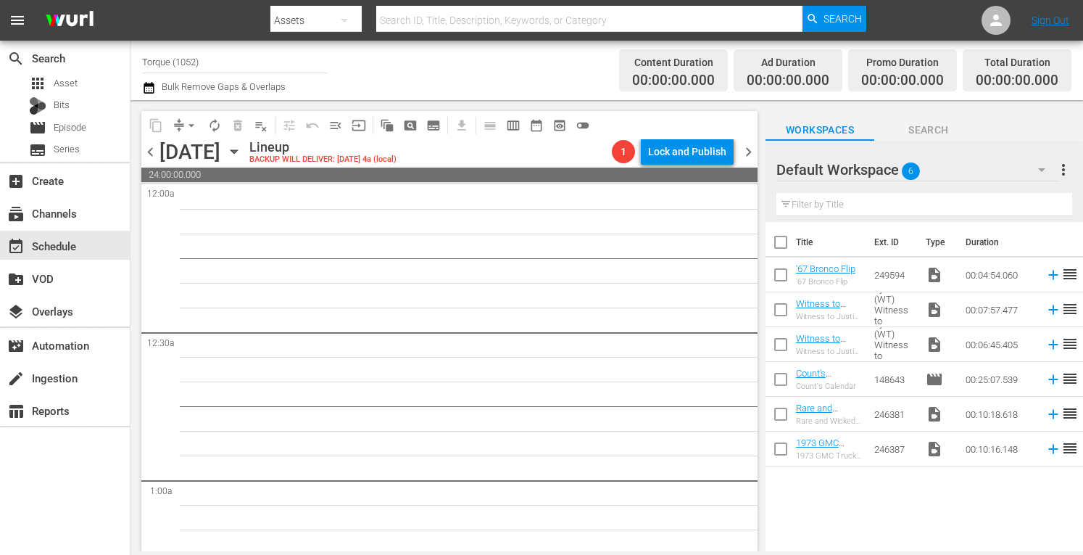
click at [260, 62] on input "Torque (1052)" at bounding box center [235, 61] width 186 height 35
type input "T"
click at [260, 62] on input "T" at bounding box center [235, 61] width 186 height 35
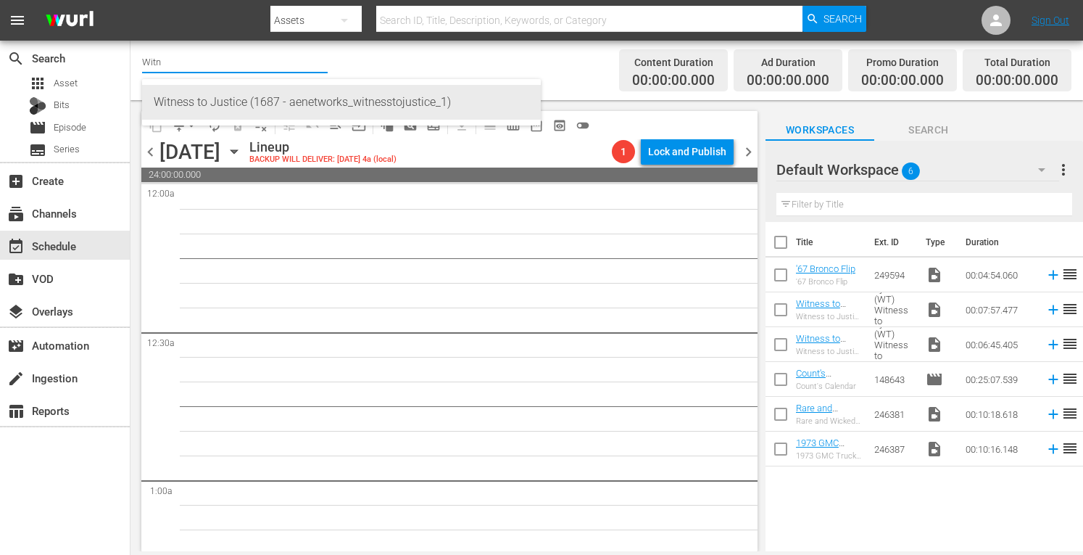
click at [252, 103] on div "Witness to Justice (1687 - aenetworks_witnesstojustice_1)" at bounding box center [341, 102] width 375 height 35
type input "Witness to Justice (1687 - aenetworks_witnesstojustice_1)"
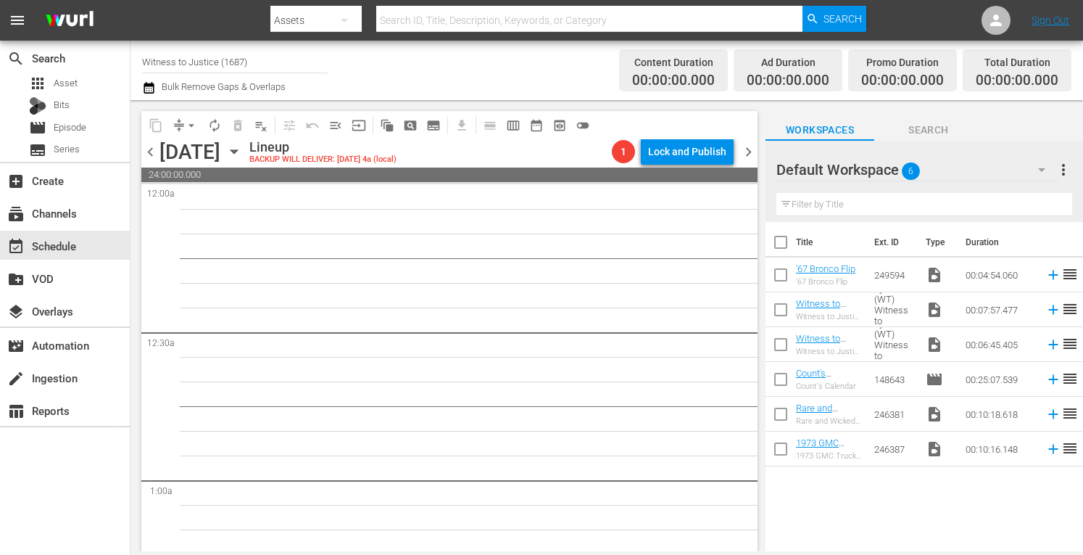
click at [242, 146] on icon "button" at bounding box center [234, 152] width 16 height 16
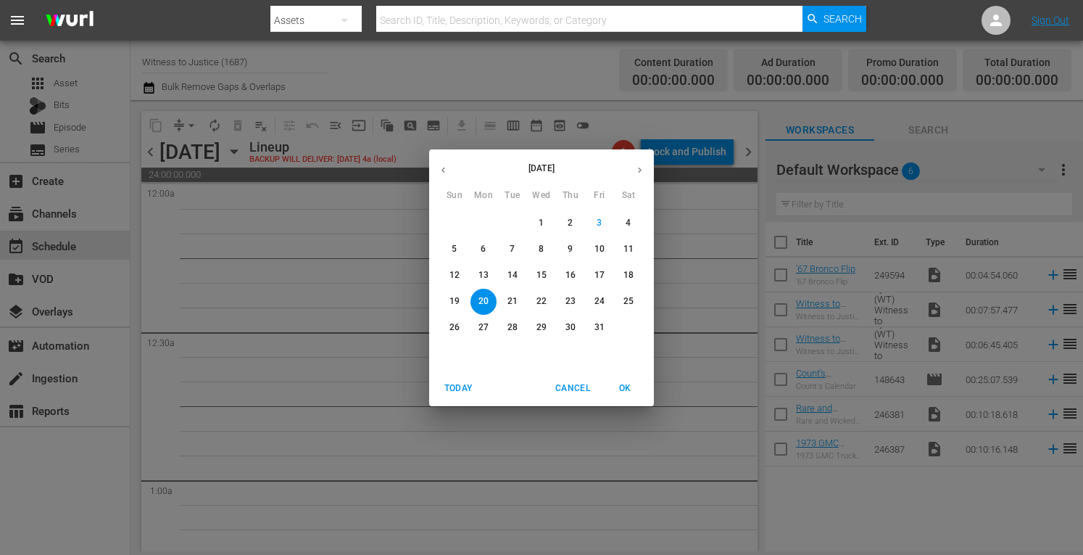
click at [483, 270] on p "13" at bounding box center [483, 275] width 10 height 12
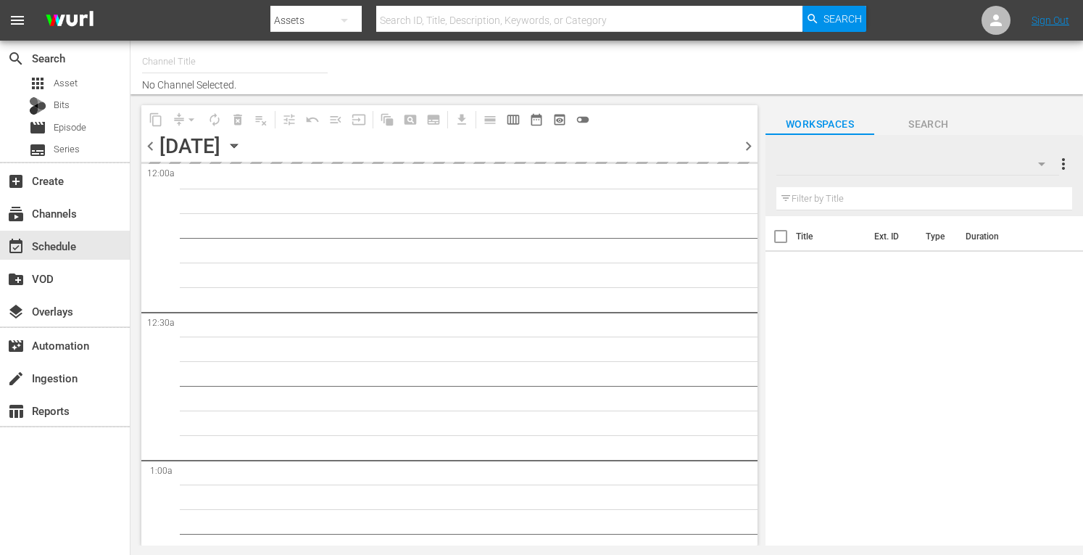
type input "Witness to Justice (1687)"
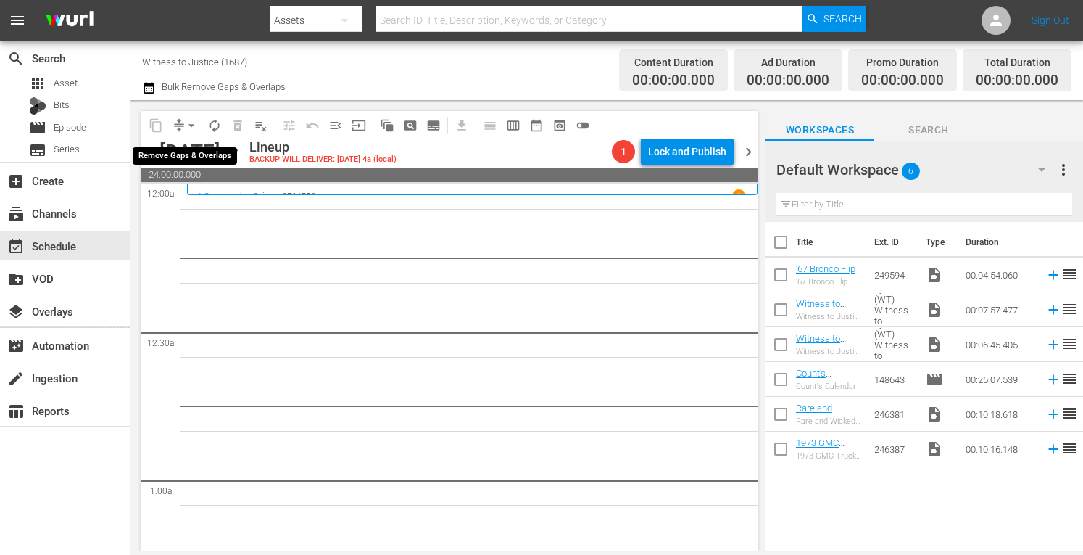
click at [191, 121] on span "arrow_drop_down" at bounding box center [191, 125] width 14 height 14
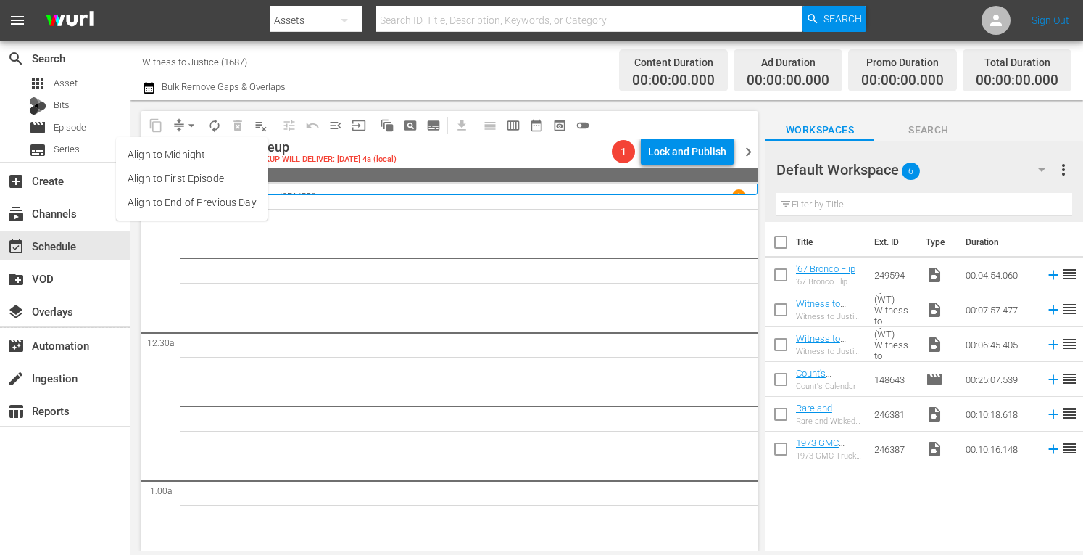
click at [191, 153] on li "Align to Midnight" at bounding box center [192, 155] width 152 height 24
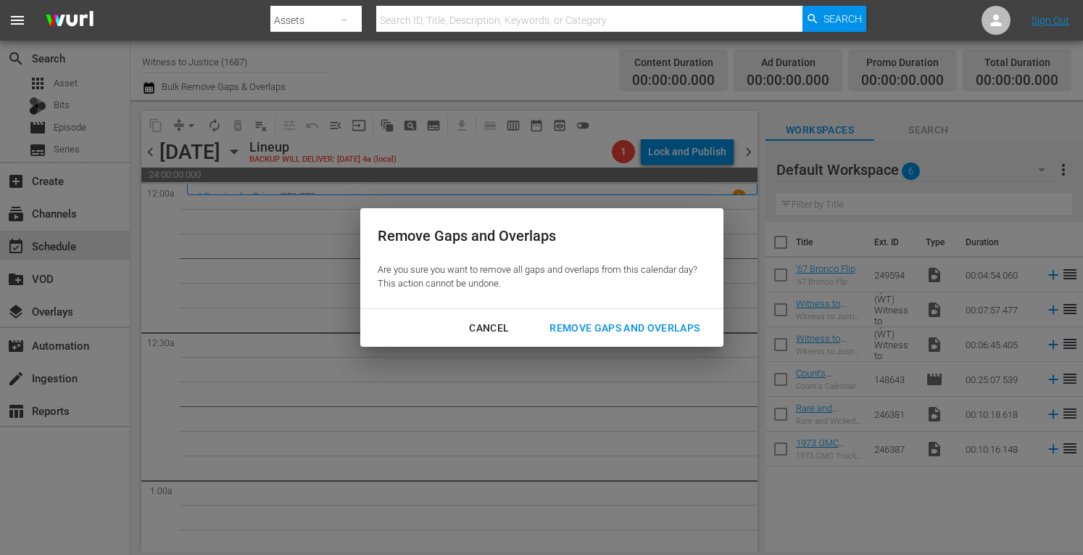
click at [597, 323] on div "Remove Gaps and Overlaps" at bounding box center [624, 328] width 173 height 18
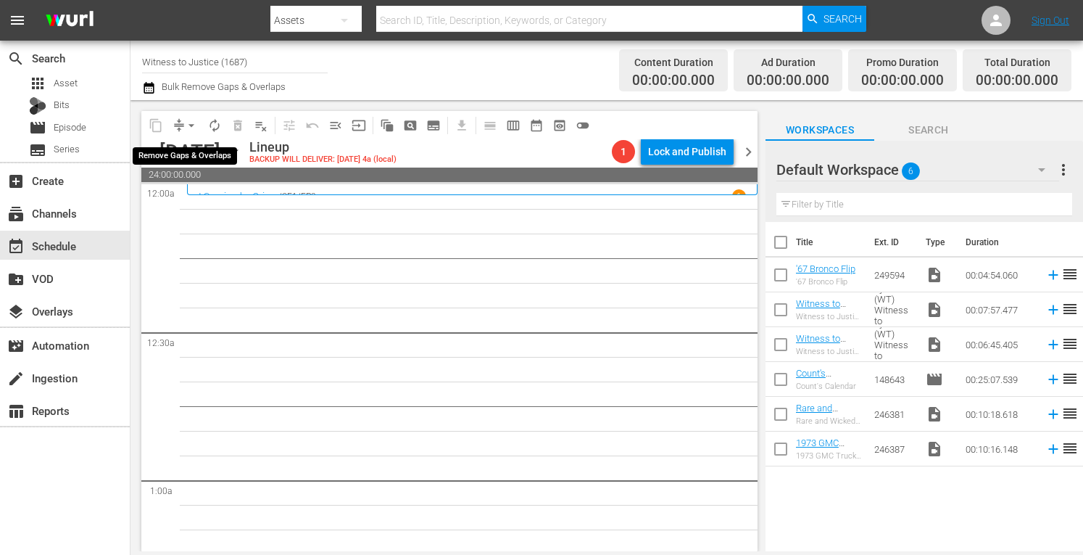
click at [192, 118] on span "arrow_drop_down" at bounding box center [191, 125] width 14 height 14
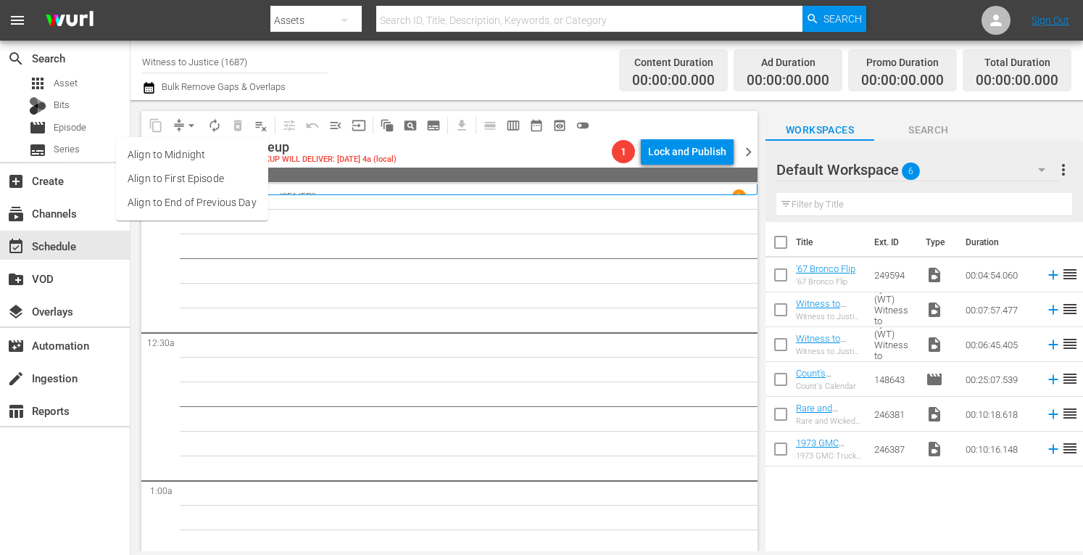
click at [175, 155] on li "Align to Midnight" at bounding box center [192, 155] width 152 height 24
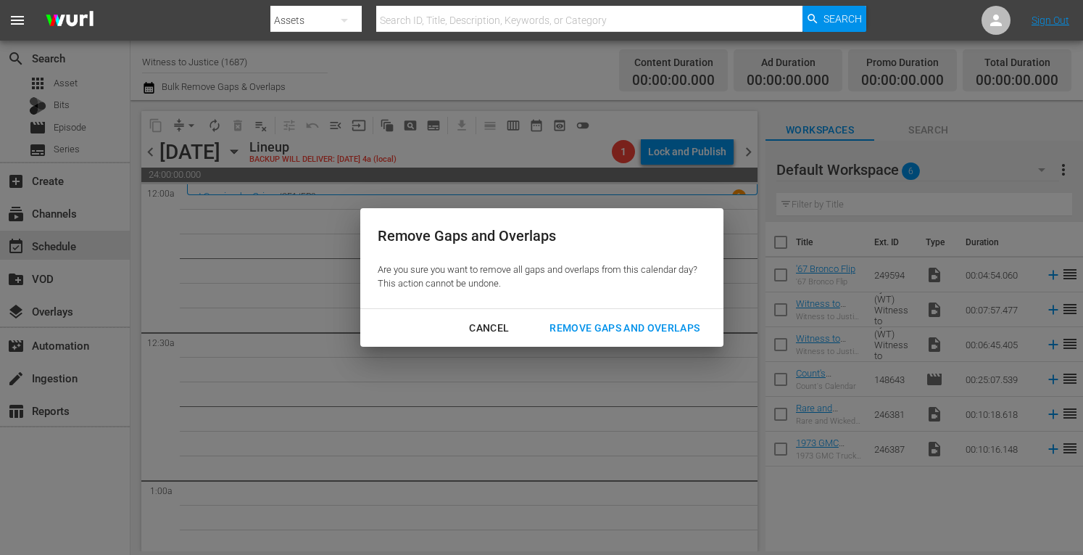
click at [583, 321] on div "Remove Gaps and Overlaps" at bounding box center [624, 328] width 173 height 18
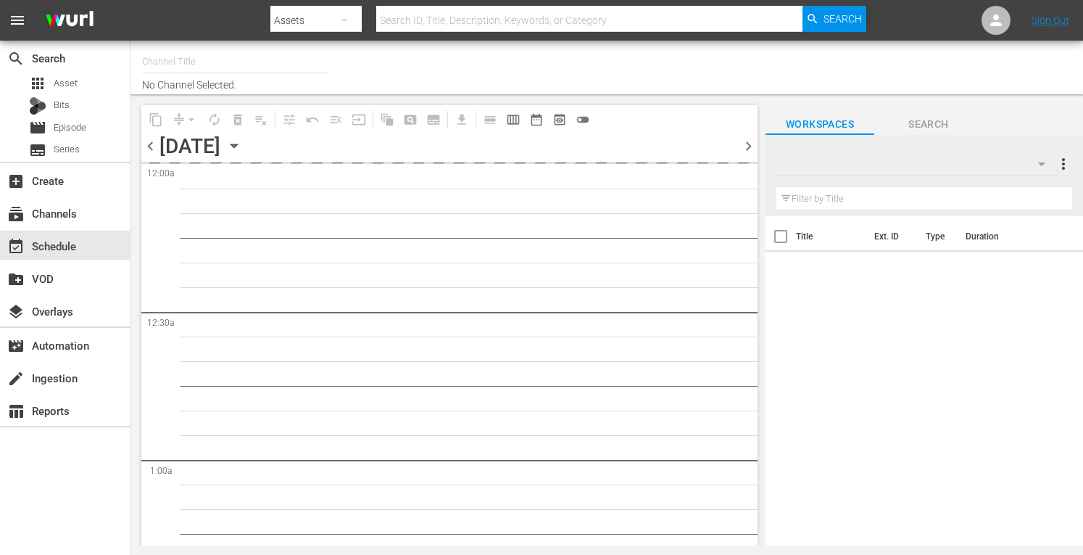
type input "Witness to Justice (1687)"
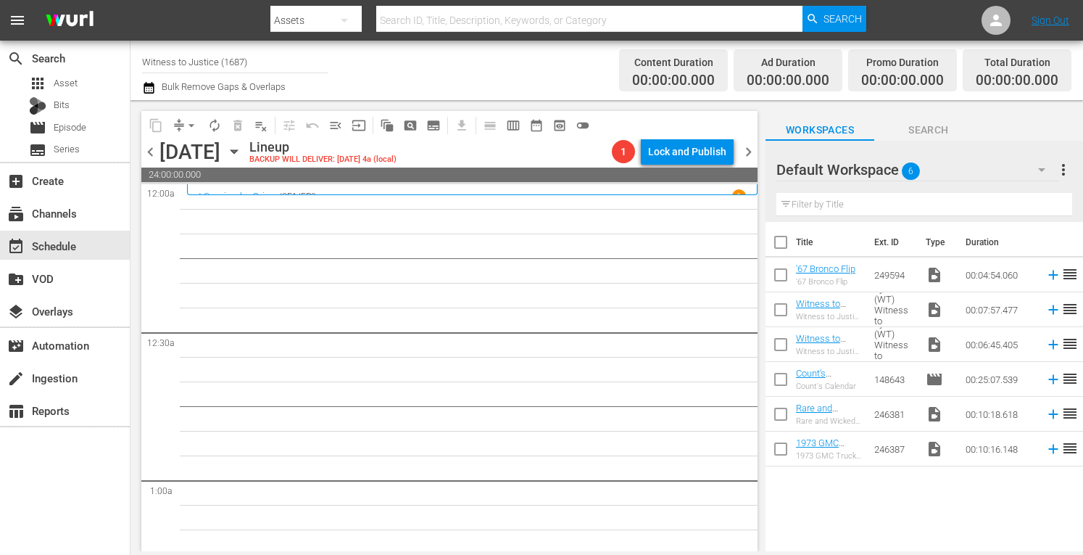
click at [753, 149] on span "chevron_right" at bounding box center [748, 152] width 18 height 18
click at [750, 151] on span "chevron_right" at bounding box center [748, 152] width 18 height 18
click at [156, 148] on span "chevron_left" at bounding box center [150, 152] width 18 height 18
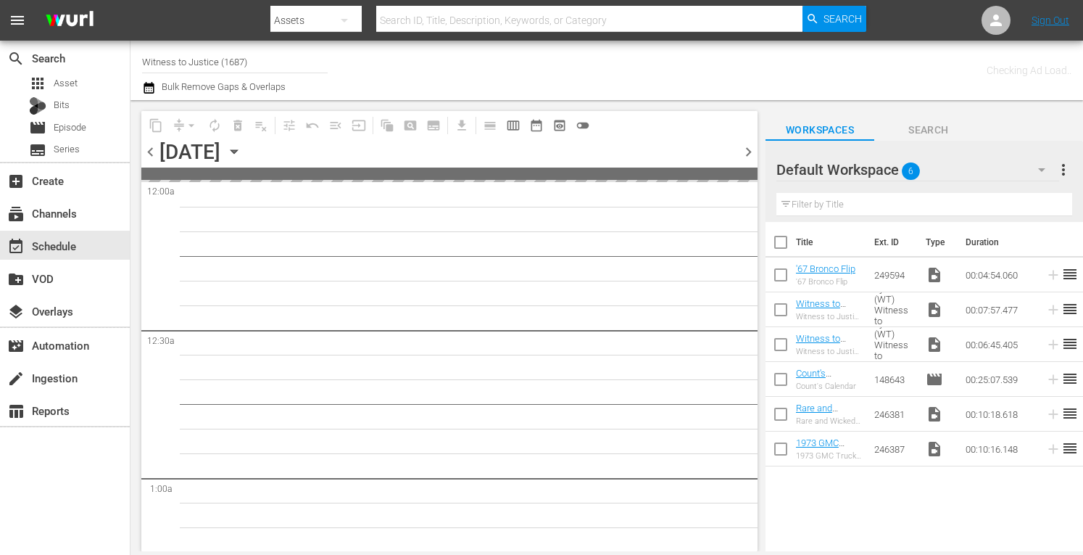
click at [156, 148] on span "chevron_left" at bounding box center [150, 152] width 18 height 18
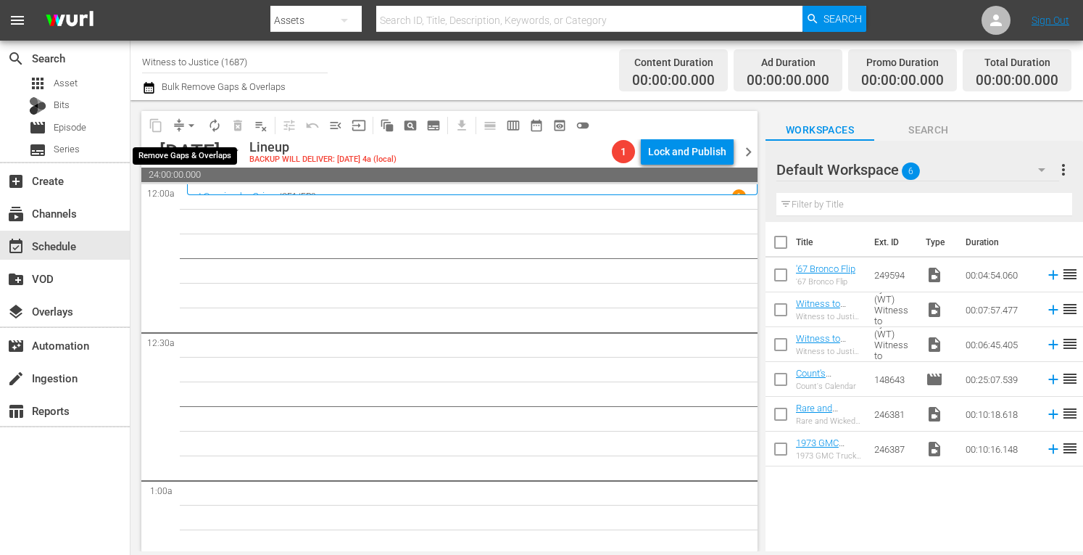
click at [191, 127] on span "arrow_drop_down" at bounding box center [191, 125] width 14 height 14
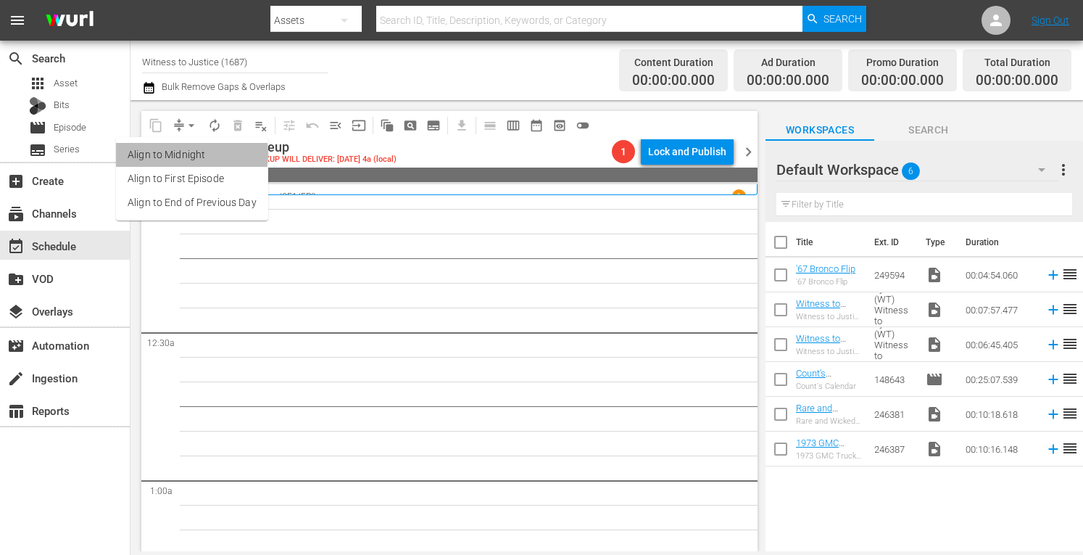
click at [185, 154] on li "Align to Midnight" at bounding box center [192, 155] width 152 height 24
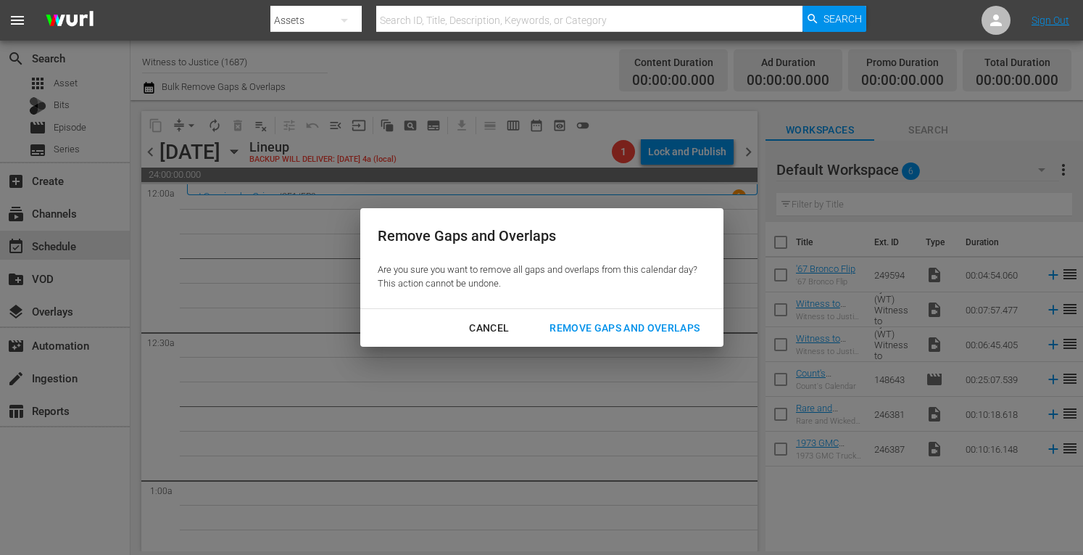
click at [602, 323] on div "Remove Gaps and Overlaps" at bounding box center [624, 328] width 173 height 18
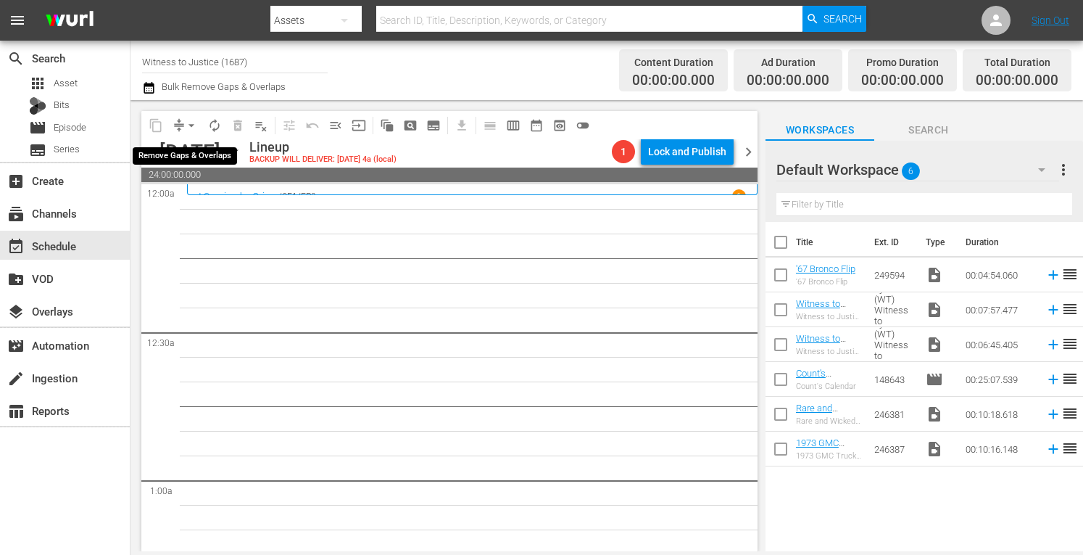
click at [189, 118] on span "arrow_drop_down" at bounding box center [191, 125] width 14 height 14
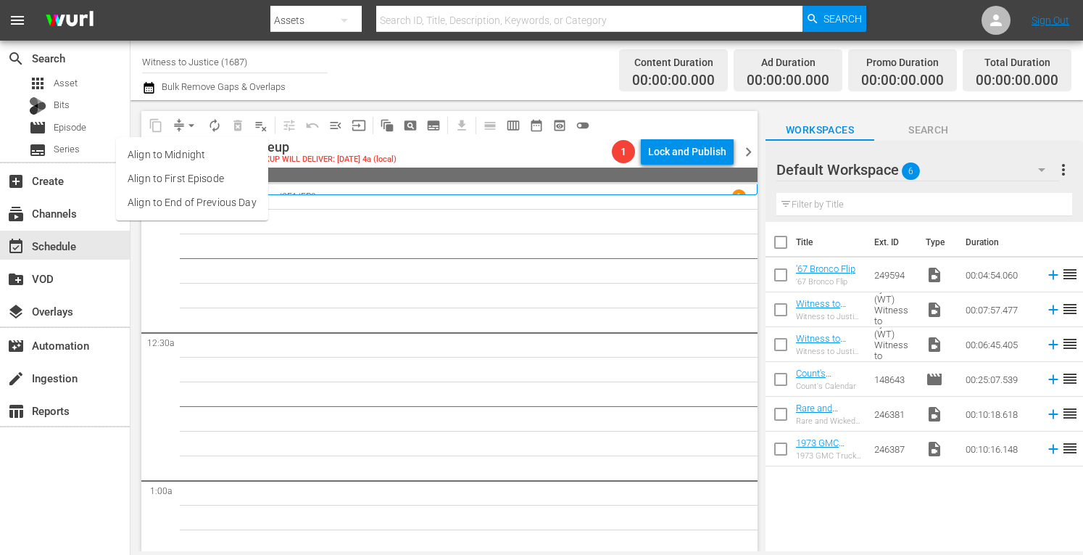
click at [188, 154] on li "Align to Midnight" at bounding box center [192, 155] width 152 height 24
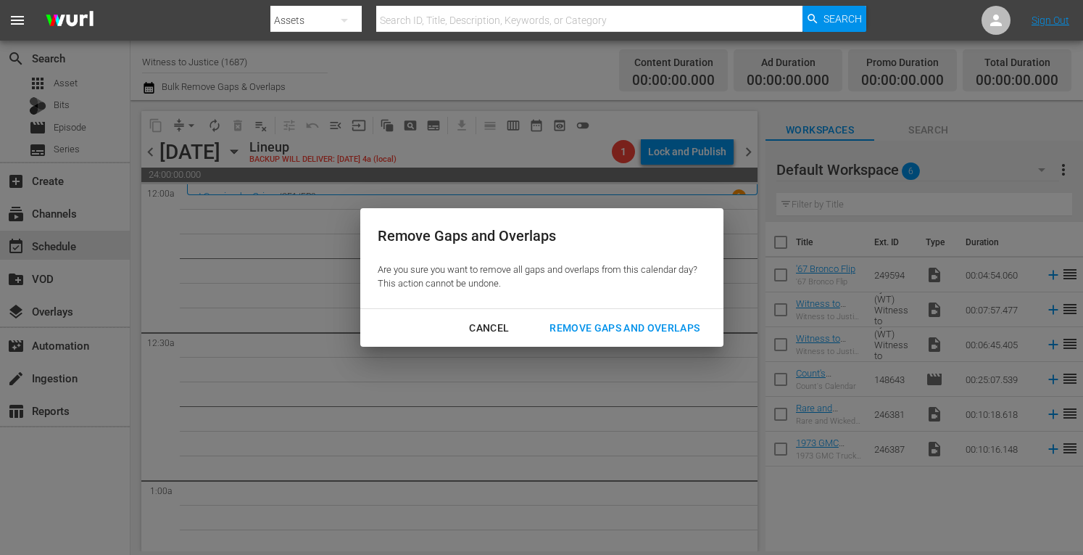
click at [599, 331] on div "Remove Gaps and Overlaps" at bounding box center [624, 328] width 173 height 18
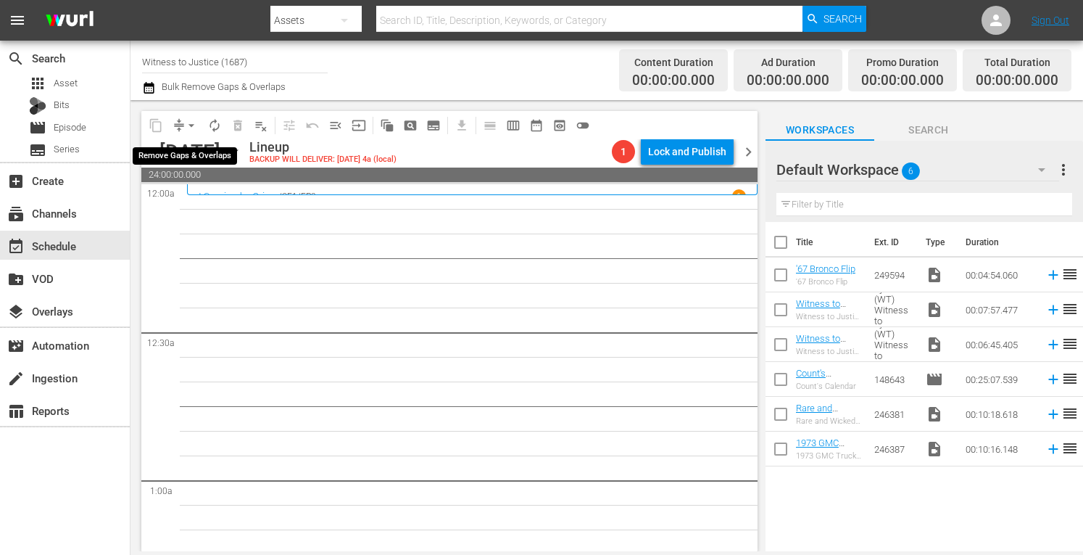
click at [191, 124] on span "arrow_drop_down" at bounding box center [191, 125] width 14 height 14
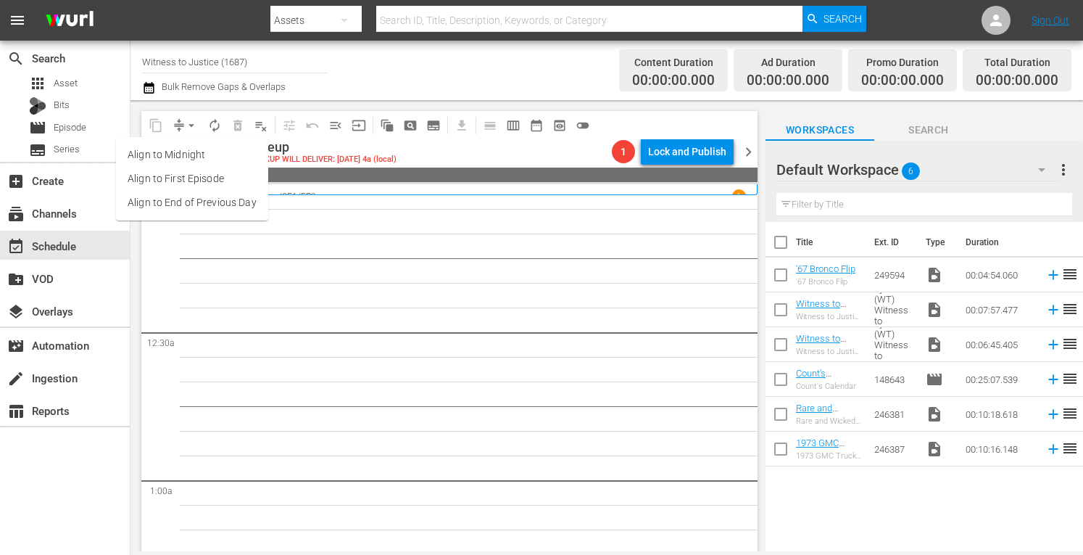
click at [187, 150] on li "Align to Midnight" at bounding box center [192, 155] width 152 height 24
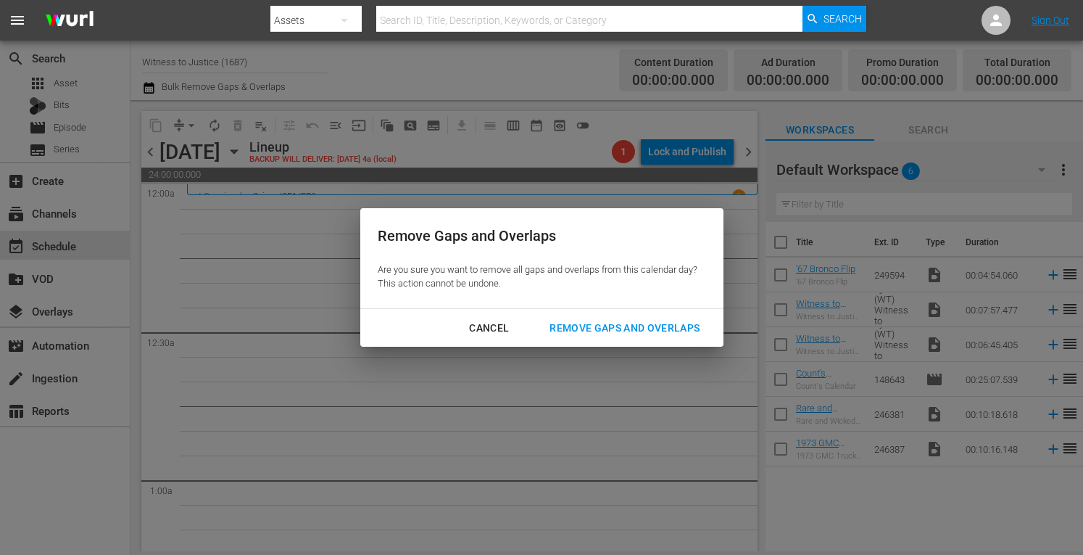
click at [576, 331] on div "Remove Gaps and Overlaps" at bounding box center [624, 328] width 173 height 18
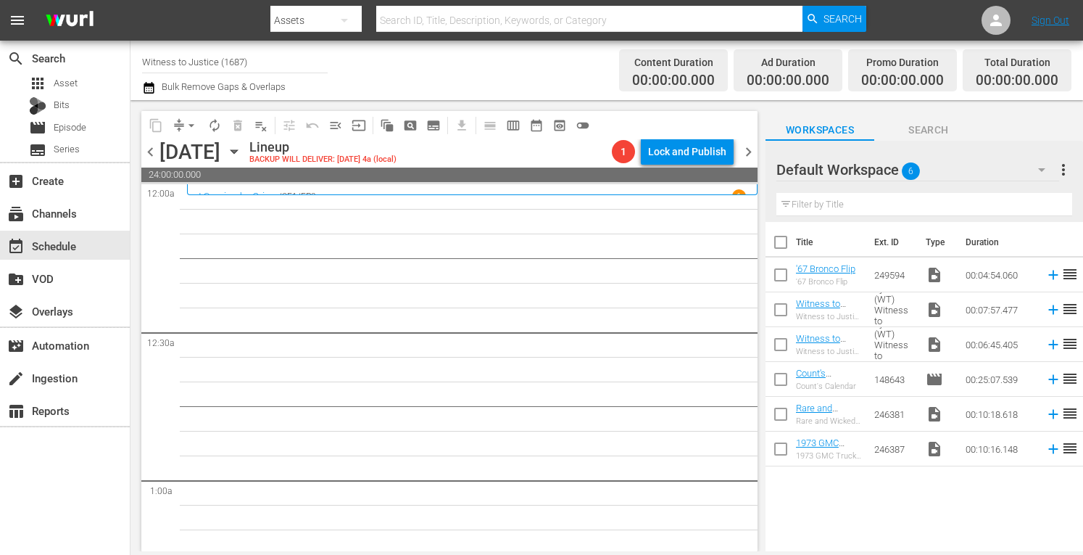
click at [190, 117] on button "arrow_drop_down" at bounding box center [191, 125] width 23 height 23
click at [187, 152] on li "Align to Midnight" at bounding box center [192, 155] width 152 height 24
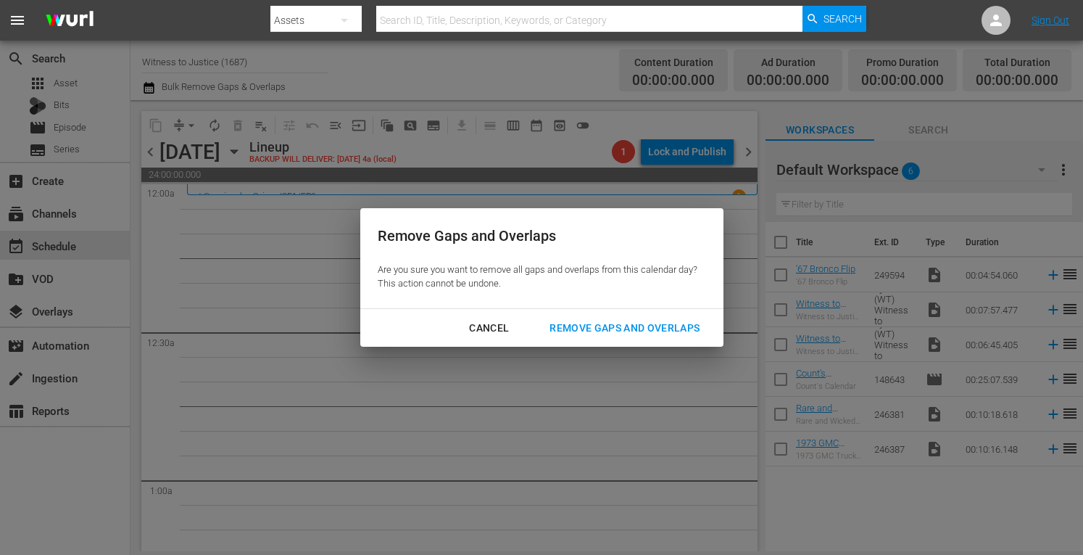
click at [585, 325] on div "Remove Gaps and Overlaps" at bounding box center [624, 328] width 173 height 18
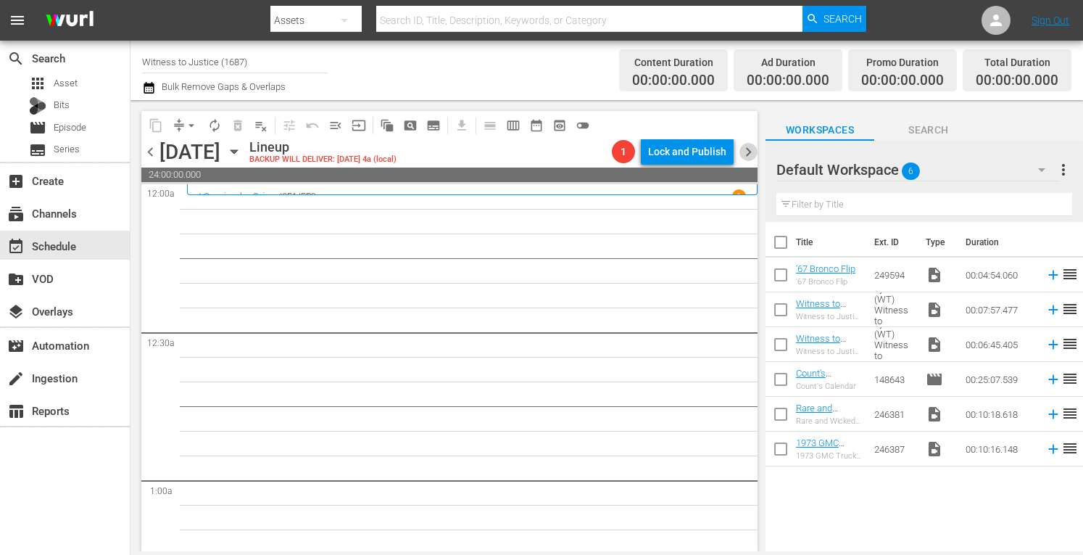
click at [754, 150] on span "chevron_right" at bounding box center [748, 152] width 18 height 18
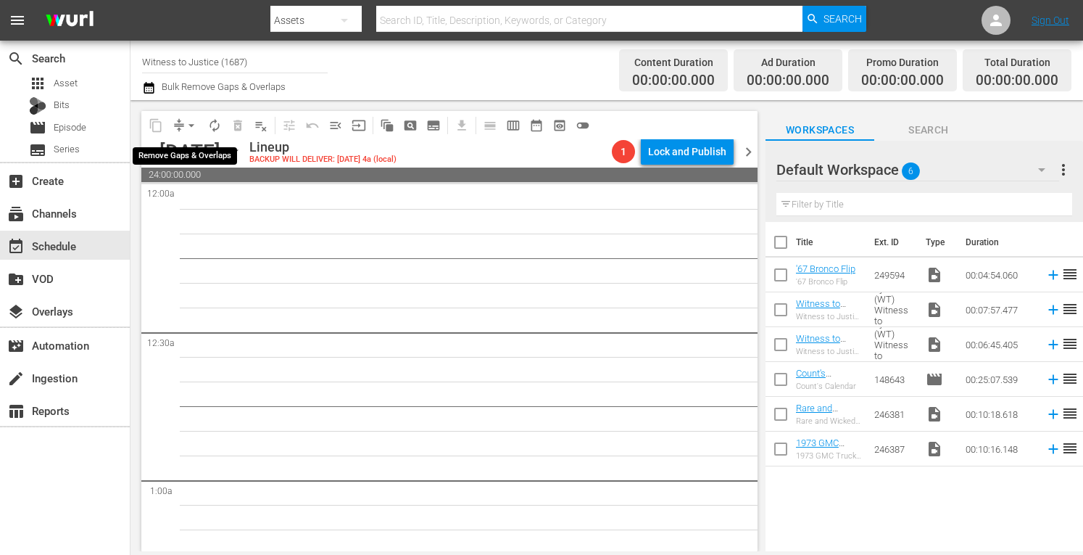
click at [194, 120] on span "arrow_drop_down" at bounding box center [191, 125] width 14 height 14
click at [188, 156] on li "Align to Midnight" at bounding box center [192, 155] width 120 height 24
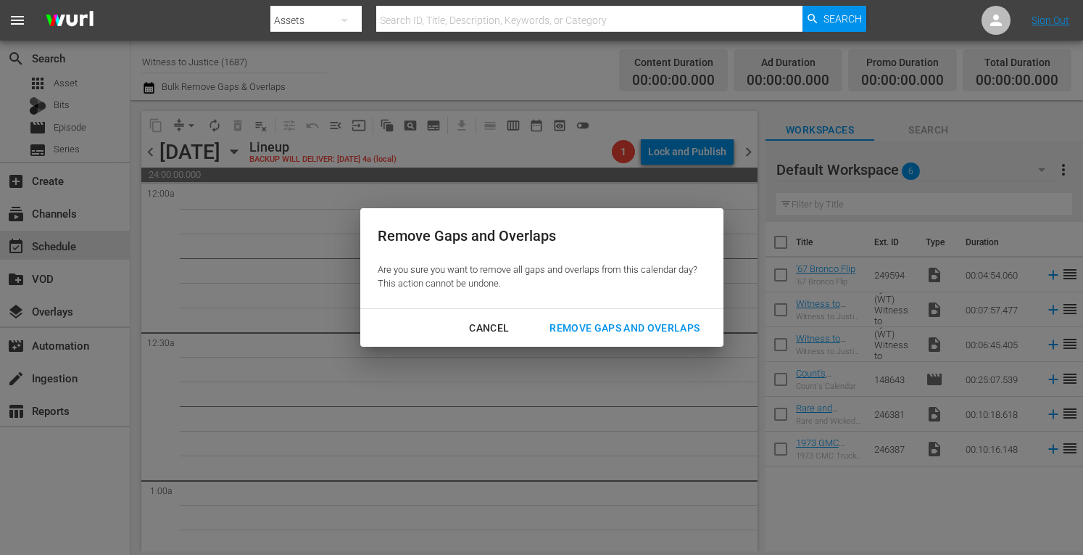
click at [597, 324] on div "Remove Gaps and Overlaps" at bounding box center [624, 328] width 173 height 18
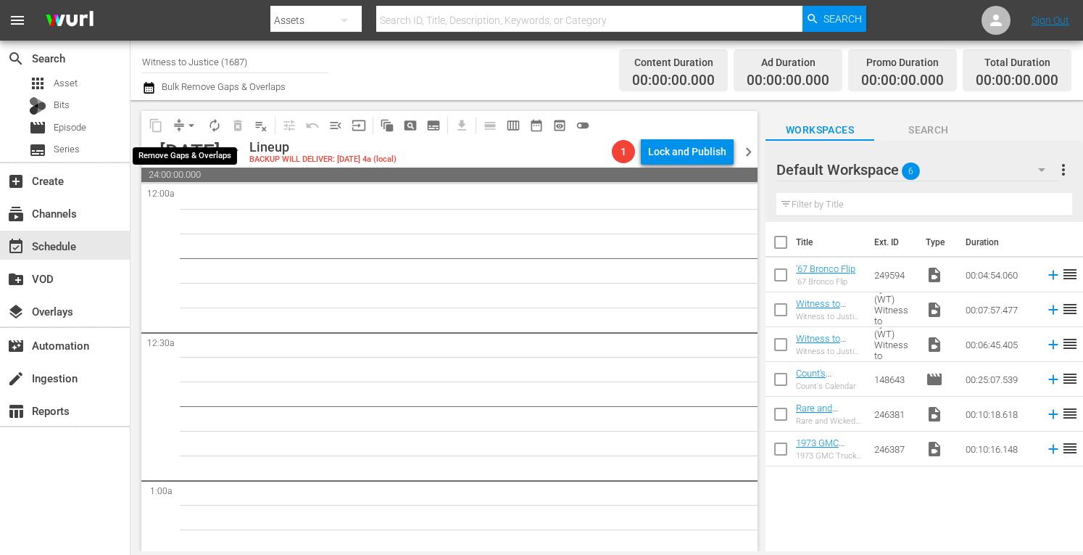
click at [192, 121] on span "arrow_drop_down" at bounding box center [191, 125] width 14 height 14
click at [189, 159] on li "Align to Midnight" at bounding box center [192, 155] width 120 height 24
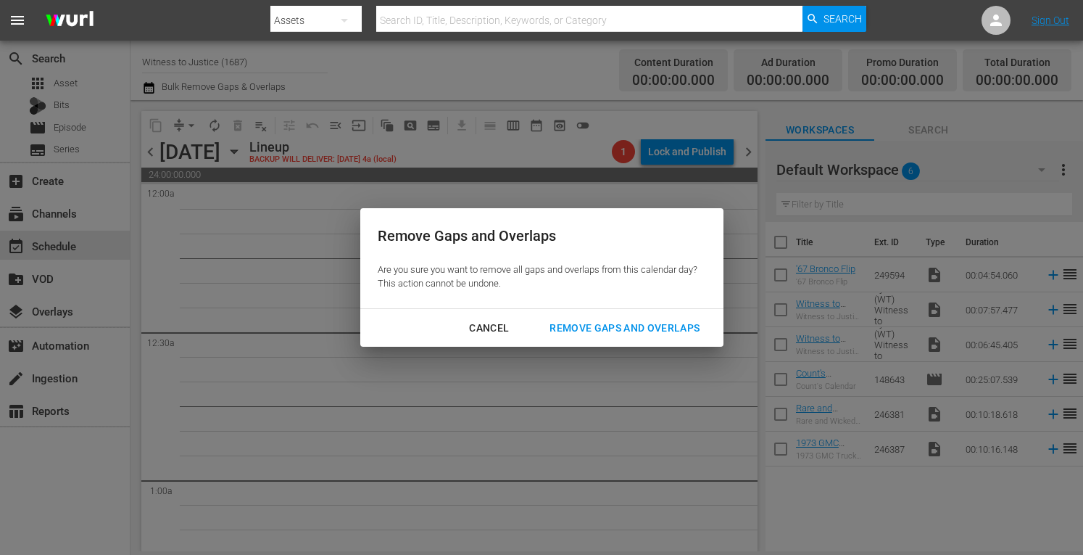
click at [600, 320] on div "Remove Gaps and Overlaps" at bounding box center [624, 328] width 173 height 18
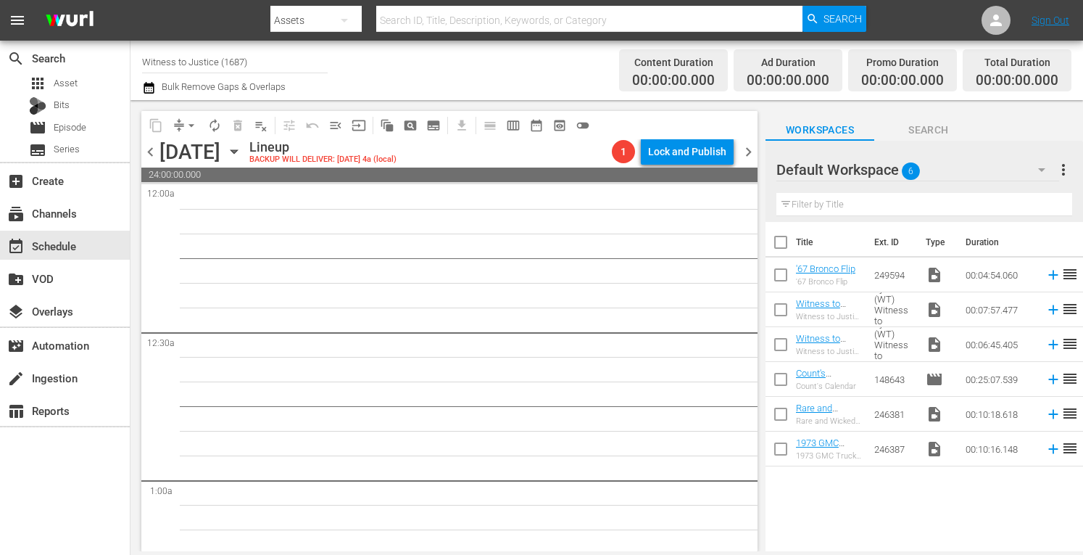
click at [152, 150] on span "chevron_left" at bounding box center [150, 152] width 18 height 18
click at [242, 147] on icon "button" at bounding box center [234, 152] width 16 height 16
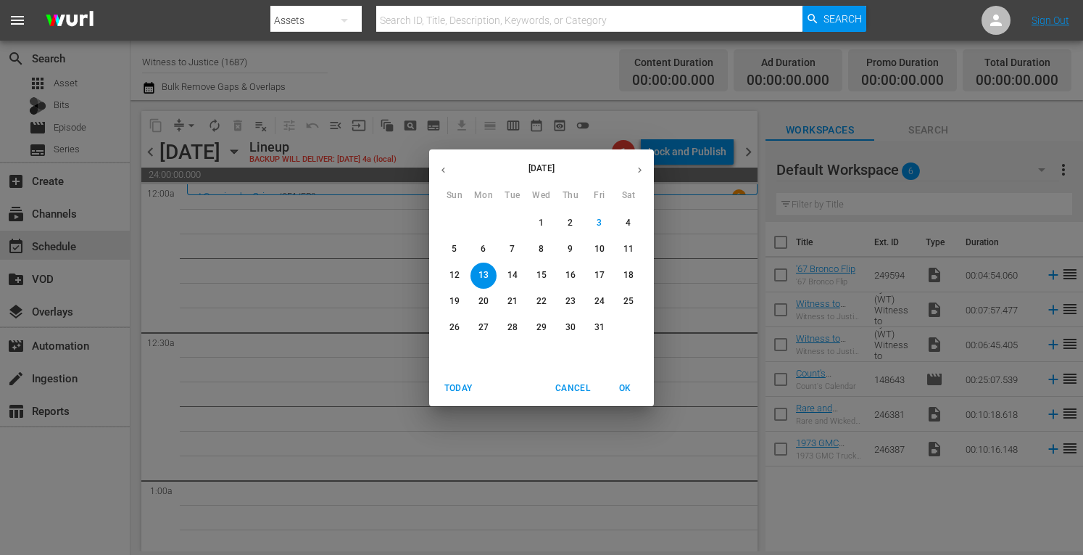
click at [481, 299] on p "20" at bounding box center [483, 301] width 10 height 12
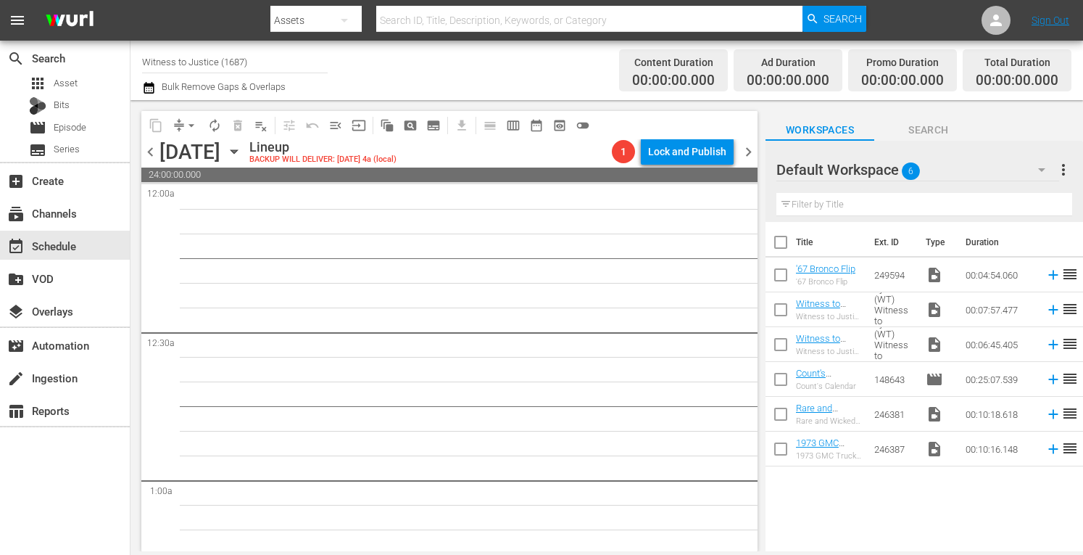
click at [242, 146] on icon "button" at bounding box center [234, 152] width 16 height 16
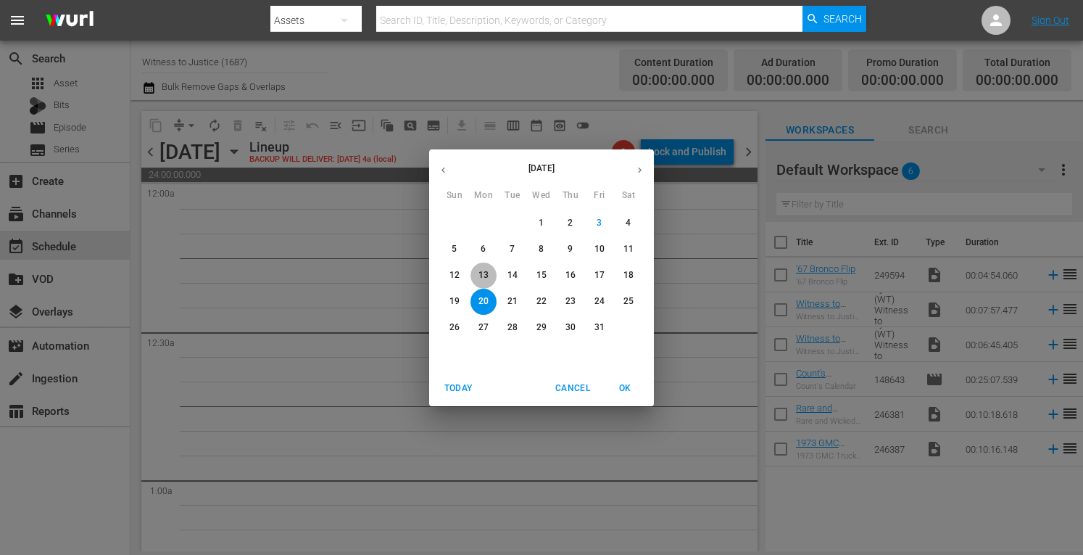
click at [487, 267] on button "13" at bounding box center [483, 275] width 26 height 26
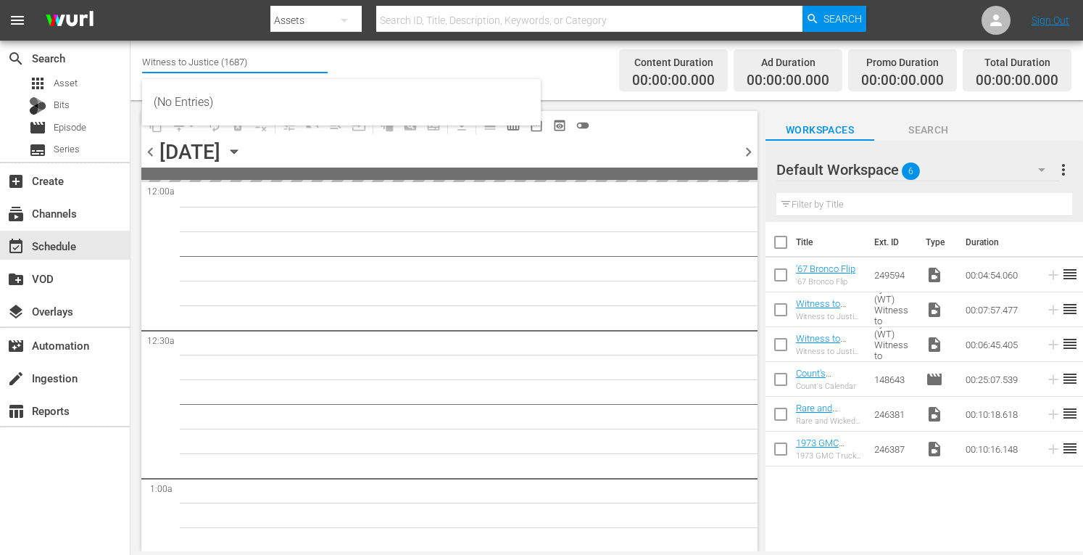
click at [277, 65] on input "Witness to Justice (1687)" at bounding box center [235, 61] width 186 height 35
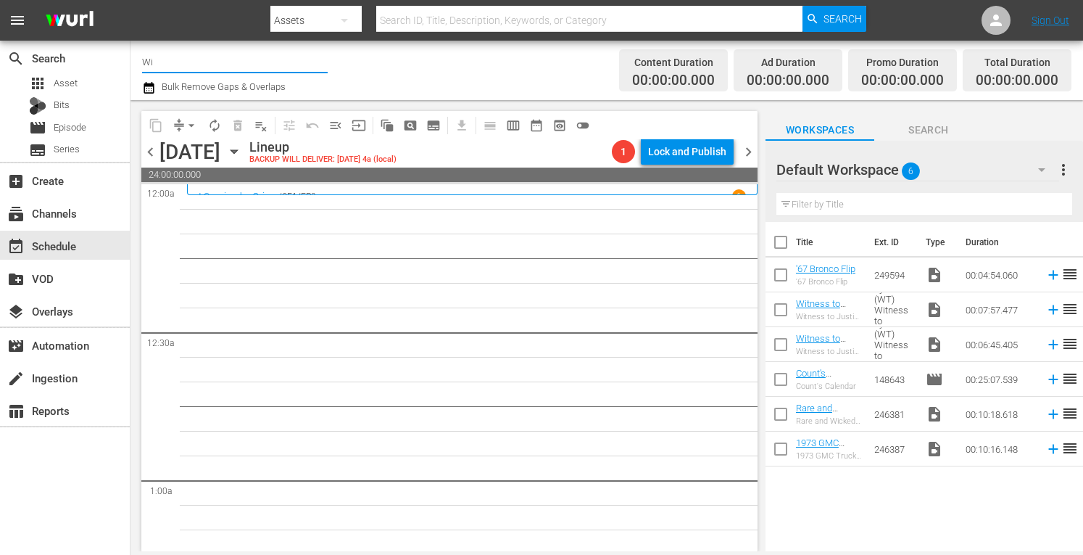
type input "W"
click at [247, 60] on input "text" at bounding box center [235, 61] width 186 height 35
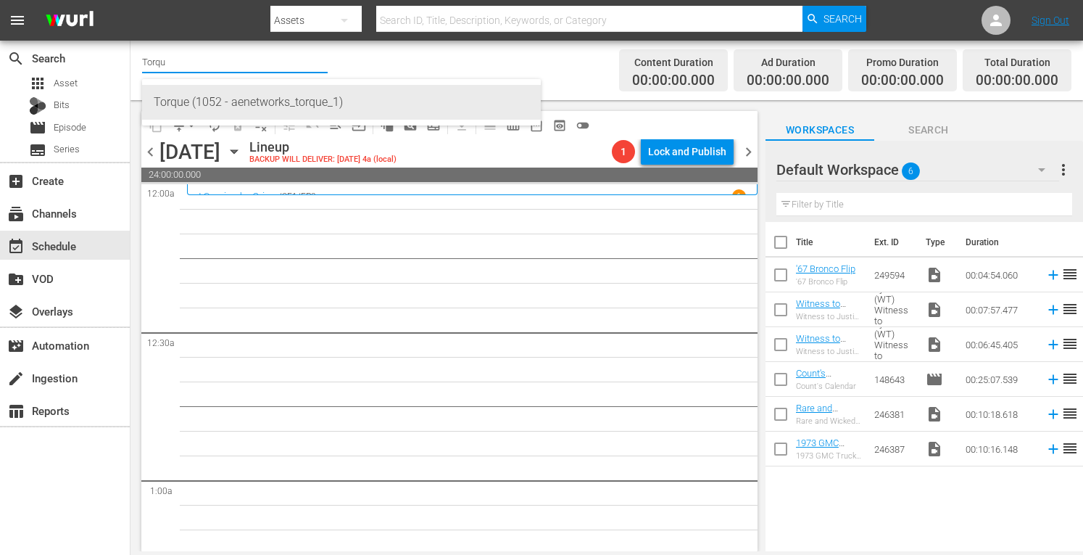
click at [225, 102] on div "Torque (1052 - aenetworks_torque_1)" at bounding box center [341, 102] width 375 height 35
type input "Torque (1052 - aenetworks_torque_1)"
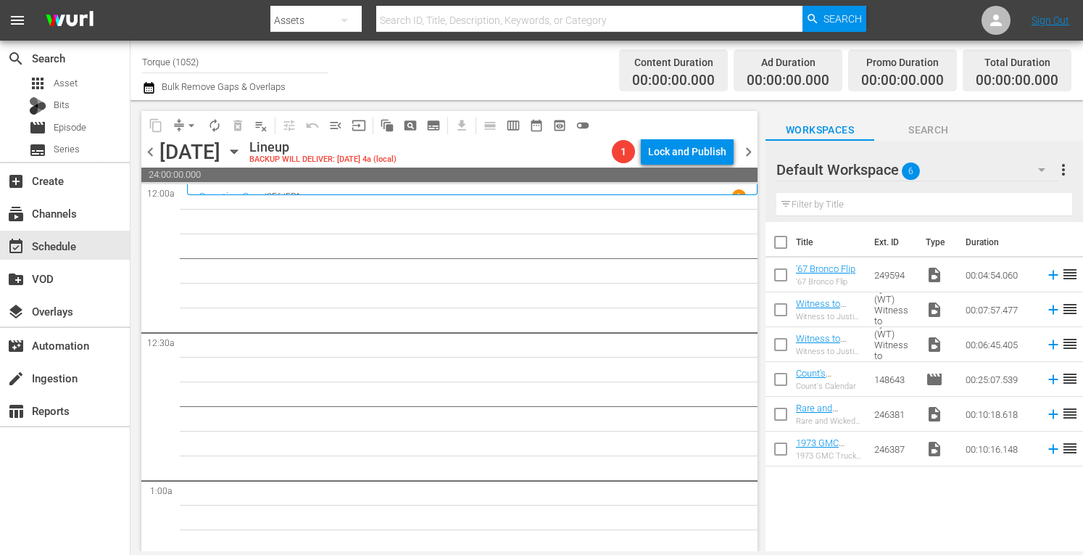
click at [242, 151] on icon "button" at bounding box center [234, 152] width 16 height 16
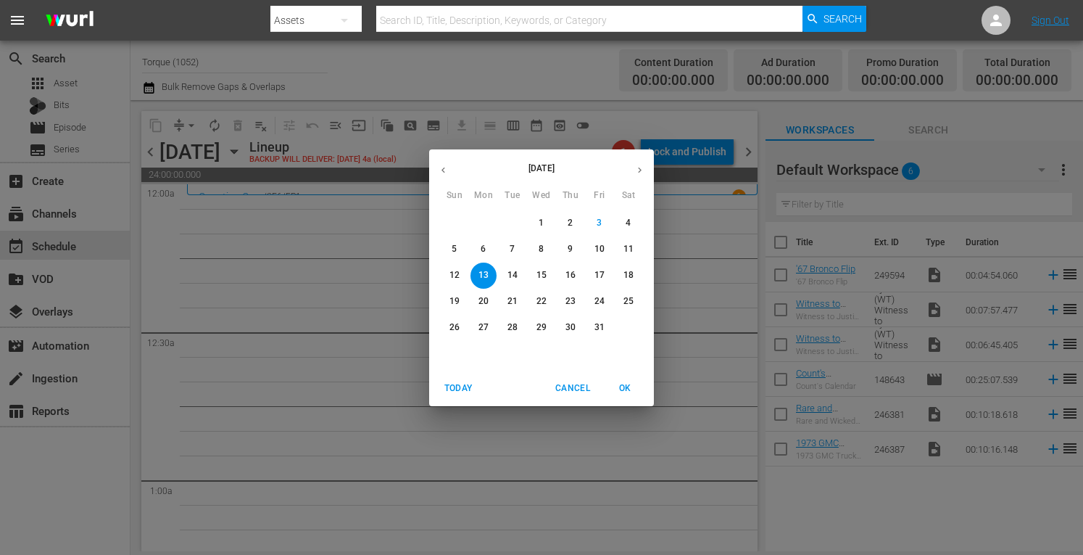
click at [486, 302] on p "20" at bounding box center [483, 301] width 10 height 12
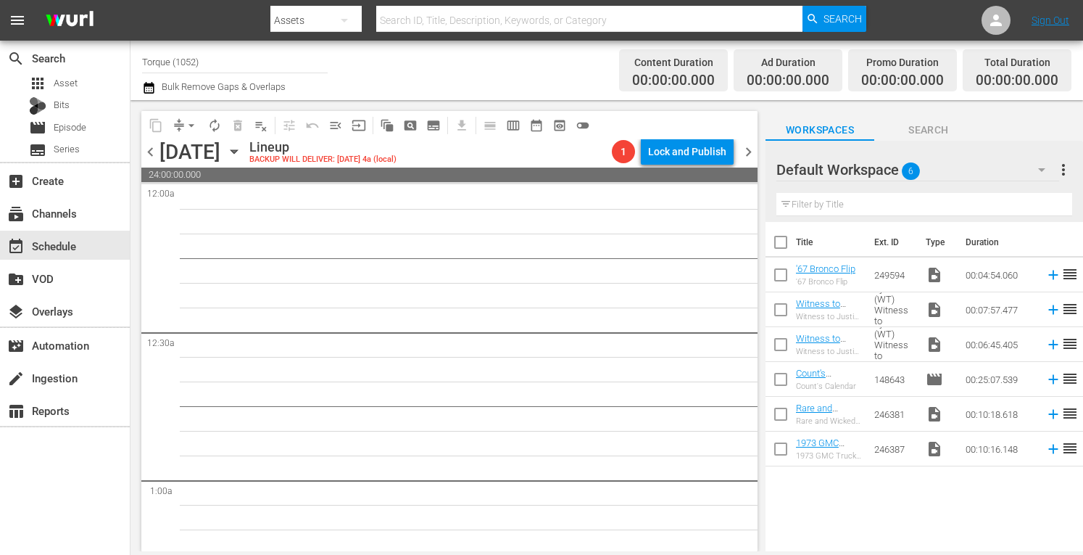
click at [237, 151] on icon "button" at bounding box center [234, 152] width 7 height 4
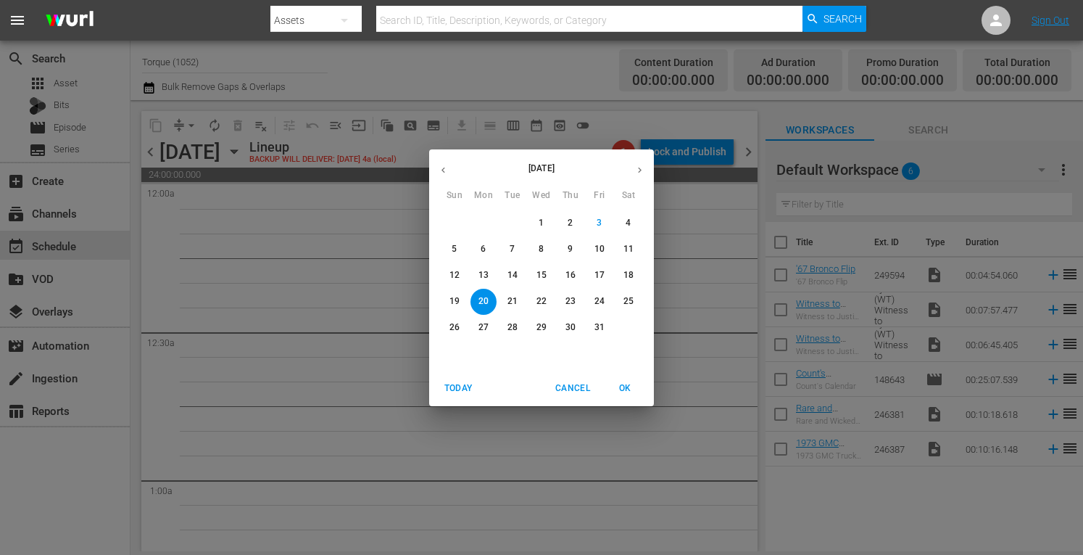
click at [629, 386] on span "OK" at bounding box center [624, 388] width 35 height 15
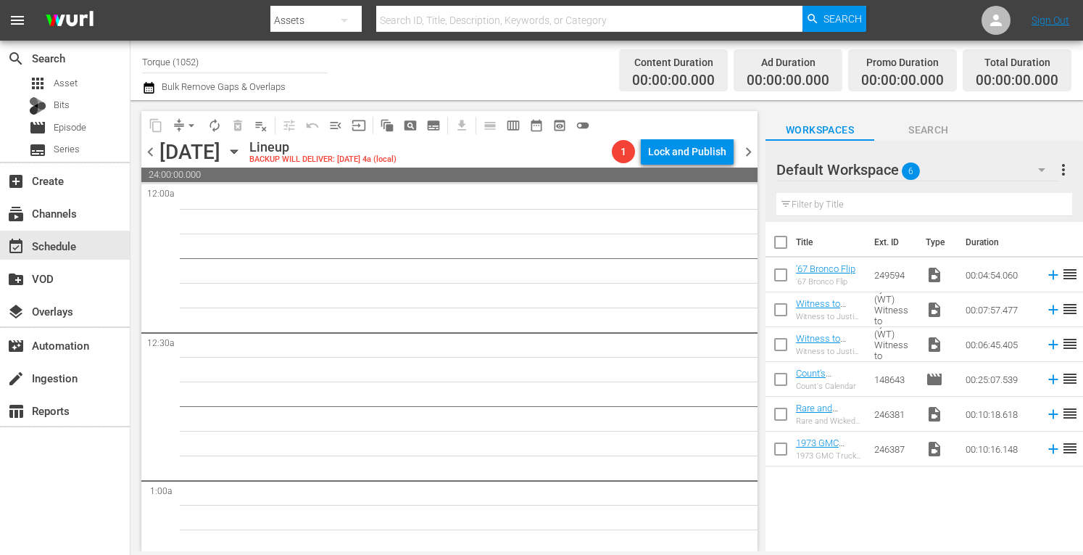
click at [245, 59] on input "Torque (1052)" at bounding box center [235, 61] width 186 height 35
click at [194, 120] on span "arrow_drop_down" at bounding box center [191, 125] width 14 height 14
click at [195, 157] on li "Align to Midnight" at bounding box center [192, 155] width 120 height 24
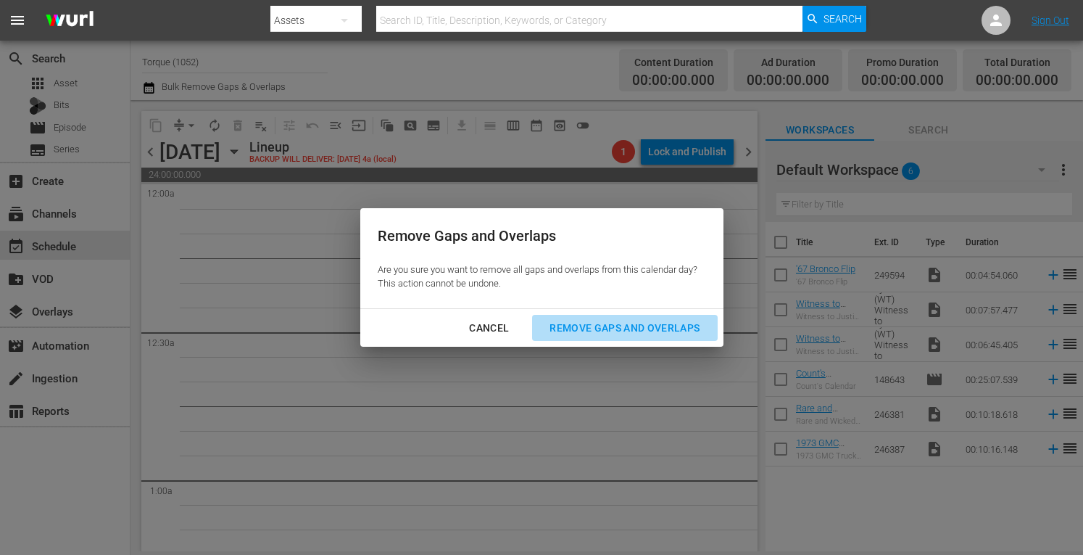
click at [589, 331] on div "Remove Gaps and Overlaps" at bounding box center [624, 328] width 173 height 18
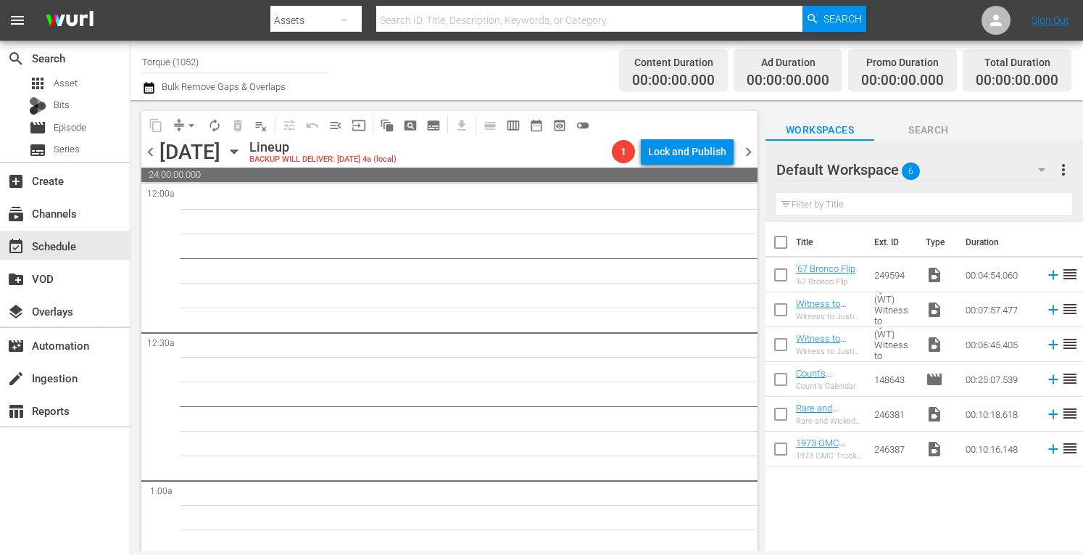
click at [242, 146] on icon "button" at bounding box center [234, 152] width 16 height 16
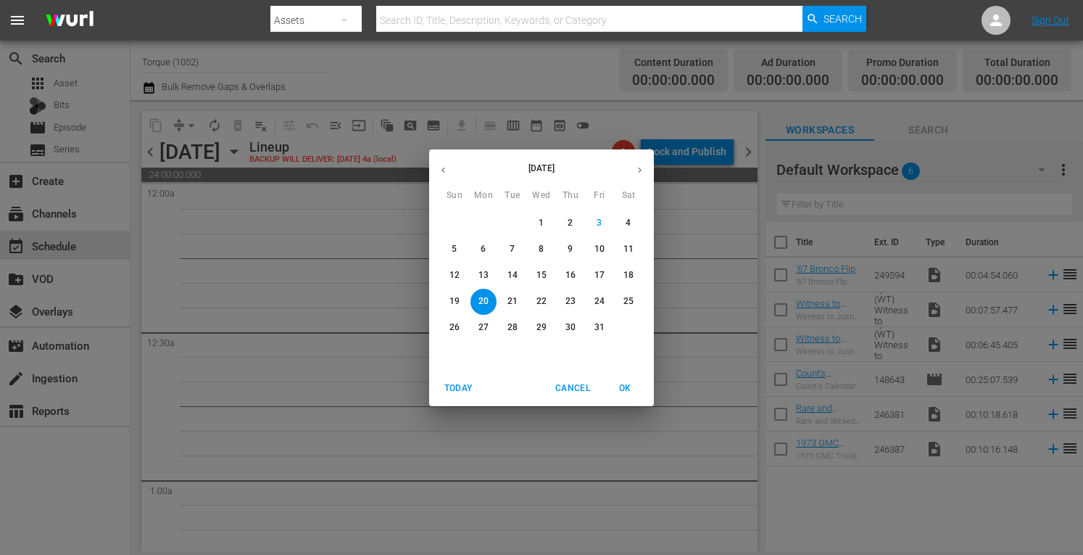
click at [483, 273] on p "13" at bounding box center [483, 275] width 10 height 12
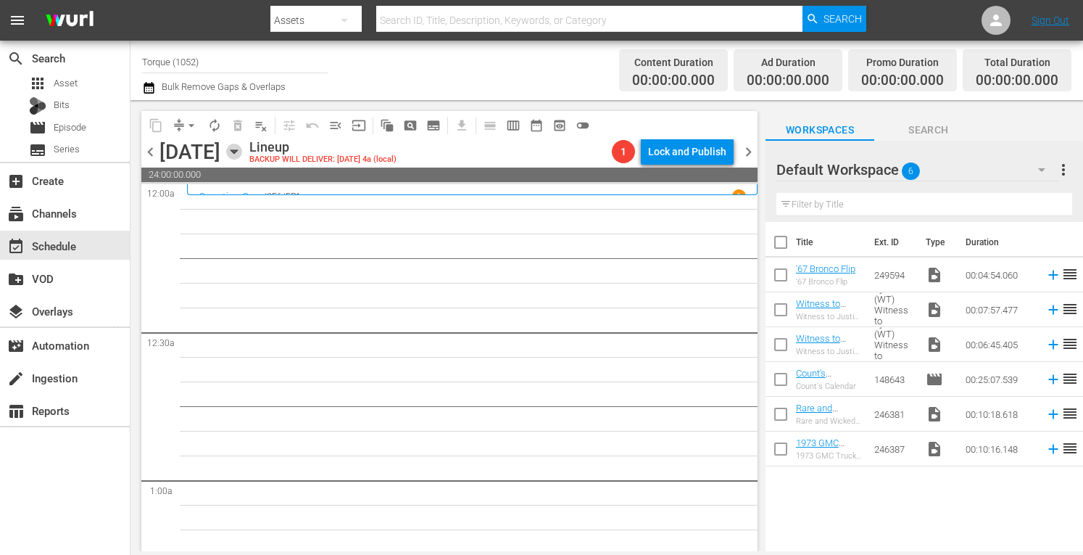
click at [242, 146] on icon "button" at bounding box center [234, 152] width 16 height 16
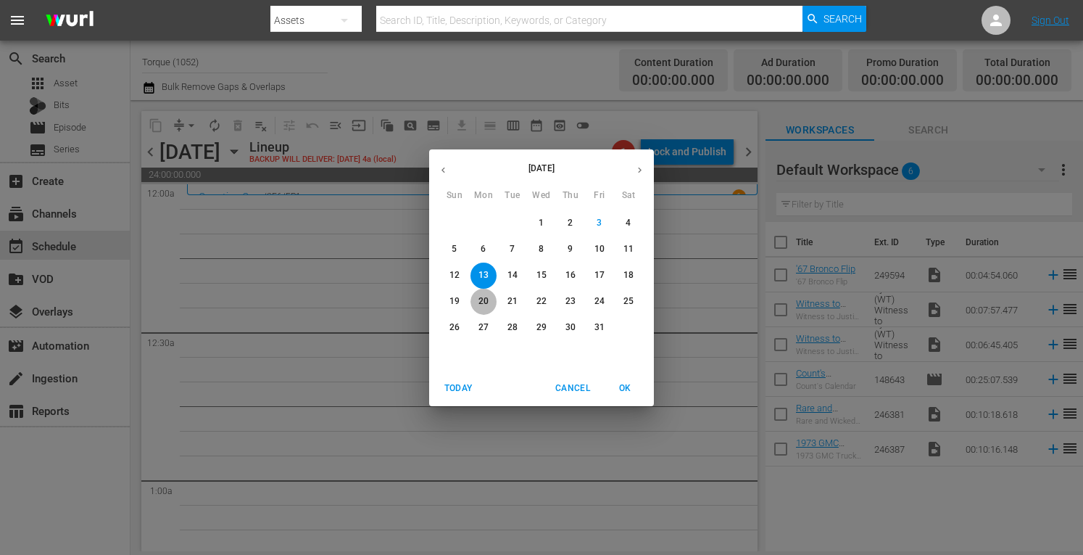
click at [483, 296] on p "20" at bounding box center [483, 301] width 10 height 12
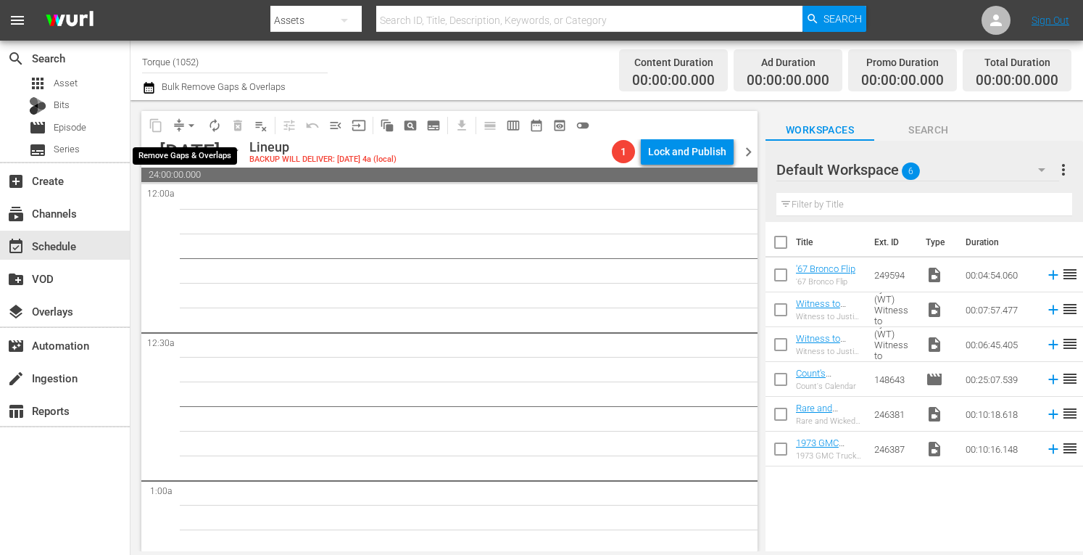
click at [188, 127] on span "arrow_drop_down" at bounding box center [191, 125] width 14 height 14
click at [191, 126] on span "arrow_drop_down" at bounding box center [191, 125] width 14 height 14
click at [190, 123] on span "arrow_drop_down" at bounding box center [191, 125] width 14 height 14
click at [196, 156] on li "Align to Midnight" at bounding box center [192, 155] width 120 height 24
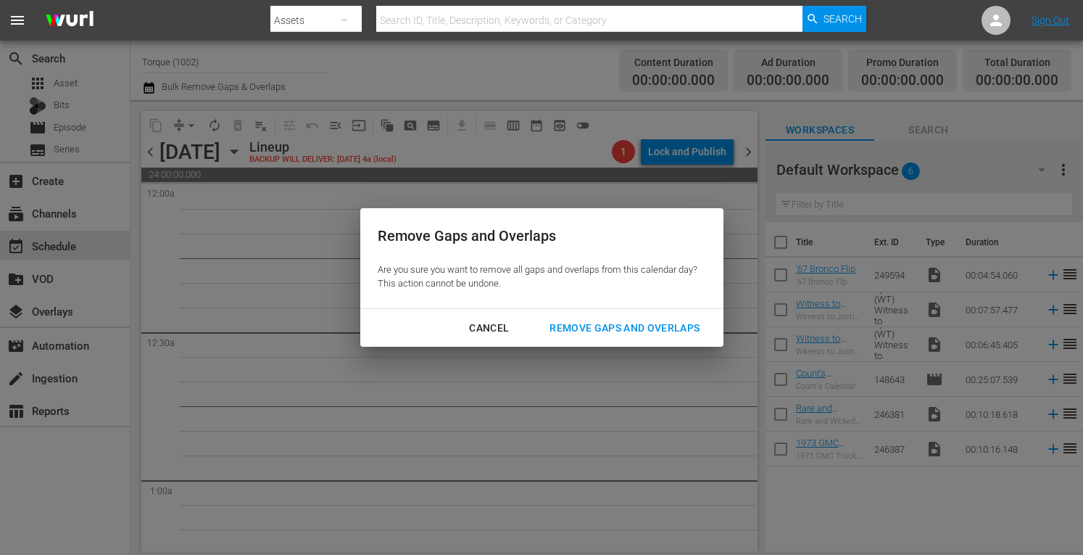
click at [491, 328] on div "Cancel" at bounding box center [488, 328] width 63 height 18
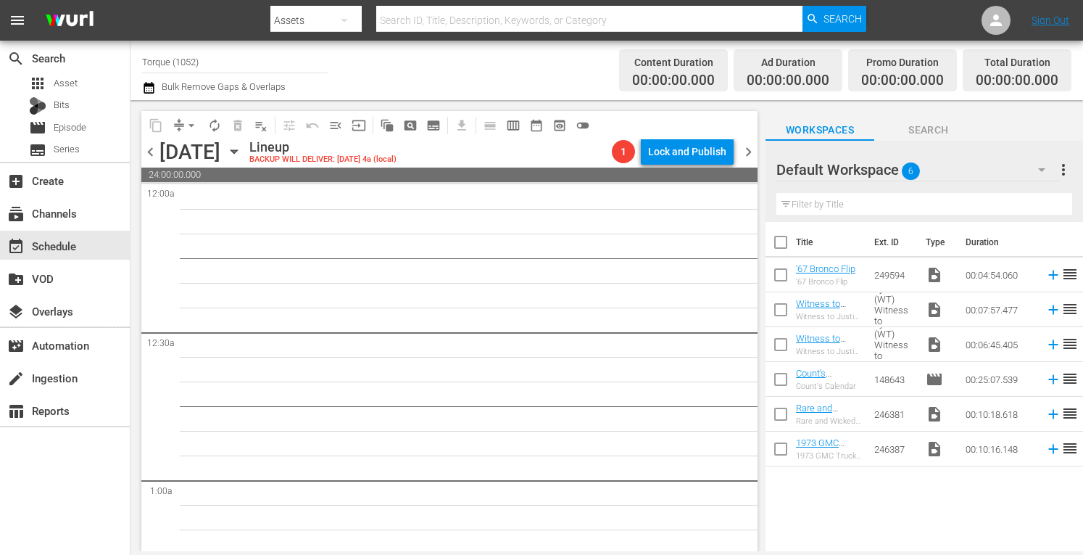
click at [242, 144] on icon "button" at bounding box center [234, 152] width 16 height 16
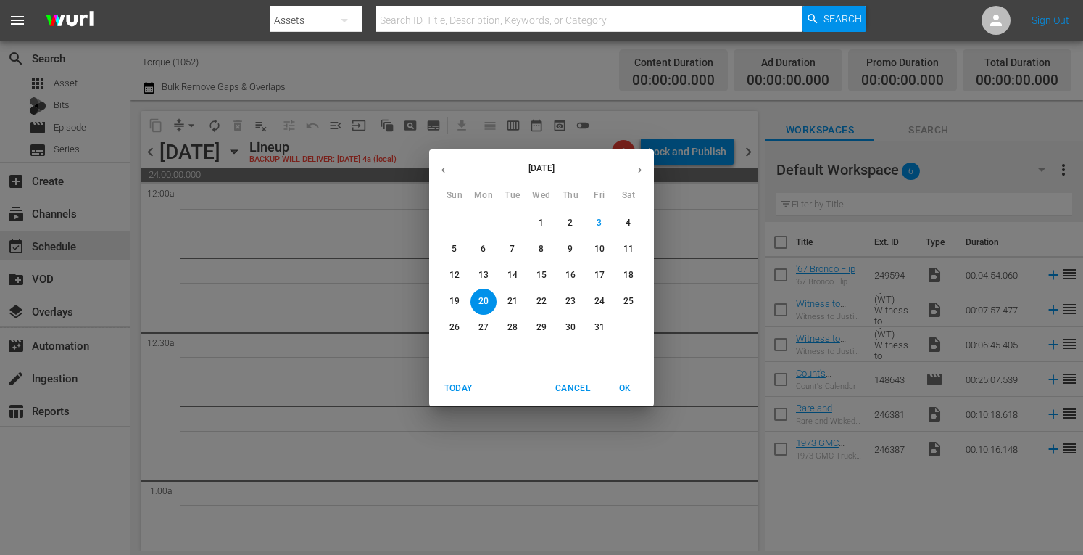
click at [487, 273] on p "13" at bounding box center [483, 275] width 10 height 12
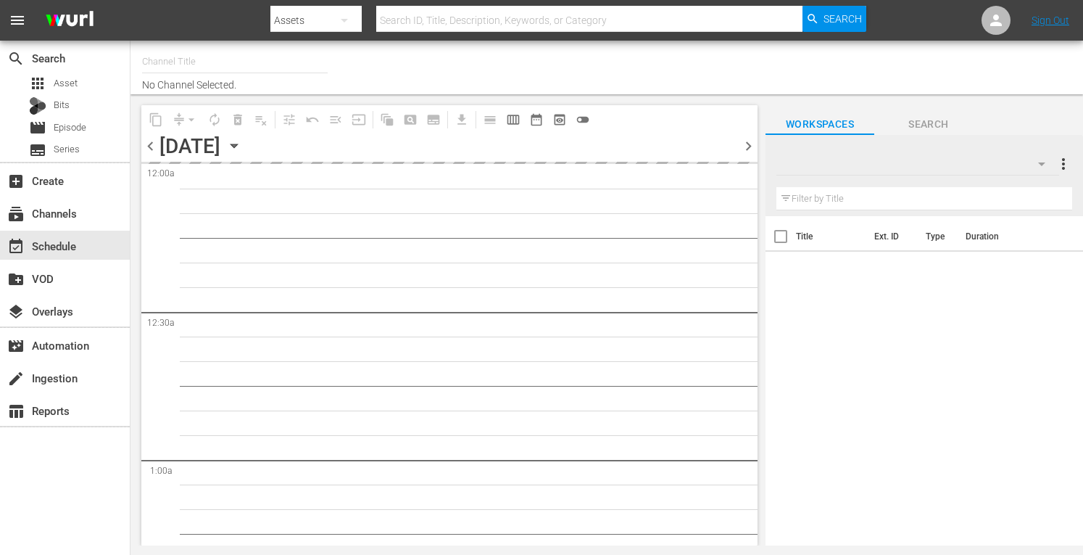
type input "Torque (1052)"
